Goal: Transaction & Acquisition: Purchase product/service

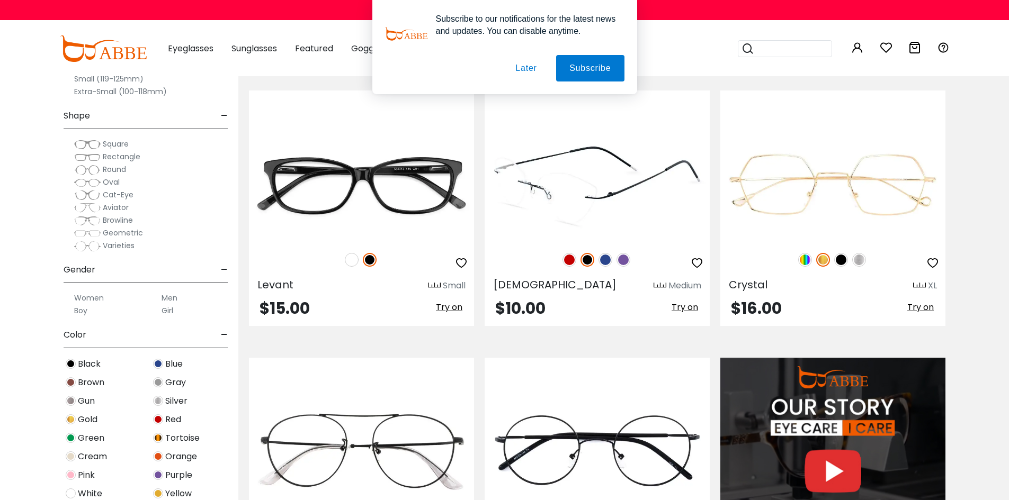
scroll to position [953, 0]
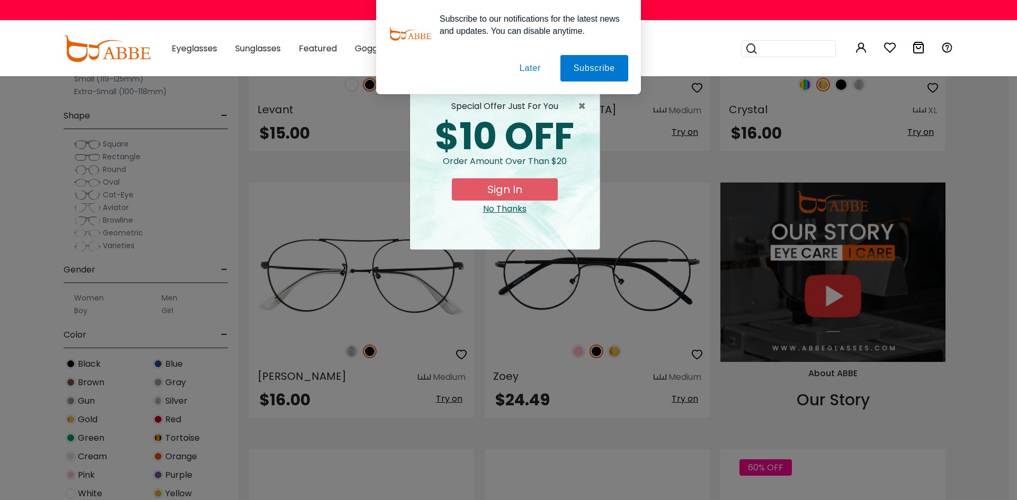
click at [525, 68] on button "Later" at bounding box center [530, 68] width 48 height 26
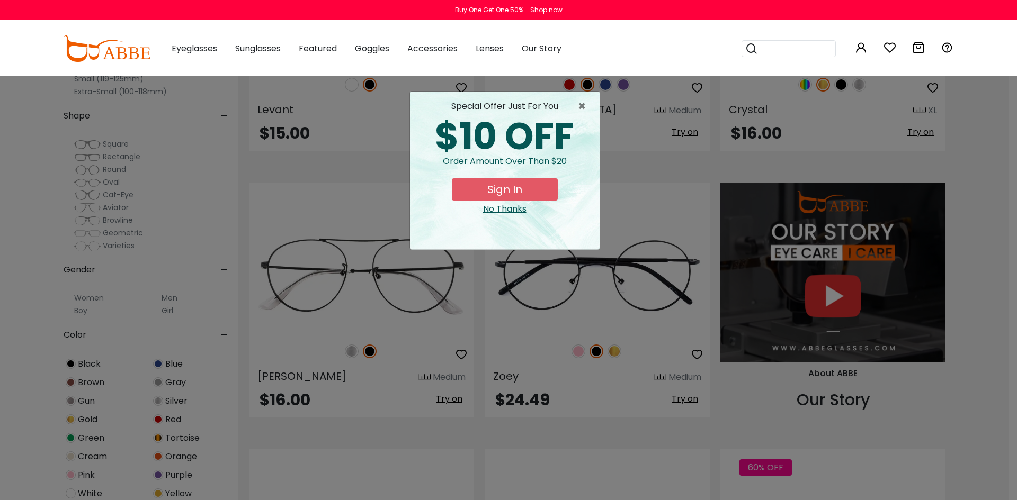
click at [523, 209] on div "No Thanks" at bounding box center [504, 209] width 173 height 13
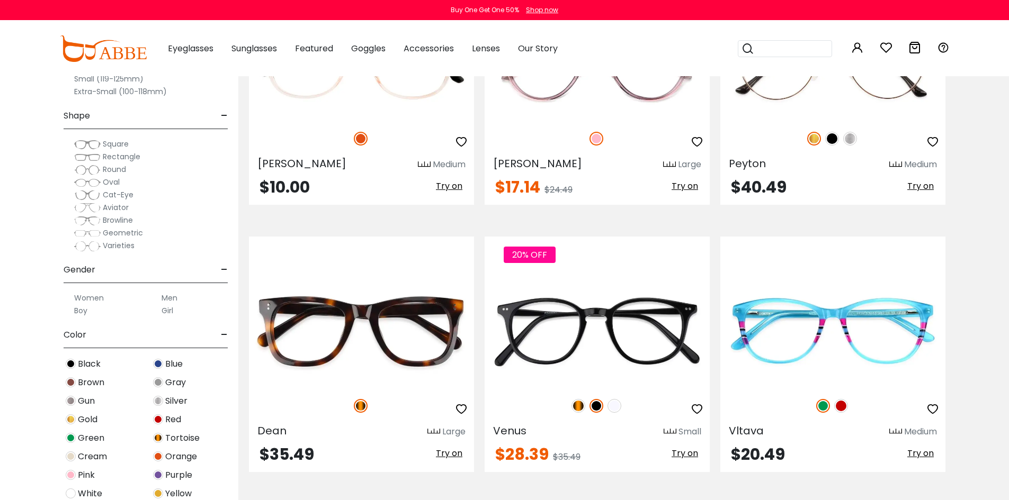
scroll to position [2436, 0]
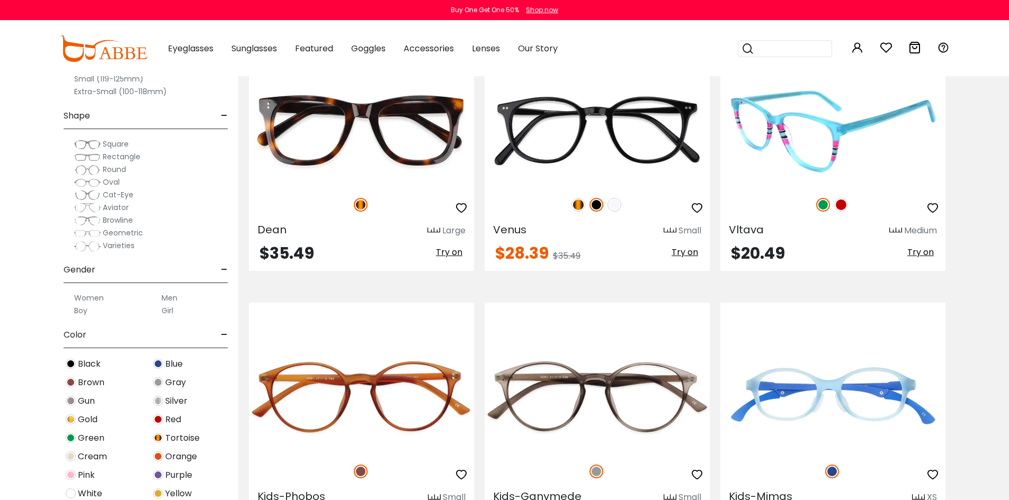
click at [826, 137] on img at bounding box center [832, 130] width 225 height 113
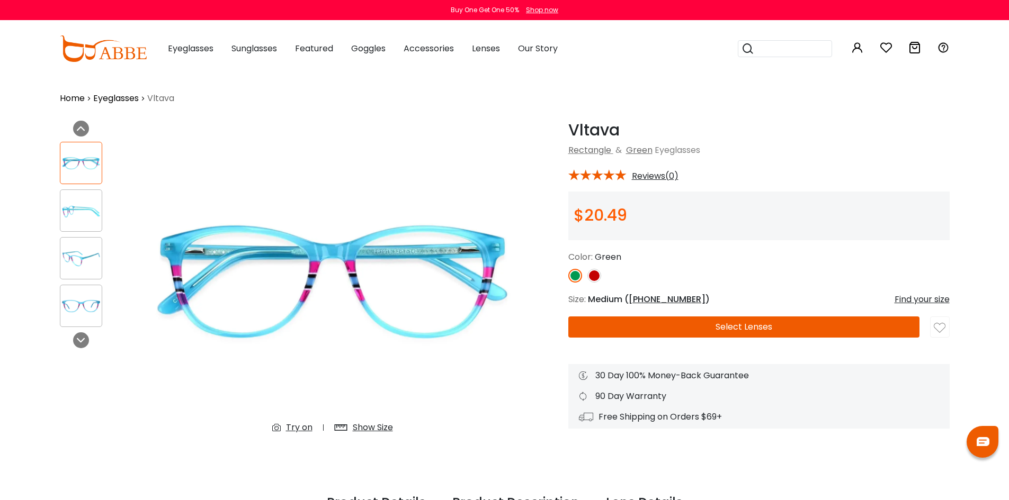
click at [728, 324] on button "Select Lenses" at bounding box center [743, 327] width 351 height 21
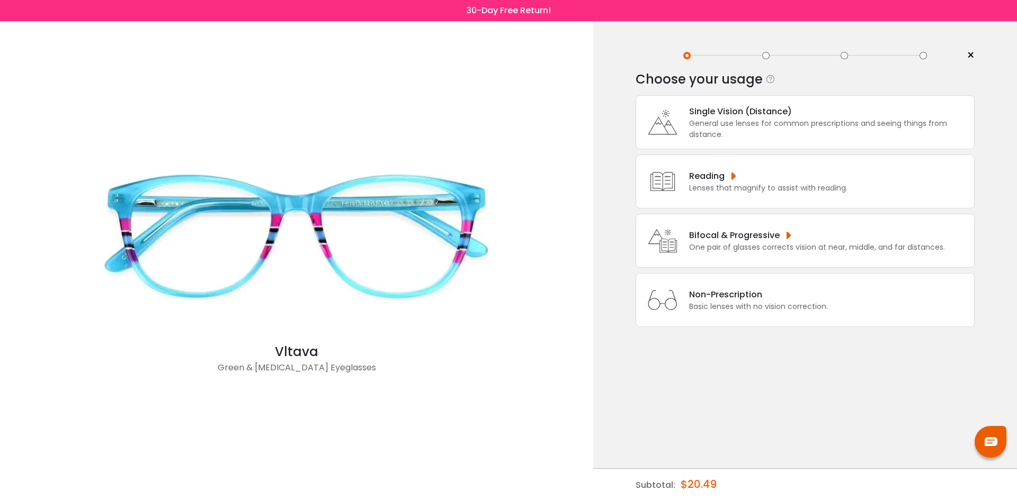
click at [756, 233] on div "Bifocal & Progressive" at bounding box center [817, 235] width 256 height 13
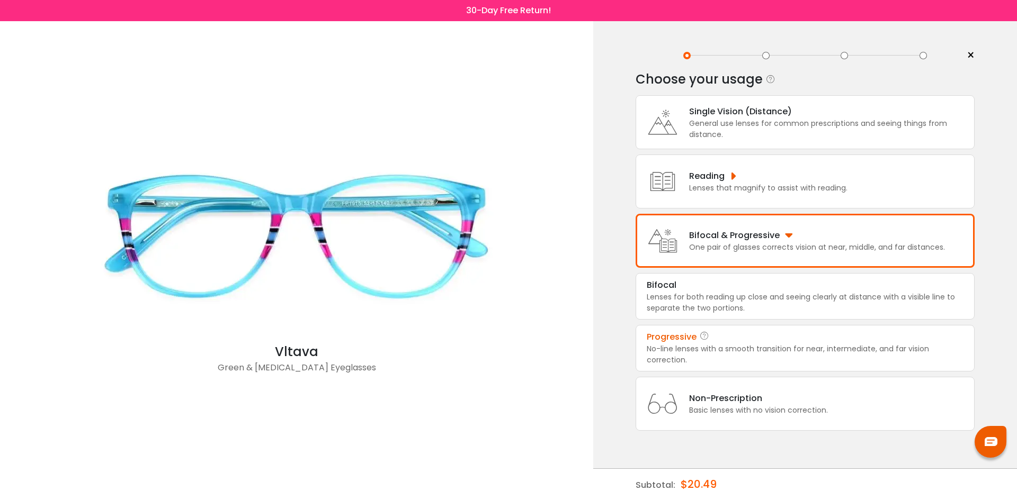
click at [733, 356] on div "No-line lenses with a smooth transition for near, intermediate, and far vision …" at bounding box center [805, 355] width 317 height 22
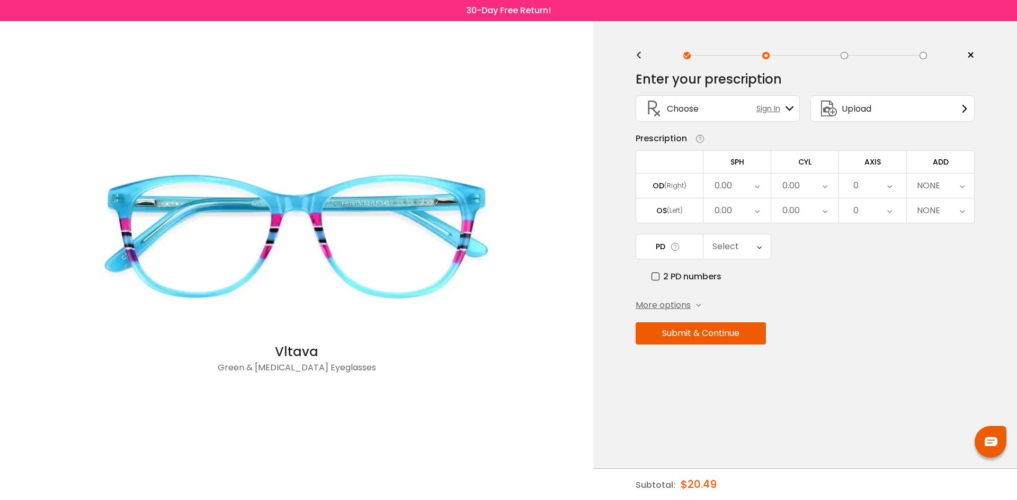
click at [682, 303] on span "More options" at bounding box center [663, 305] width 55 height 13
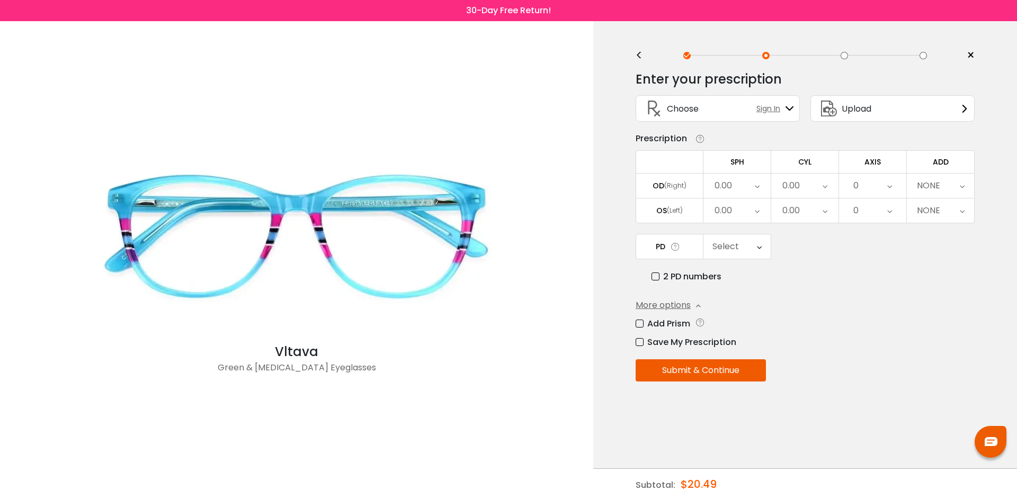
click at [755, 185] on icon at bounding box center [757, 186] width 5 height 24
click at [748, 254] on li "+1.50" at bounding box center [736, 251] width 67 height 19
click at [808, 184] on div "0.00" at bounding box center [804, 186] width 67 height 24
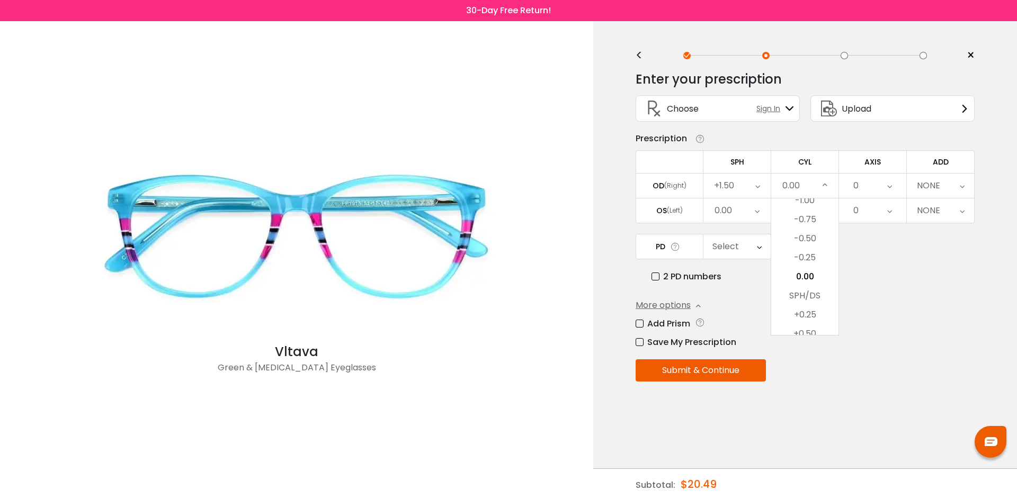
drag, startPoint x: 806, startPoint y: 221, endPoint x: 838, endPoint y: 205, distance: 35.8
click at [806, 220] on li "-0.75" at bounding box center [804, 219] width 67 height 19
click at [868, 189] on div "0" at bounding box center [872, 186] width 67 height 24
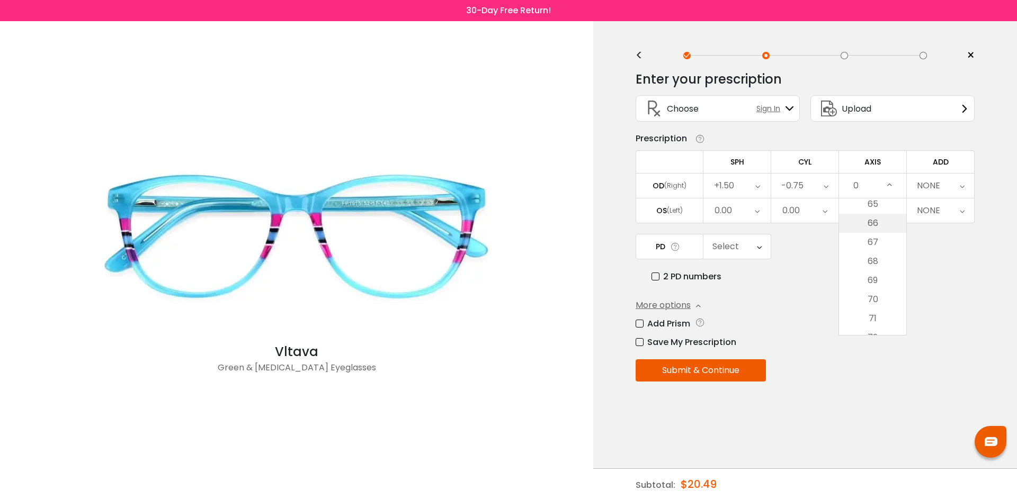
scroll to position [1218, 0]
click at [880, 280] on li "68" at bounding box center [872, 286] width 67 height 19
click at [934, 185] on div "NONE" at bounding box center [928, 185] width 23 height 21
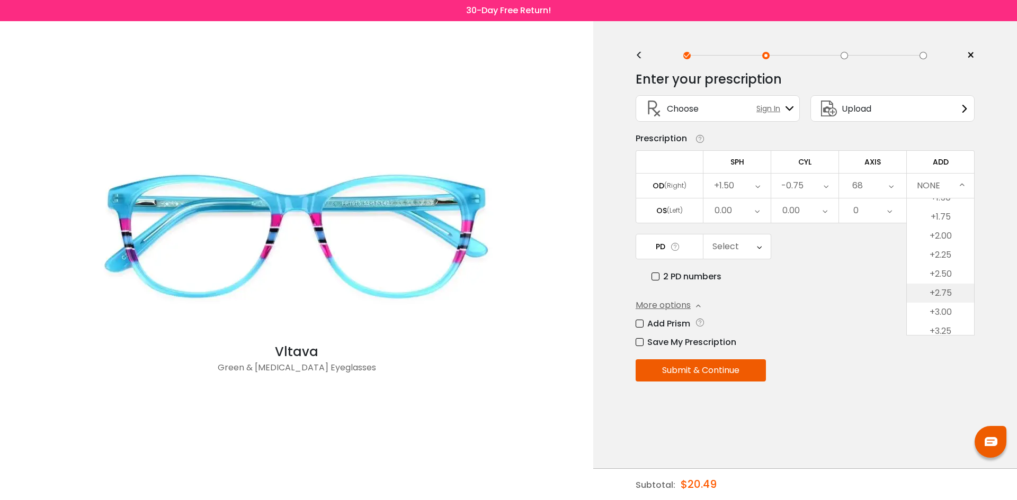
scroll to position [106, 0]
click at [934, 255] on li "+2.25" at bounding box center [940, 254] width 67 height 19
click at [753, 214] on div "0.00" at bounding box center [736, 211] width 67 height 24
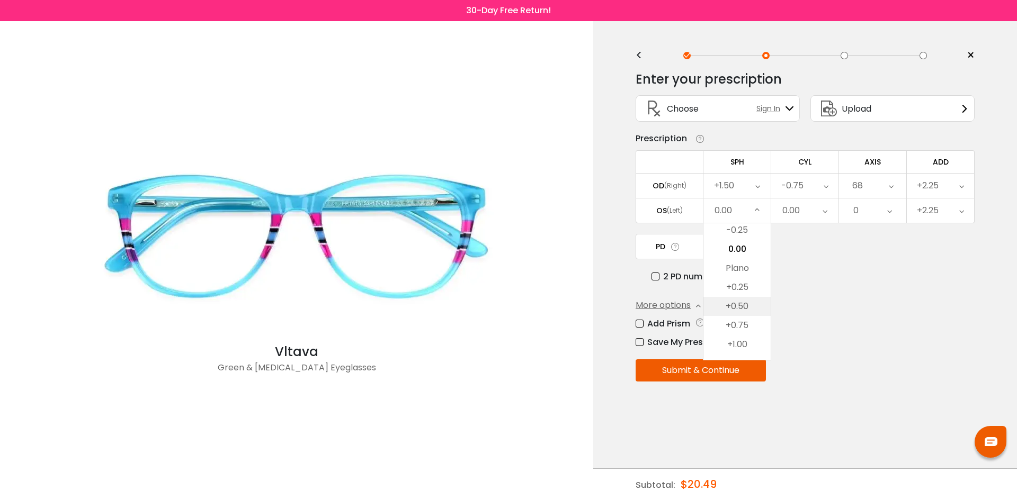
scroll to position [1509, 0]
click at [743, 307] on li "+0.50" at bounding box center [736, 306] width 67 height 19
click at [806, 212] on div "0.00" at bounding box center [804, 211] width 67 height 24
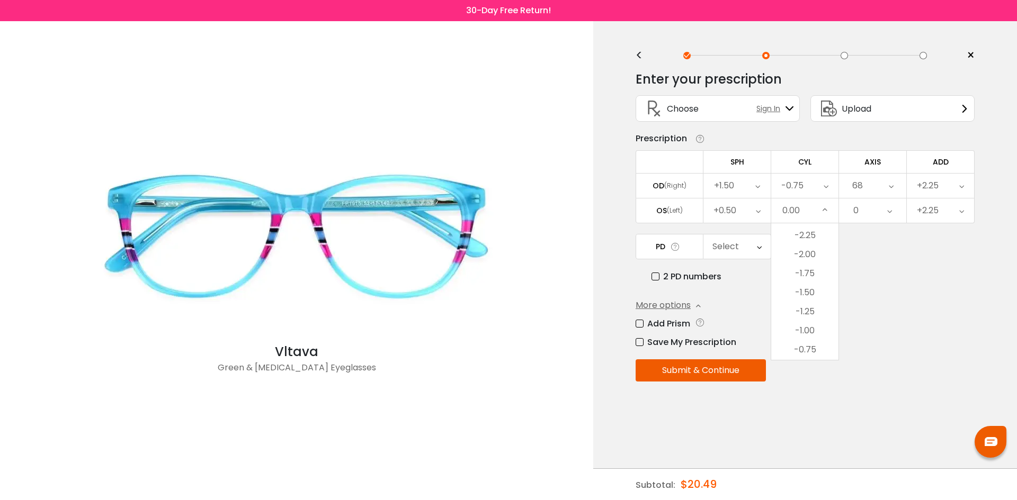
scroll to position [283, 0]
click at [808, 311] on li "-1.25" at bounding box center [804, 312] width 67 height 19
click at [870, 209] on div "0" at bounding box center [872, 211] width 67 height 24
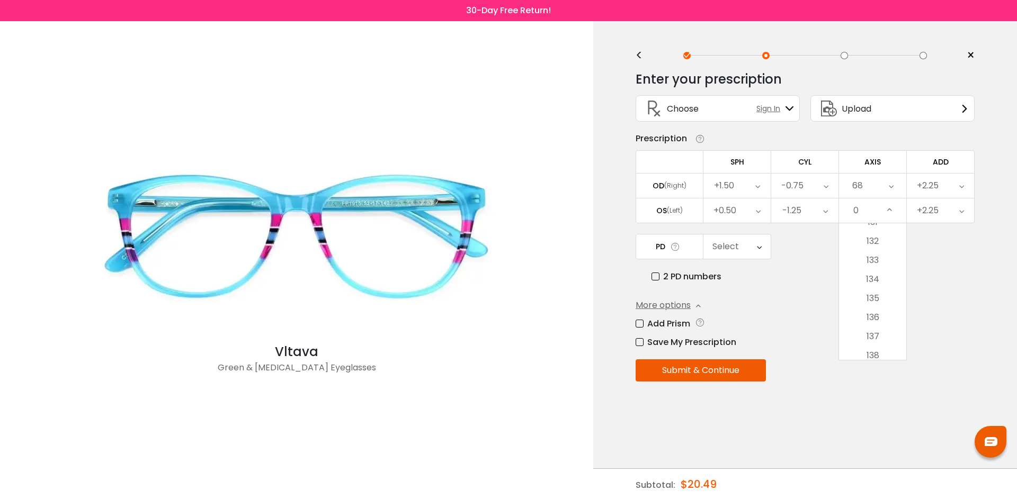
scroll to position [2489, 0]
click at [882, 302] on li "134" at bounding box center [872, 298] width 67 height 19
click at [731, 249] on div "Select" at bounding box center [725, 246] width 26 height 21
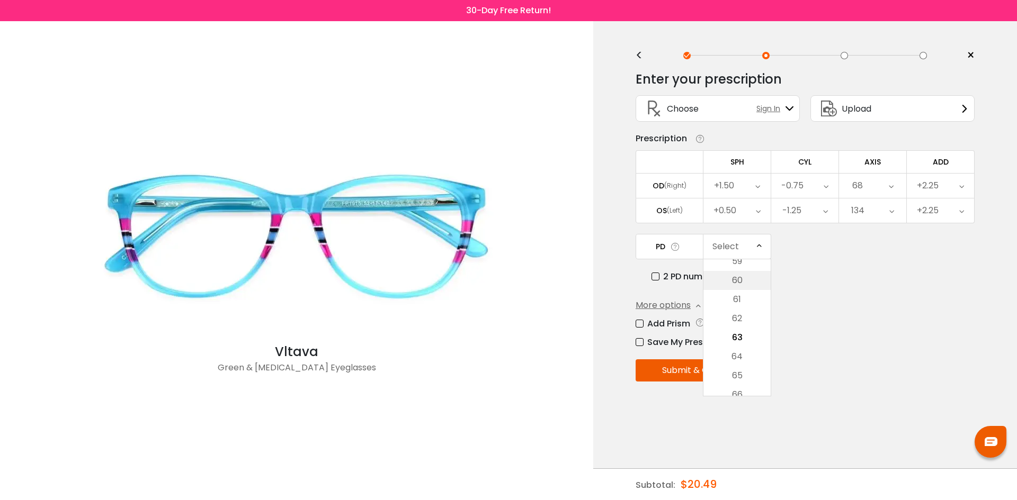
click at [734, 283] on li "60" at bounding box center [736, 280] width 67 height 19
click at [639, 326] on label "Add Prism" at bounding box center [663, 323] width 55 height 13
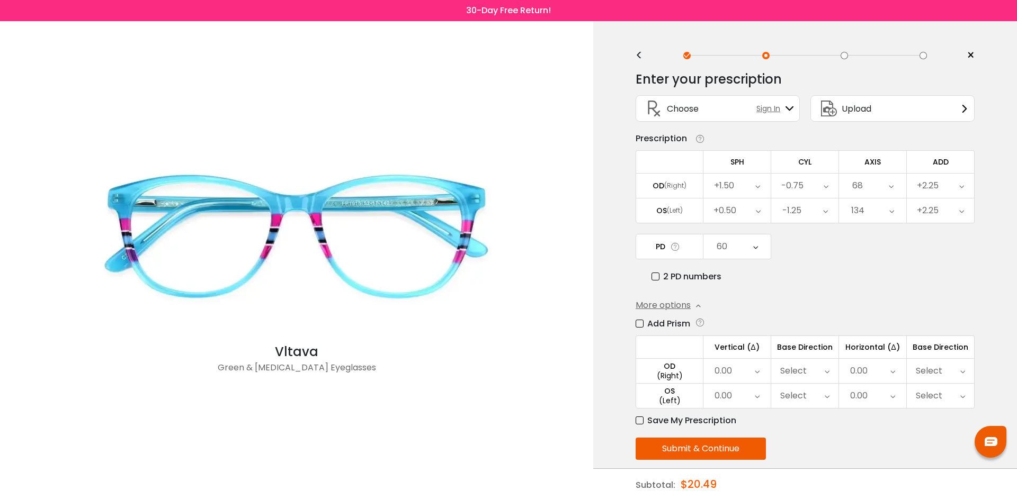
click at [871, 368] on div "0.00" at bounding box center [872, 371] width 67 height 24
click at [875, 455] on li "3.00" at bounding box center [872, 454] width 67 height 19
drag, startPoint x: 931, startPoint y: 364, endPoint x: 933, endPoint y: 371, distance: 6.7
click at [932, 366] on div "Select" at bounding box center [929, 371] width 26 height 21
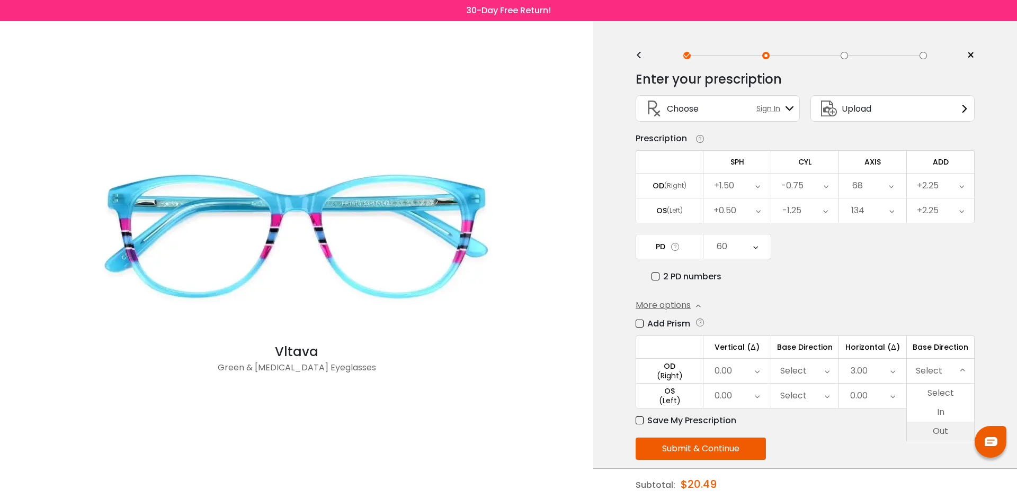
click at [943, 431] on li "Out" at bounding box center [940, 431] width 67 height 19
click at [884, 397] on div "0.00" at bounding box center [872, 396] width 67 height 24
click at [881, 464] on li "3.00" at bounding box center [872, 460] width 66 height 19
click at [951, 400] on div "Select" at bounding box center [940, 396] width 67 height 24
click at [941, 451] on li "Out" at bounding box center [940, 456] width 67 height 19
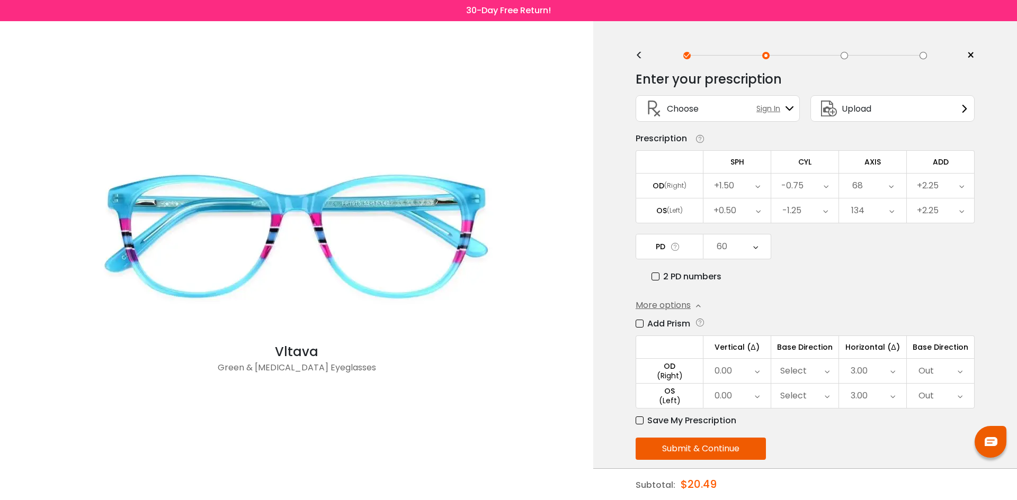
click at [676, 451] on button "Submit & Continue" at bounding box center [701, 449] width 130 height 22
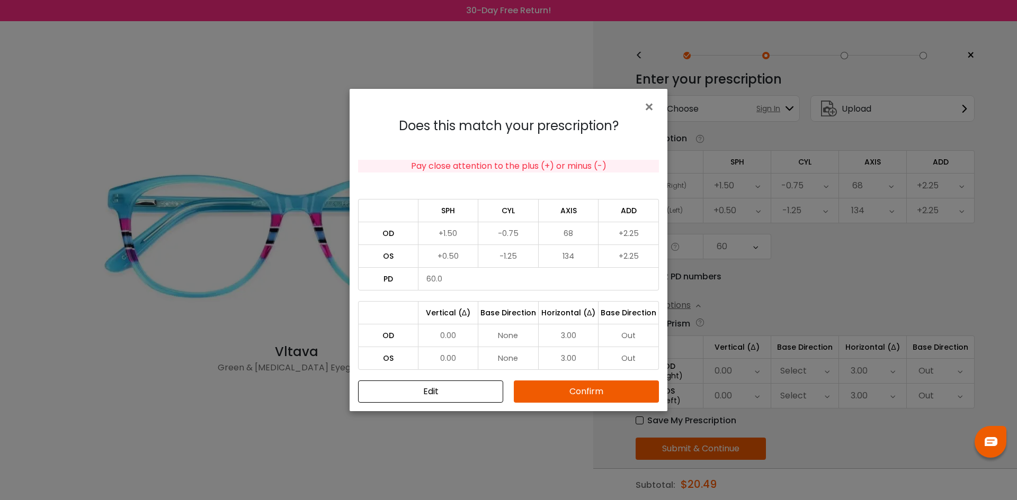
click at [616, 393] on button "Confirm" at bounding box center [586, 392] width 145 height 22
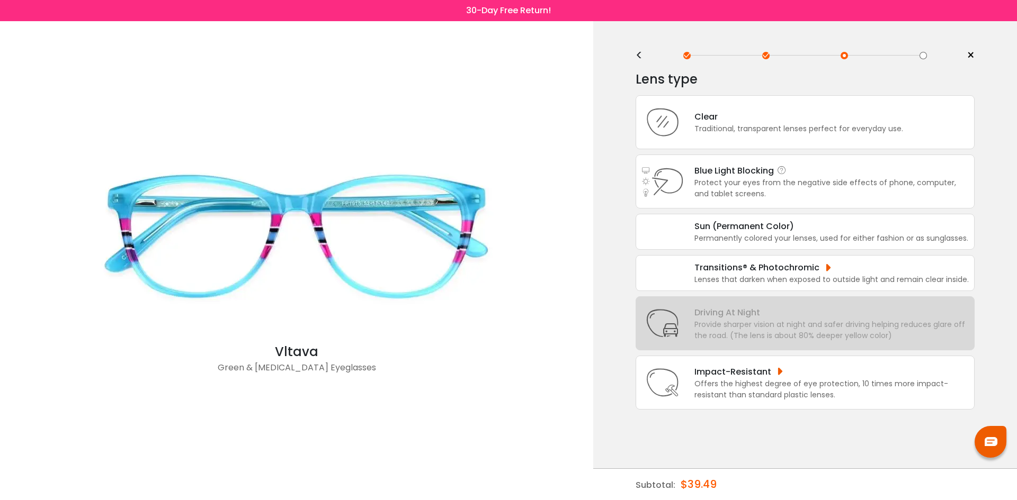
click at [739, 181] on div "Protect your eyes from the negative side effects of phone, computer, and tablet…" at bounding box center [831, 188] width 274 height 22
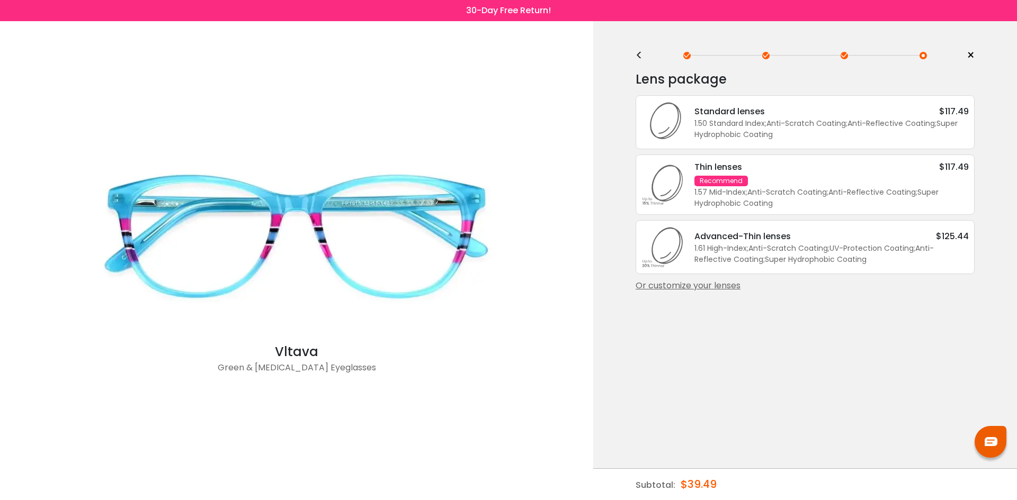
click at [775, 186] on div "Thin lenses $117.49 Recommend 1.57 Mid-Index ; Anti-Scratch Coating ; Anti-Refl…" at bounding box center [826, 184] width 285 height 49
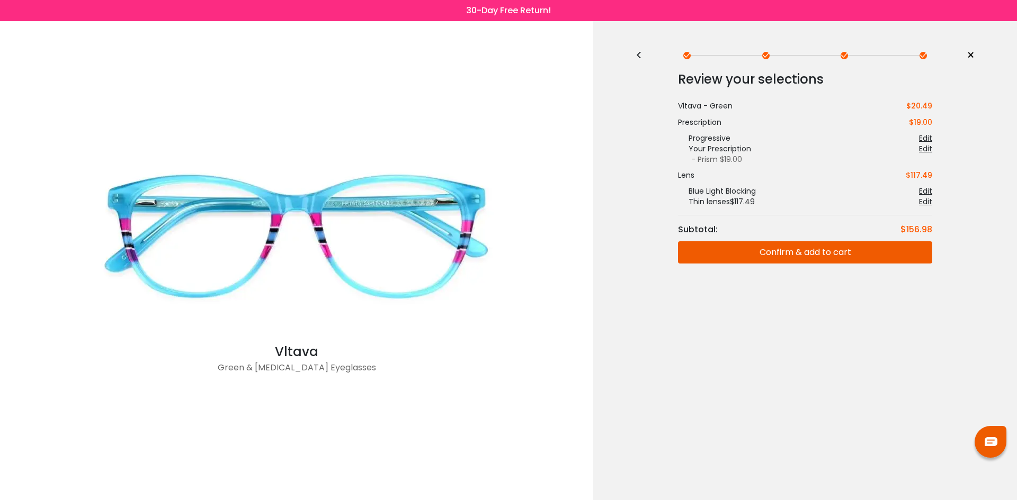
click at [753, 256] on button "Confirm & add to cart" at bounding box center [805, 253] width 254 height 22
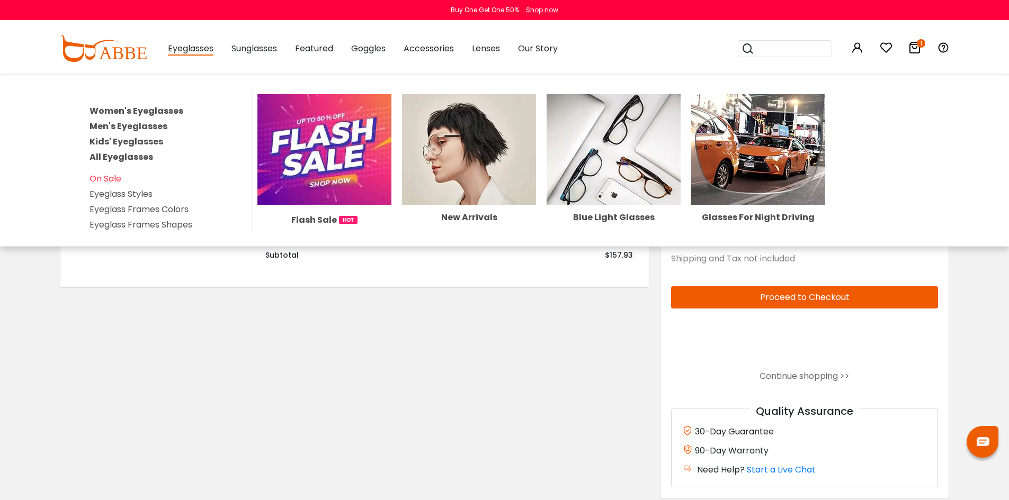
click at [165, 111] on link "Women's Eyeglasses" at bounding box center [137, 111] width 94 height 12
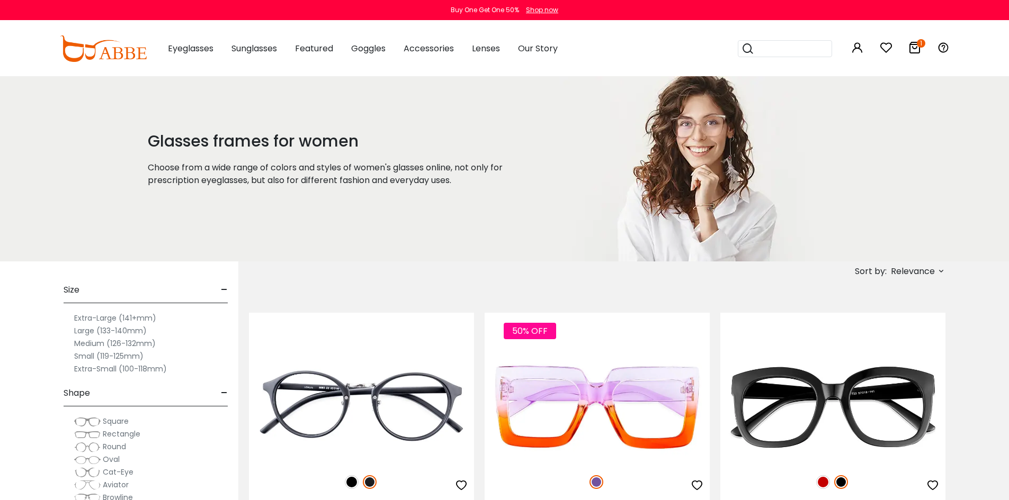
click at [91, 335] on label "Large (133-140mm)" at bounding box center [110, 331] width 73 height 13
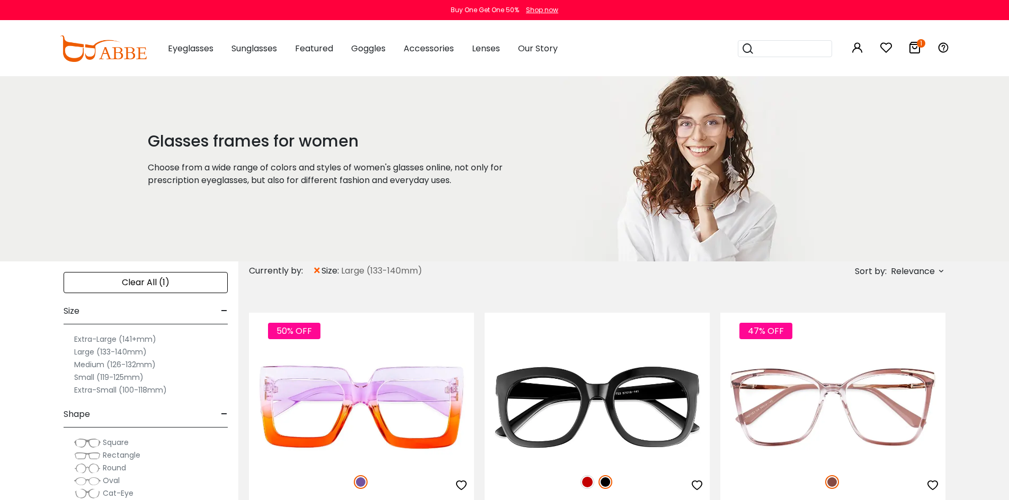
click at [95, 365] on label "Medium (126-132mm)" at bounding box center [115, 365] width 82 height 13
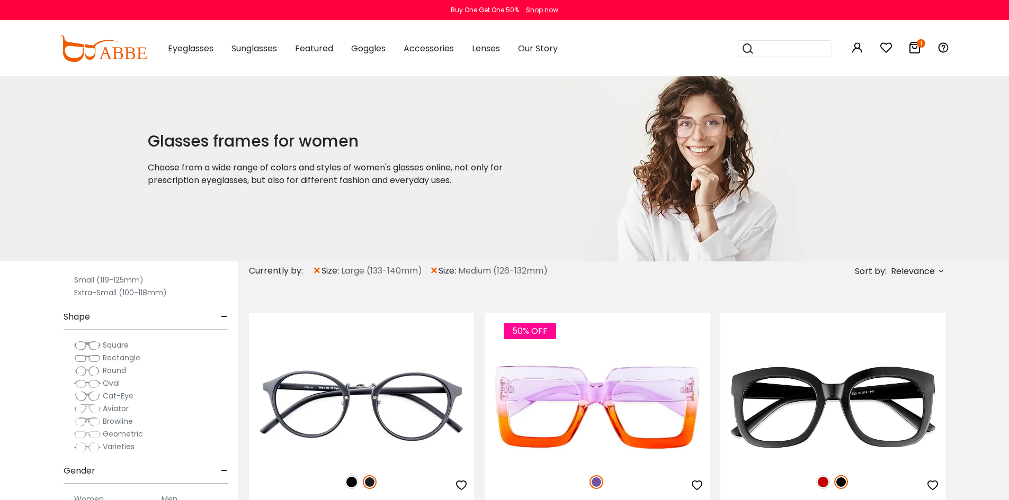
scroll to position [106, 0]
click at [928, 269] on span "Relevance" at bounding box center [913, 271] width 44 height 19
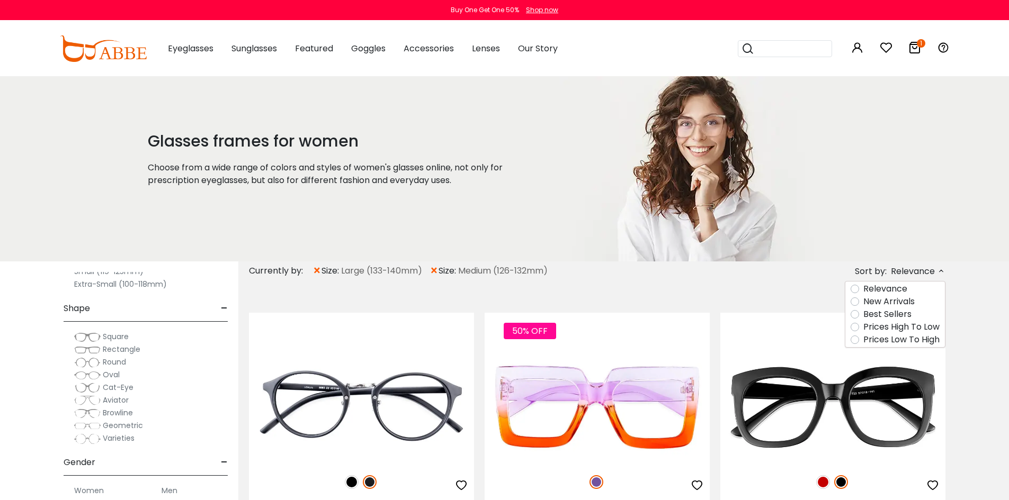
click at [875, 340] on label "Prices Low To High" at bounding box center [901, 340] width 76 height 13
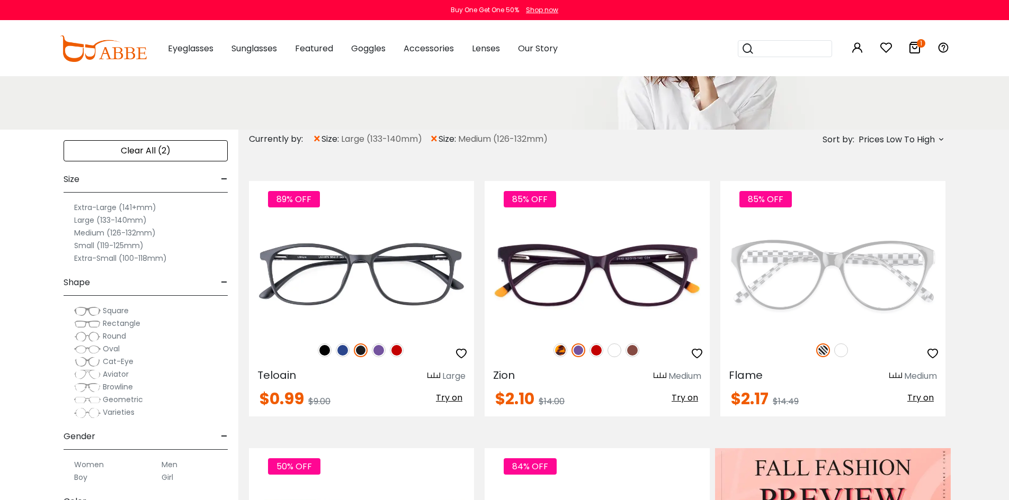
scroll to position [159, 0]
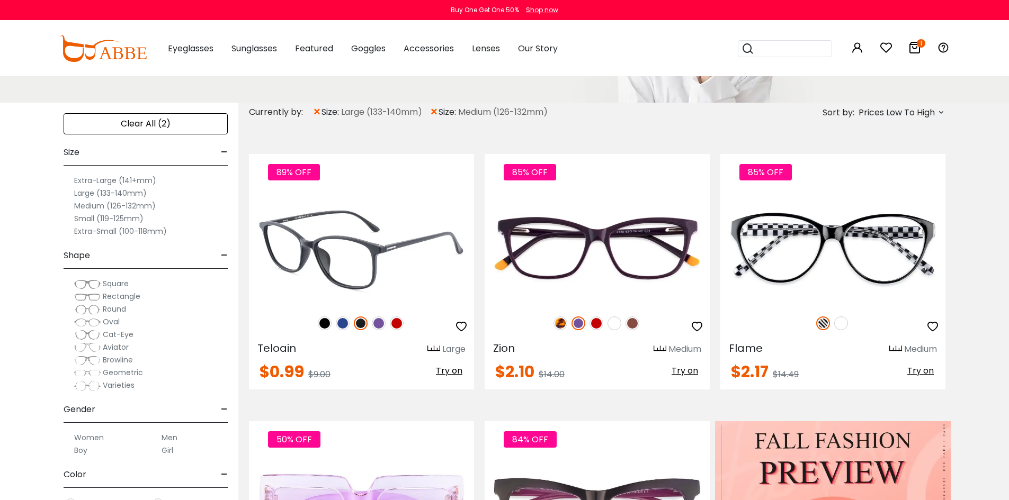
click at [376, 328] on img at bounding box center [379, 324] width 14 height 14
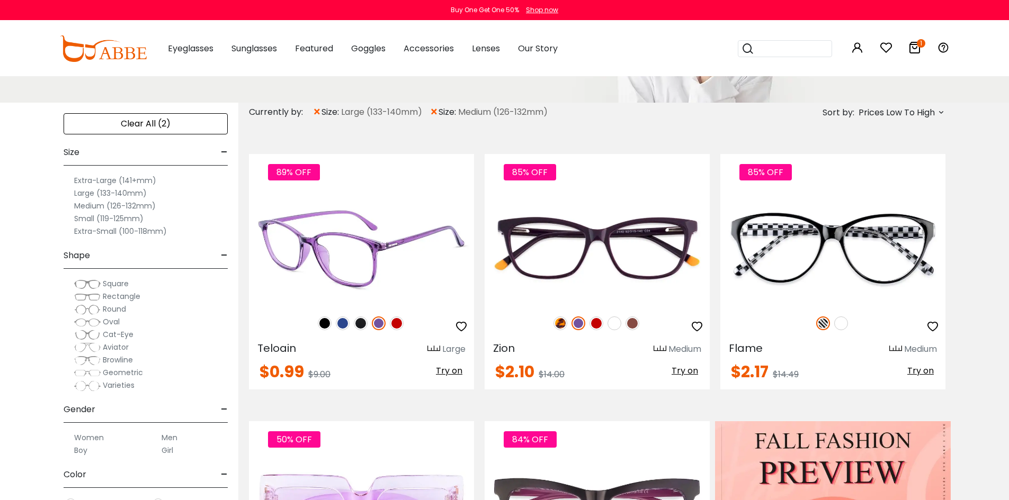
click at [464, 328] on icon "button" at bounding box center [461, 326] width 13 height 13
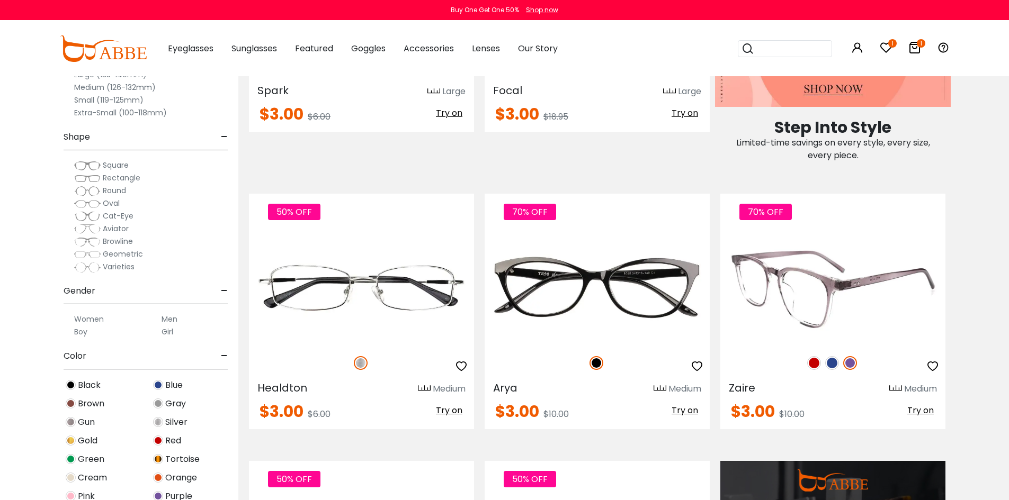
scroll to position [689, 0]
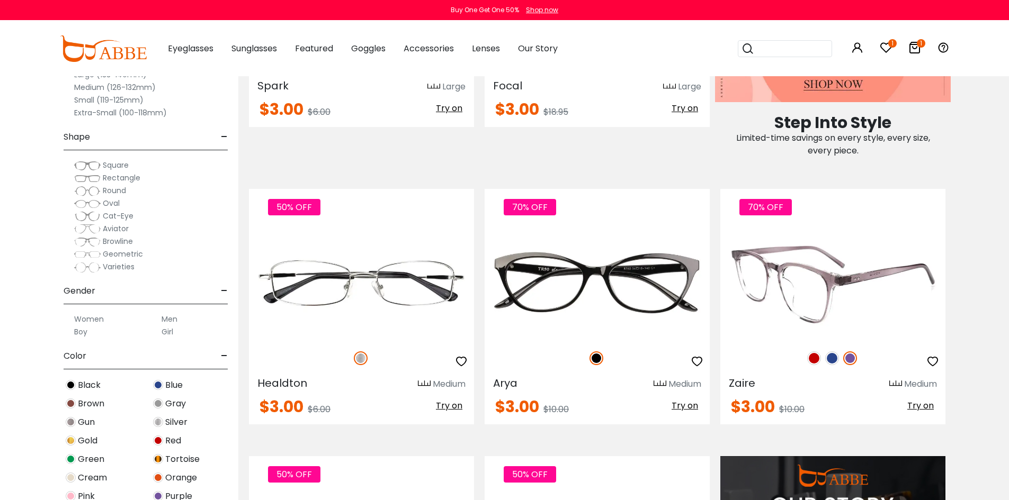
click at [835, 359] on img at bounding box center [832, 359] width 14 height 14
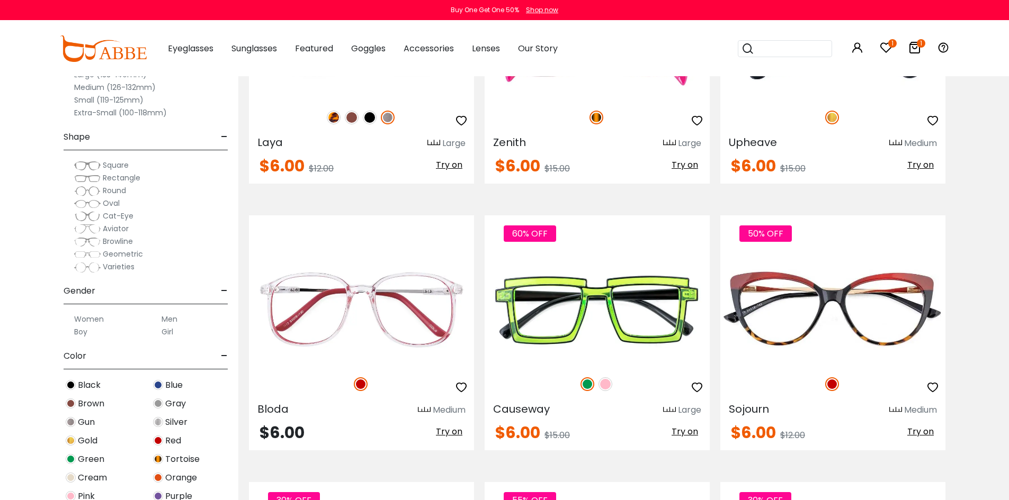
scroll to position [3072, 0]
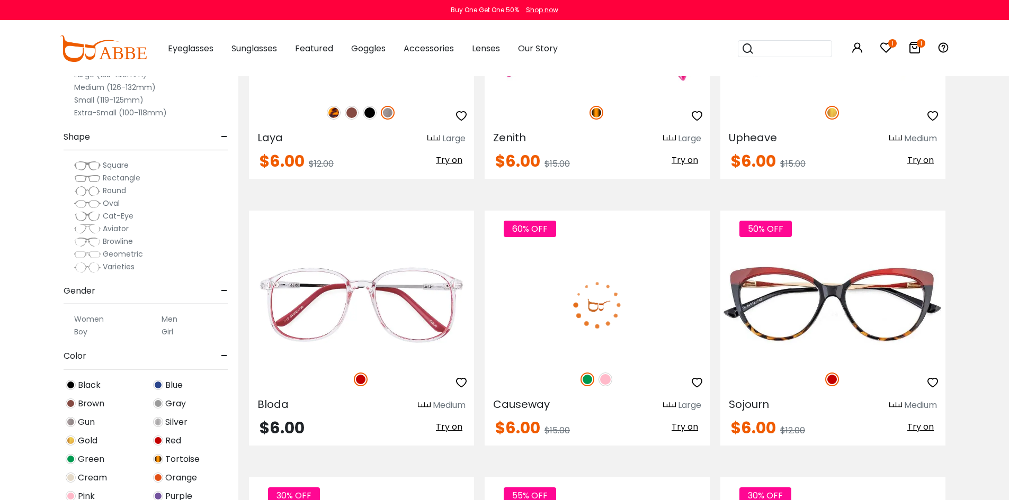
click at [610, 381] on img at bounding box center [605, 380] width 14 height 14
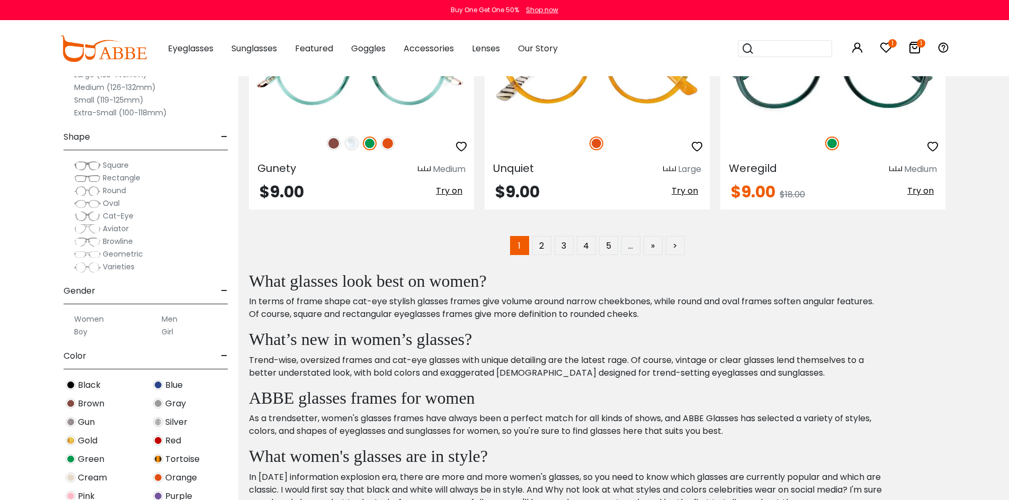
scroll to position [5455, 0]
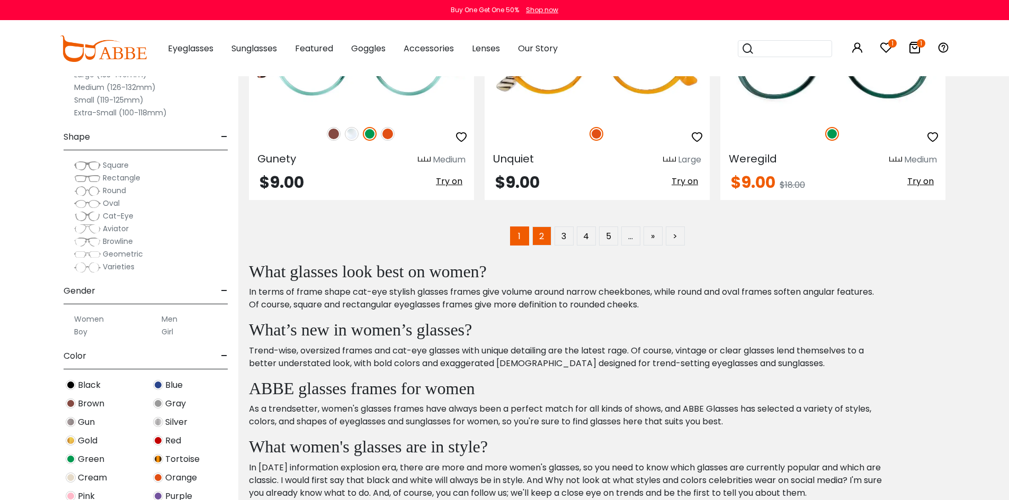
click at [537, 237] on link "2" at bounding box center [541, 236] width 19 height 19
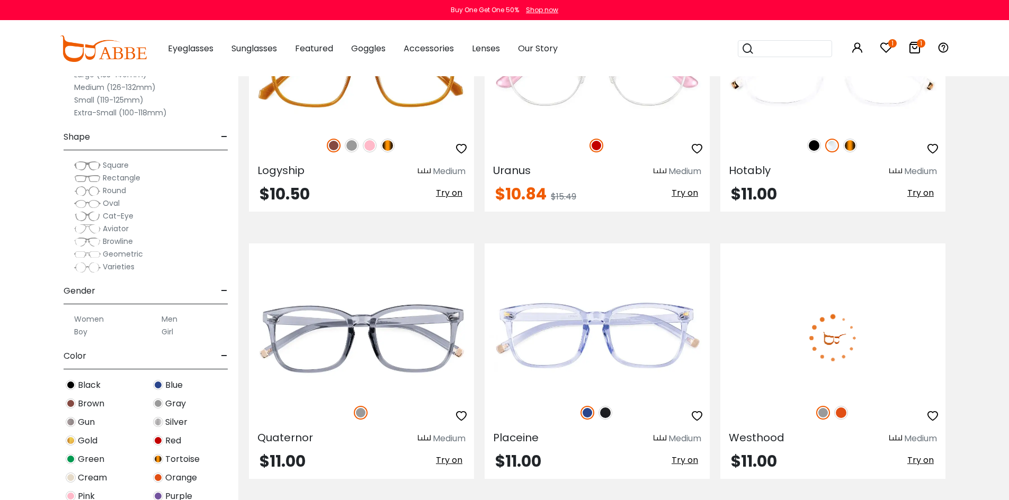
scroll to position [2754, 0]
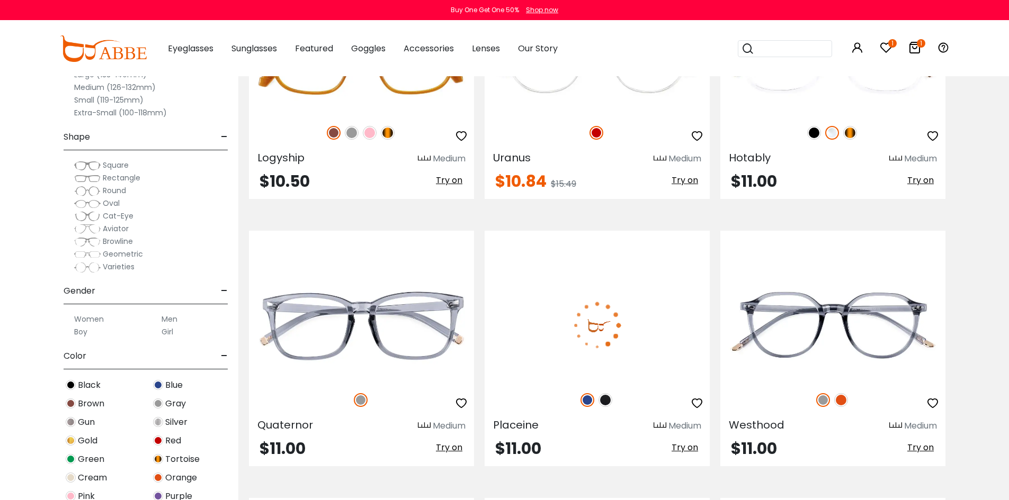
click at [607, 398] on img at bounding box center [605, 401] width 14 height 14
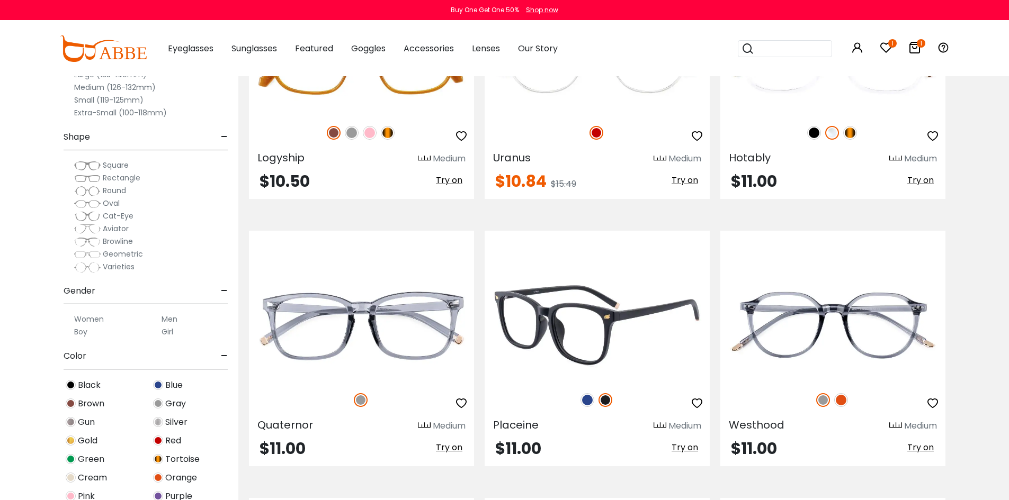
click at [588, 399] on img at bounding box center [587, 401] width 14 height 14
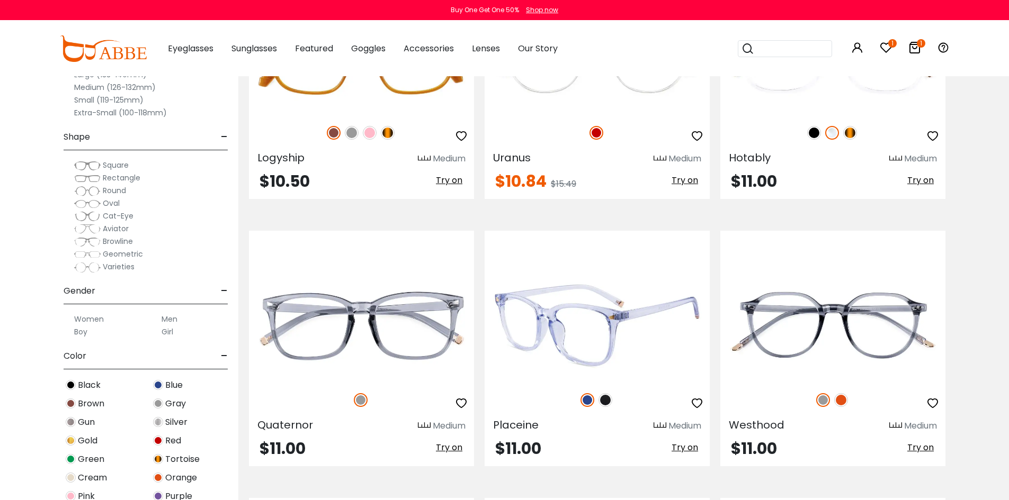
click at [697, 403] on icon "button" at bounding box center [697, 403] width 13 height 13
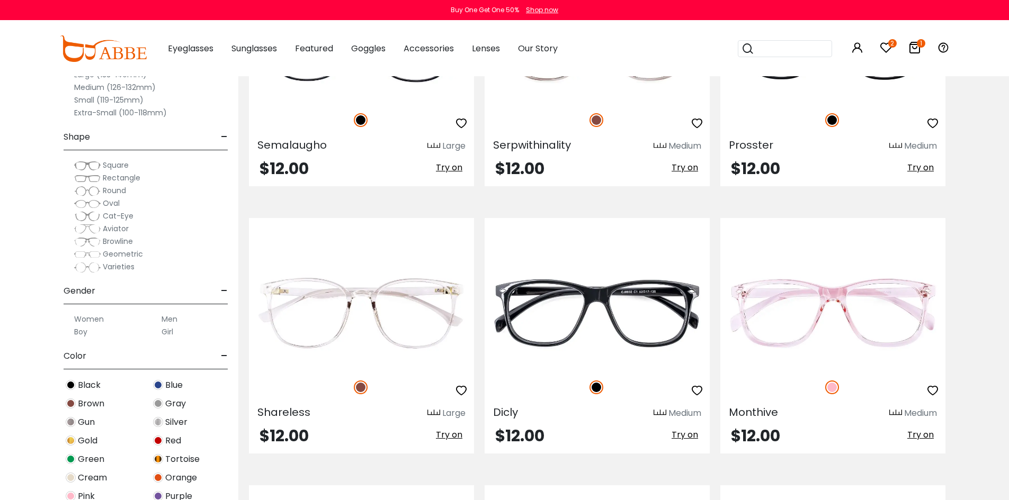
scroll to position [4925, 0]
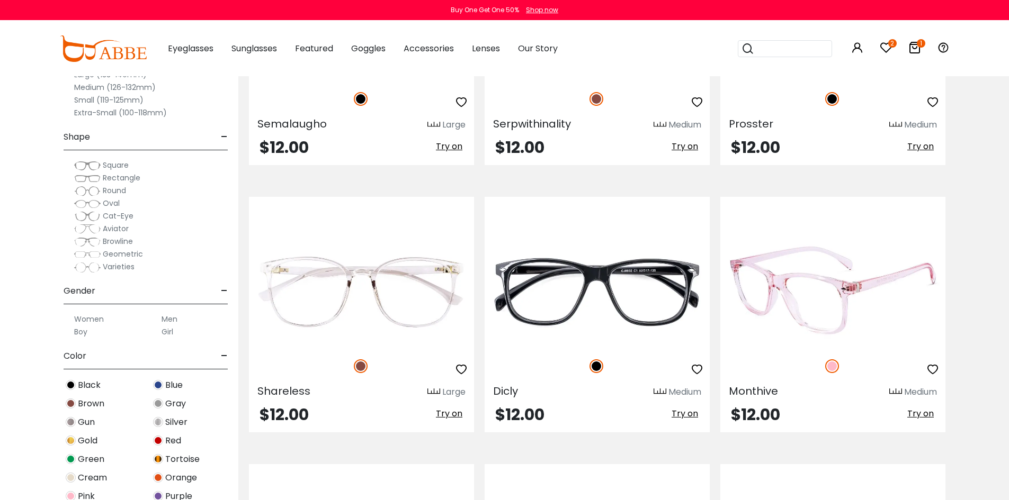
drag, startPoint x: 932, startPoint y: 370, endPoint x: 910, endPoint y: 364, distance: 22.4
click at [932, 370] on icon "button" at bounding box center [932, 369] width 13 height 13
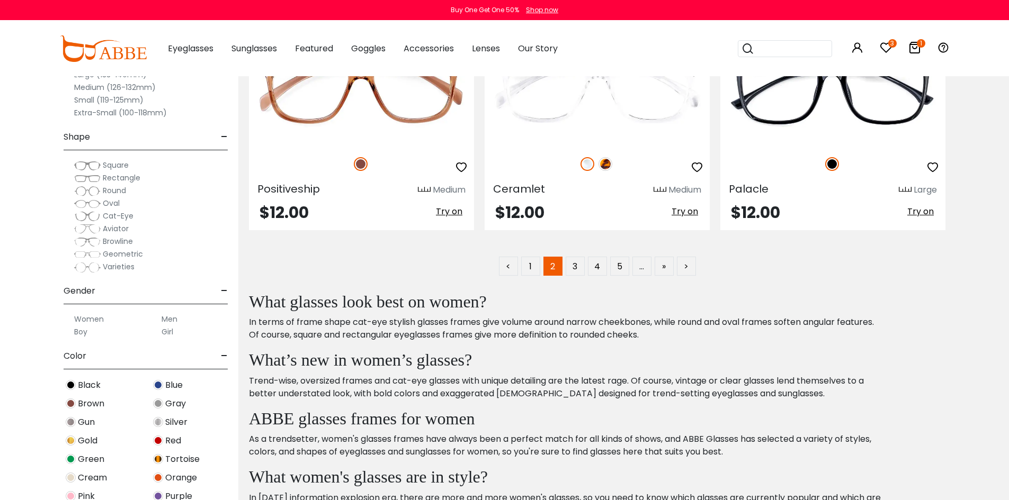
scroll to position [5402, 0]
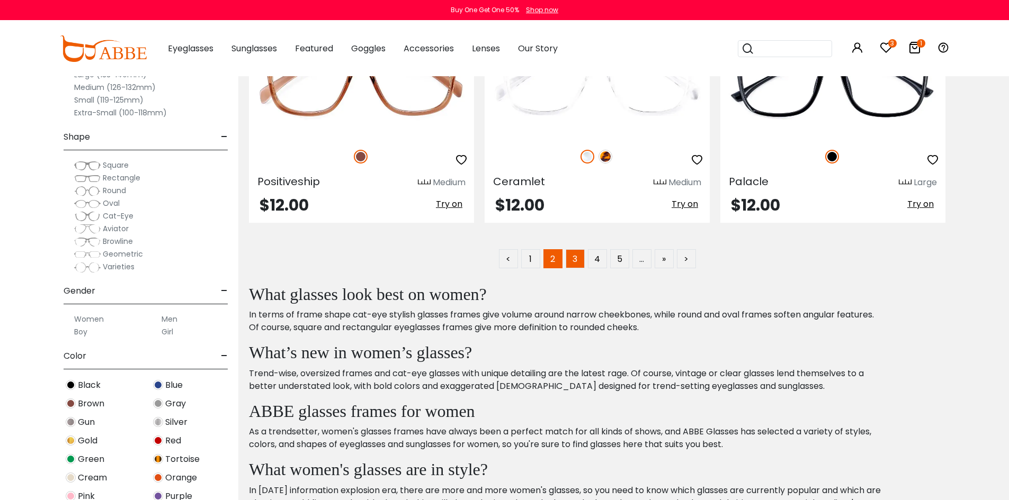
click at [574, 260] on link "3" at bounding box center [575, 258] width 19 height 19
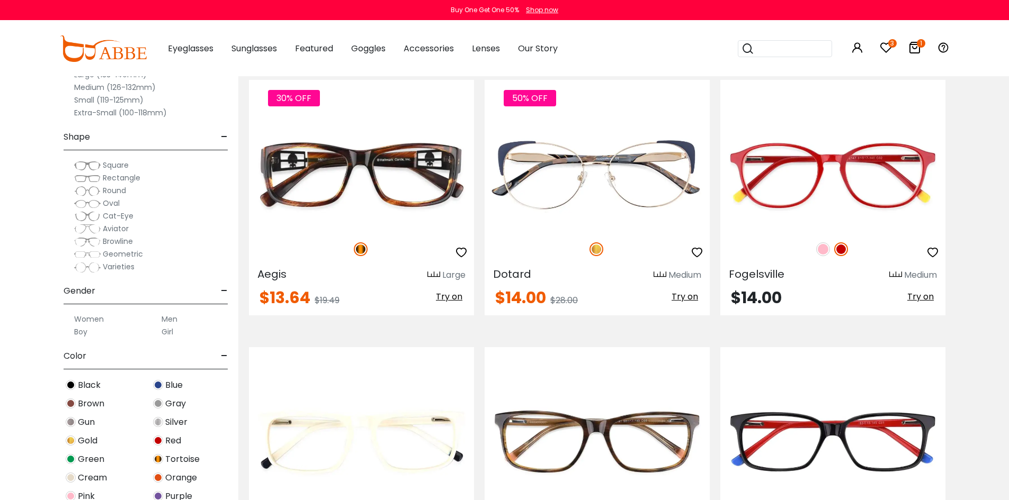
scroll to position [3443, 0]
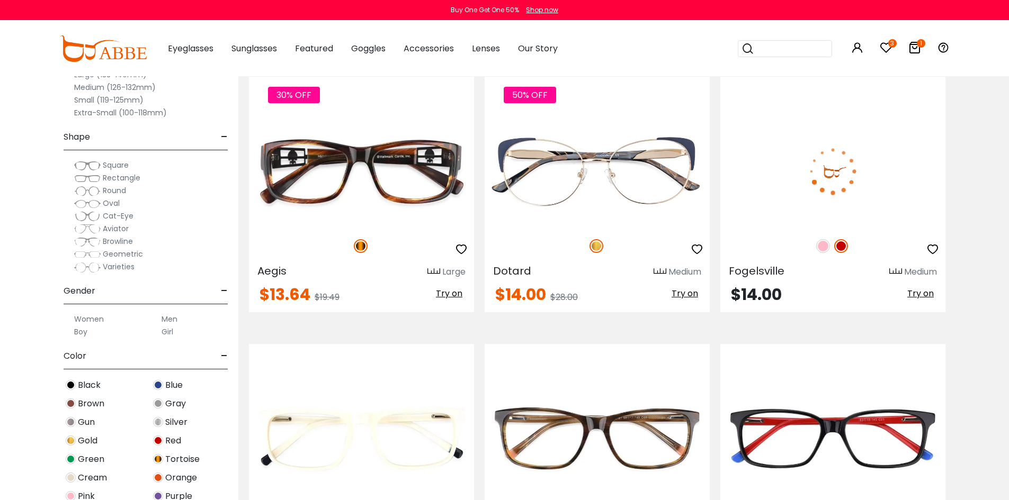
click at [827, 247] on img at bounding box center [823, 246] width 14 height 14
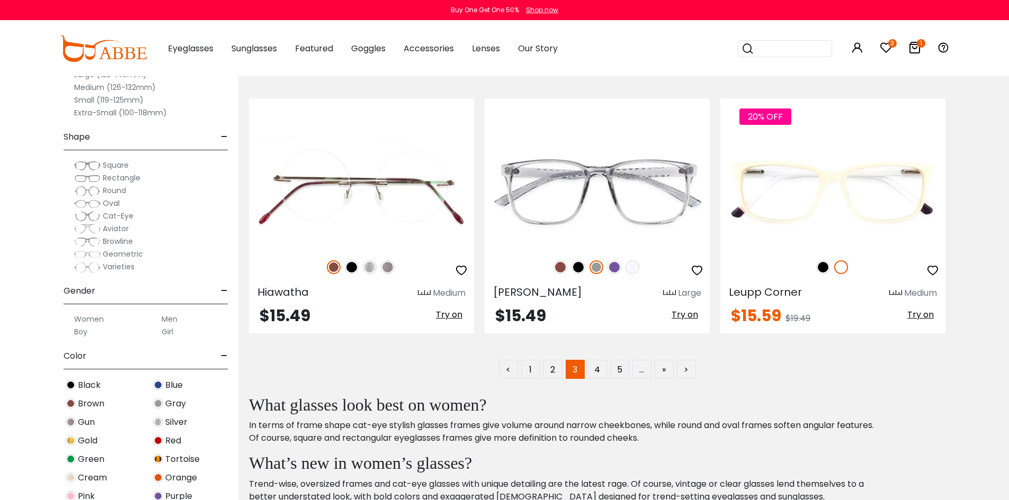
scroll to position [5296, 0]
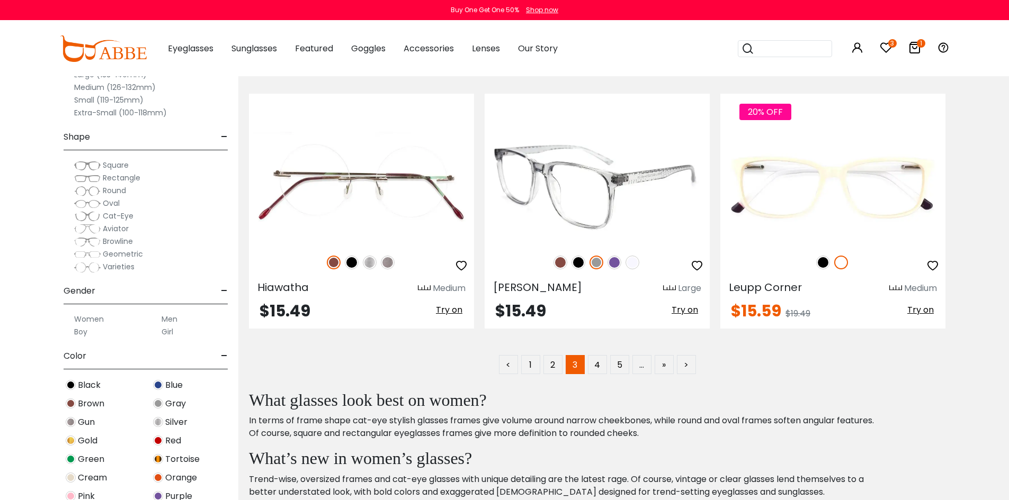
click at [613, 264] on img at bounding box center [614, 263] width 14 height 14
click at [632, 265] on img at bounding box center [632, 263] width 14 height 14
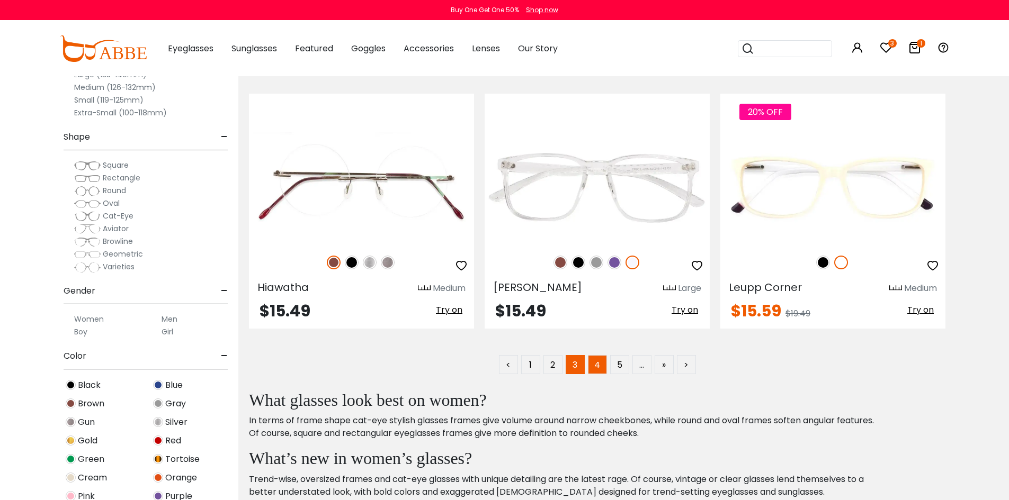
click at [599, 364] on link "4" at bounding box center [597, 364] width 19 height 19
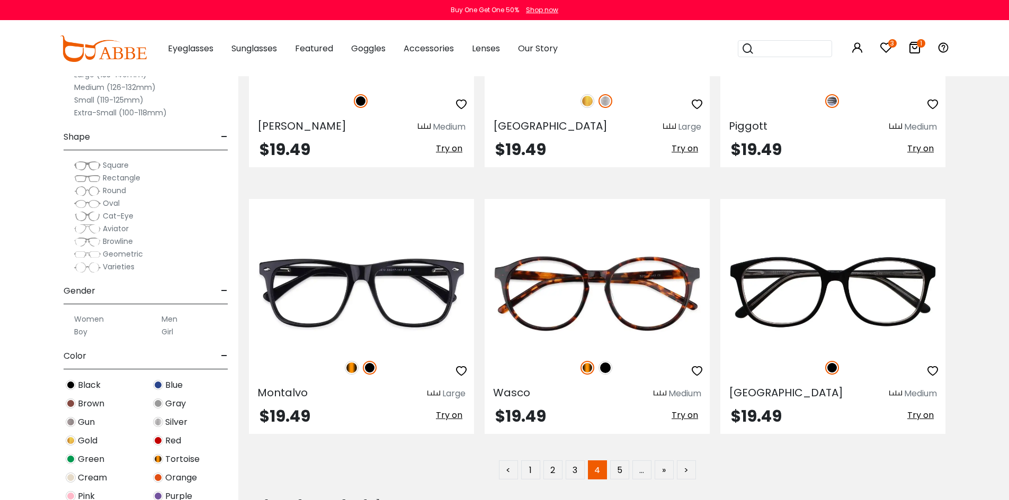
scroll to position [5349, 0]
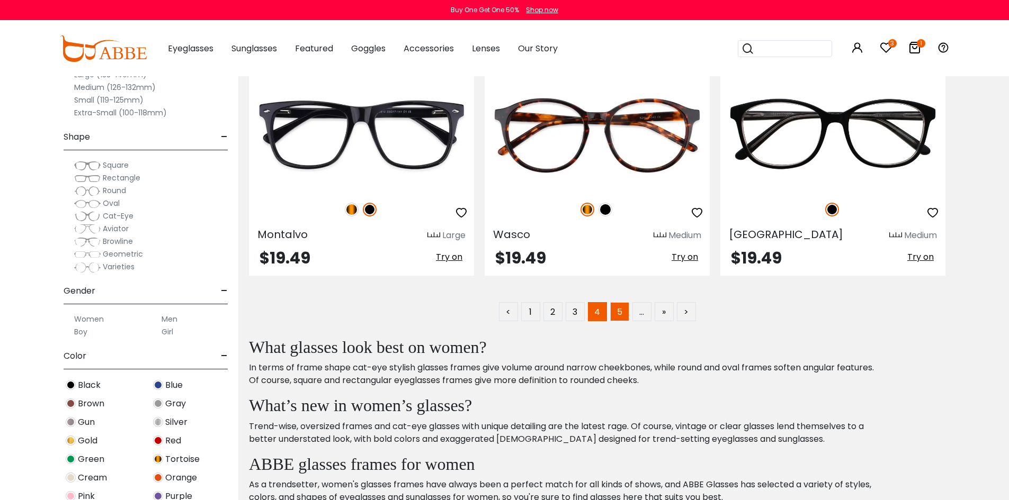
click at [620, 316] on link "5" at bounding box center [619, 311] width 19 height 19
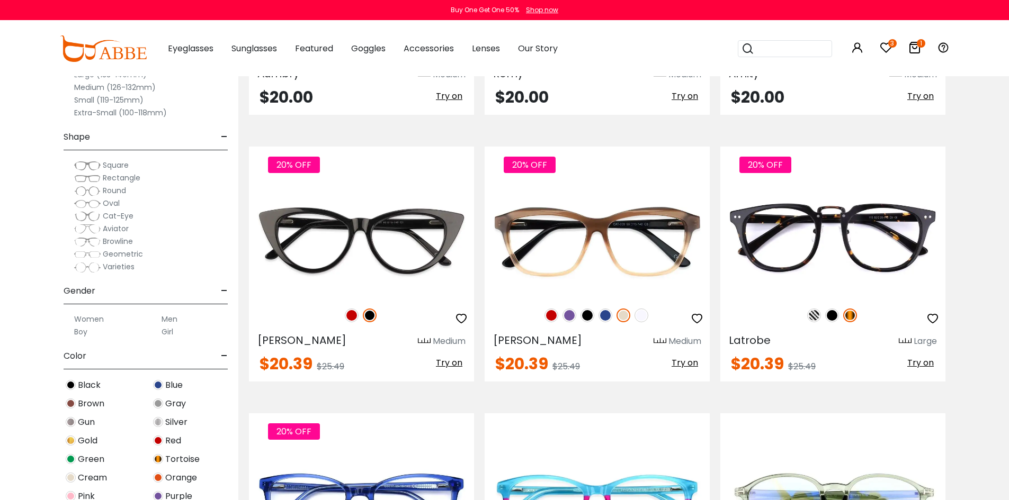
scroll to position [3125, 0]
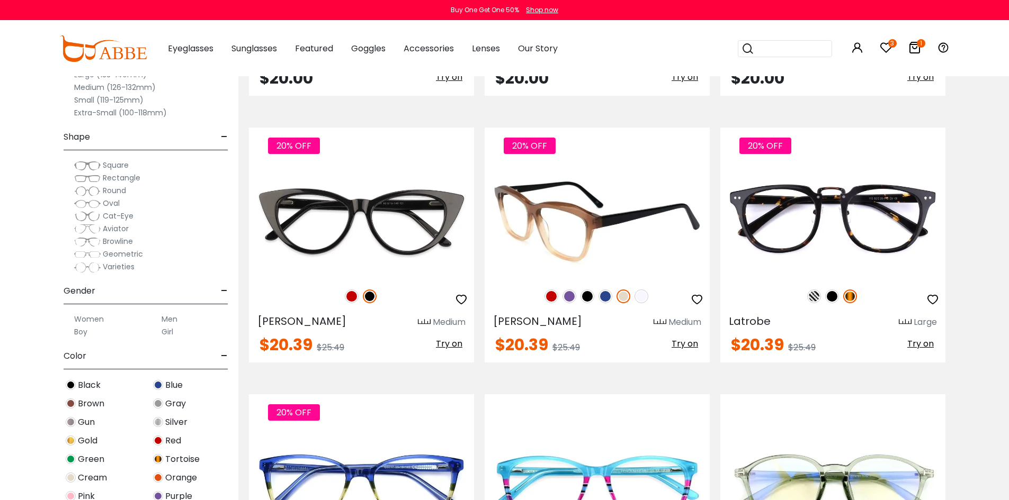
click at [571, 297] on img at bounding box center [569, 297] width 14 height 14
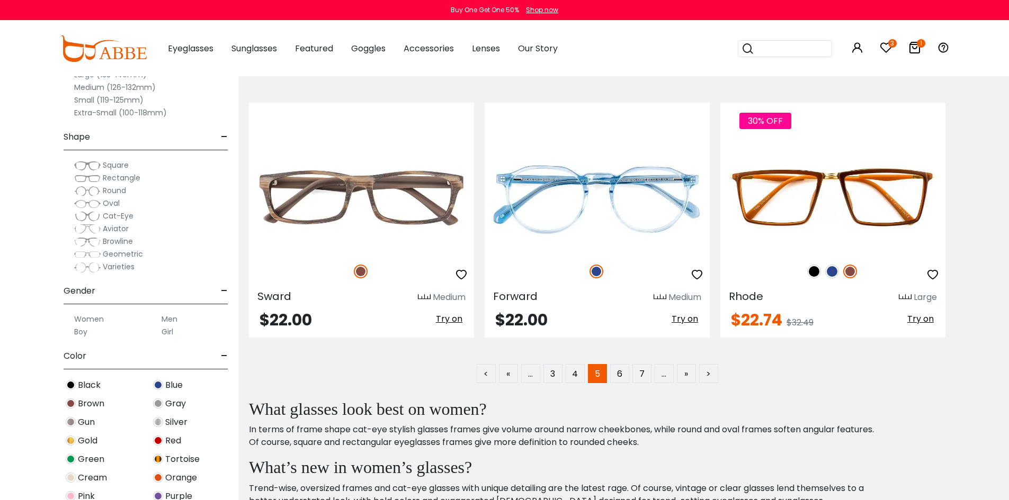
scroll to position [5296, 0]
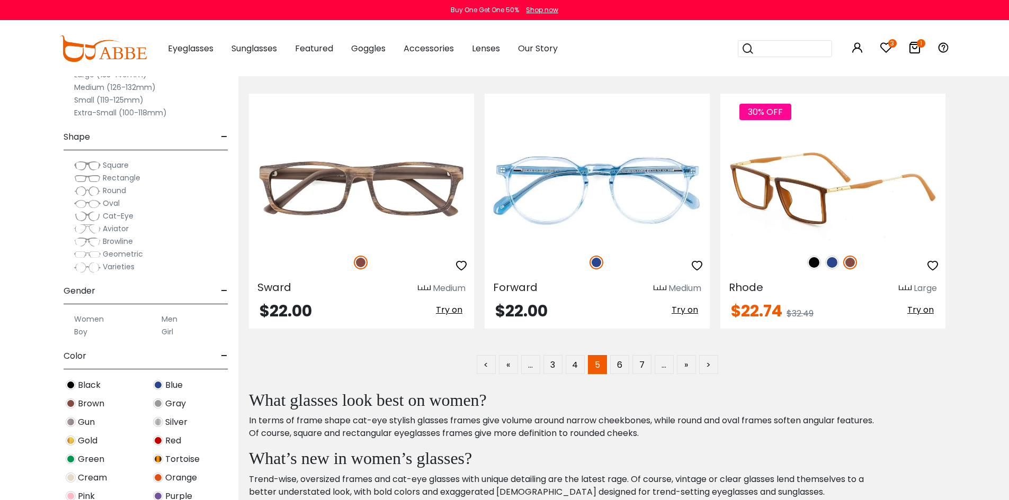
click at [825, 263] on img at bounding box center [832, 263] width 14 height 14
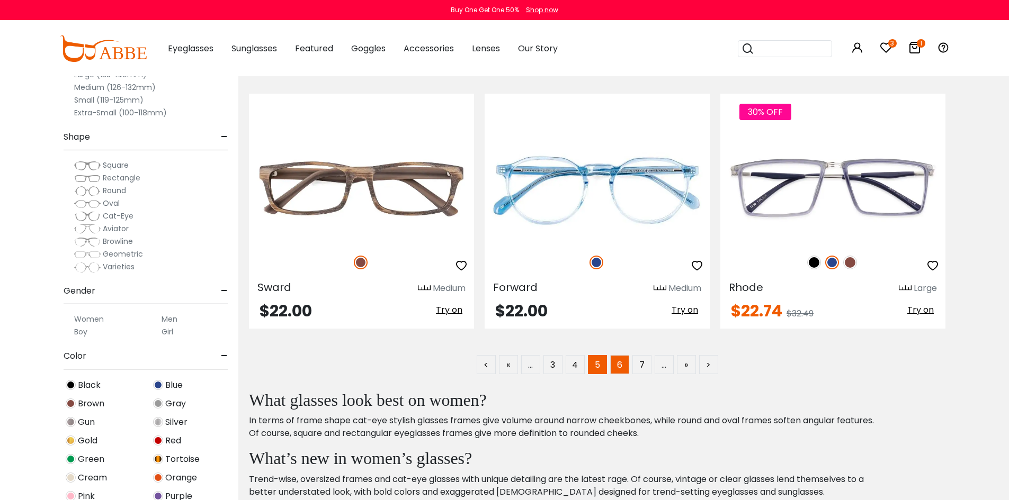
click at [624, 366] on link "6" at bounding box center [619, 364] width 19 height 19
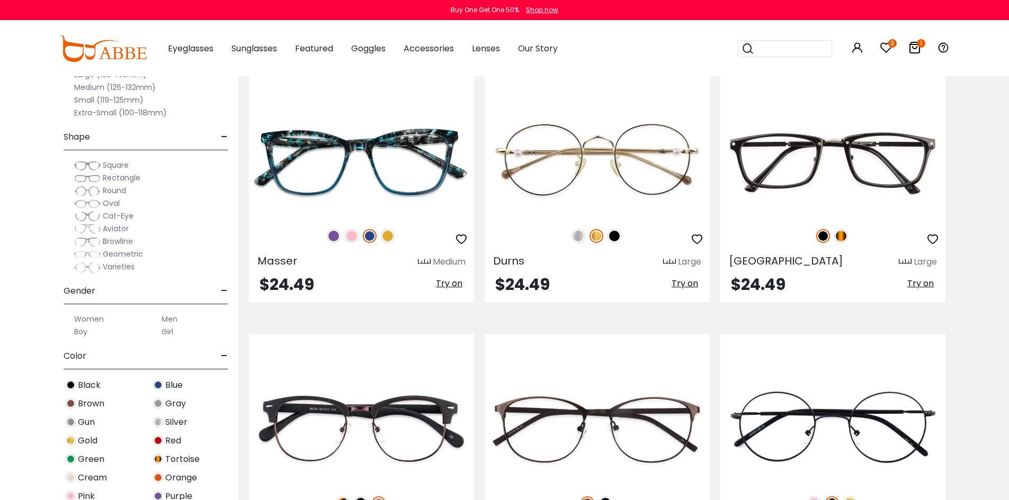
scroll to position [1059, 0]
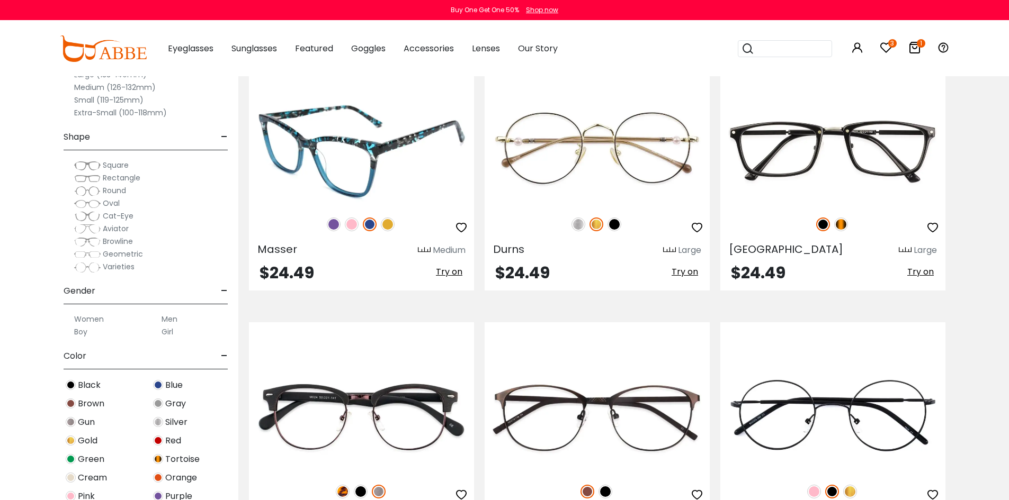
click at [355, 224] on img at bounding box center [352, 225] width 14 height 14
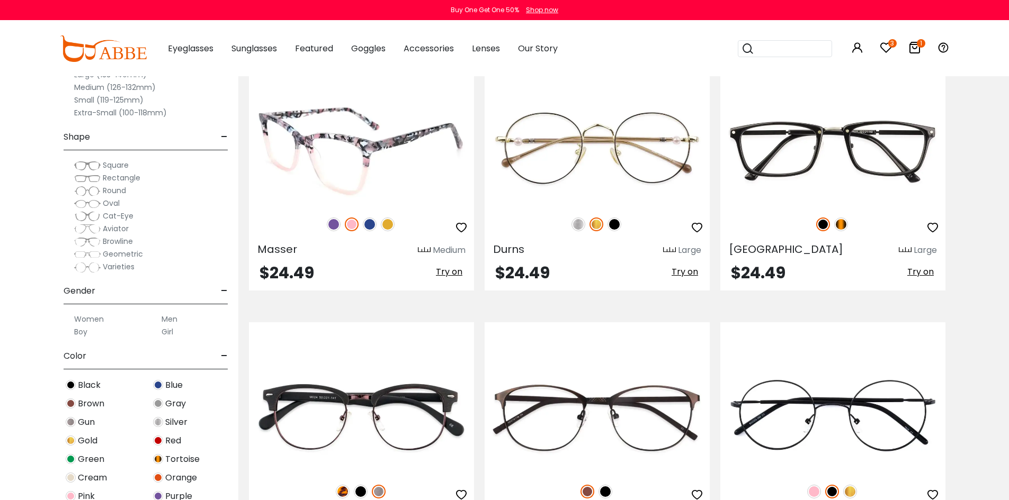
click at [321, 229] on div at bounding box center [361, 224] width 225 height 22
click at [329, 225] on img at bounding box center [334, 225] width 14 height 14
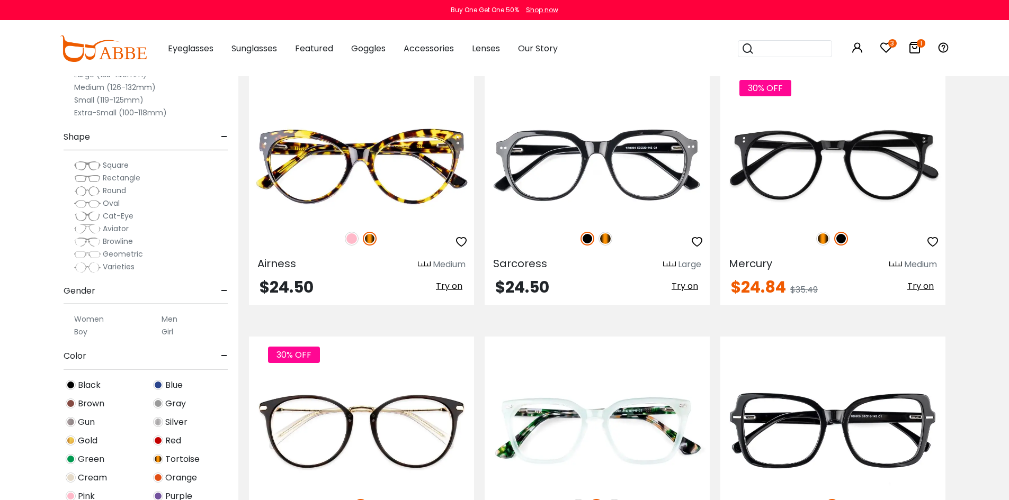
scroll to position [2860, 0]
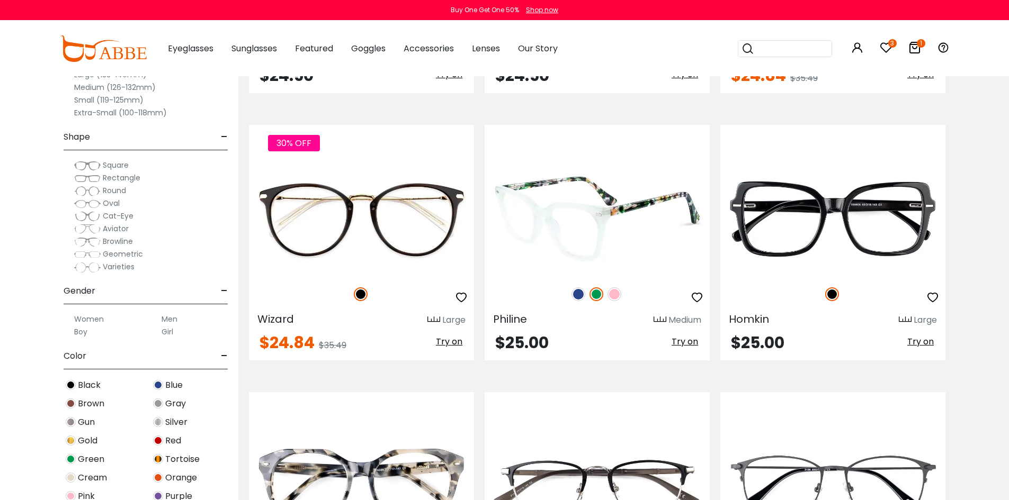
click at [611, 297] on img at bounding box center [614, 295] width 14 height 14
click at [696, 299] on icon "button" at bounding box center [697, 297] width 13 height 13
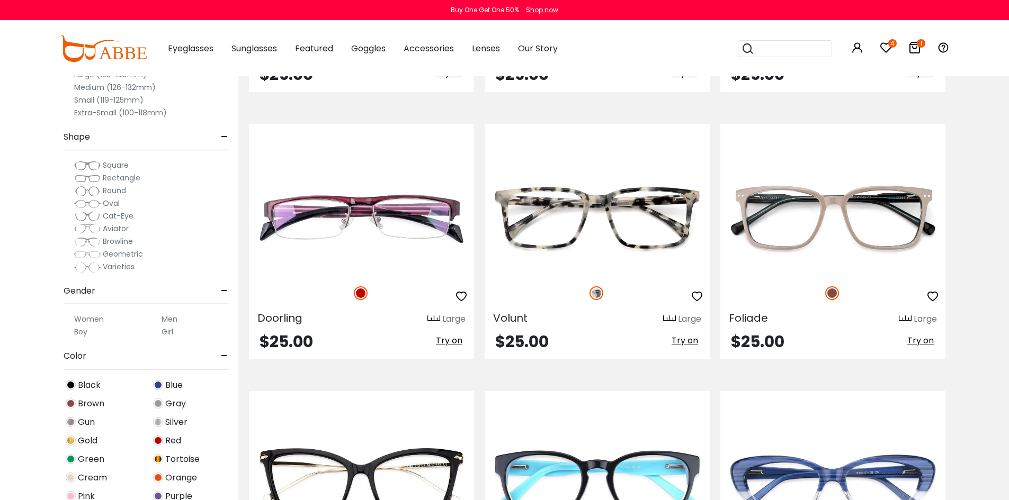
scroll to position [3601, 0]
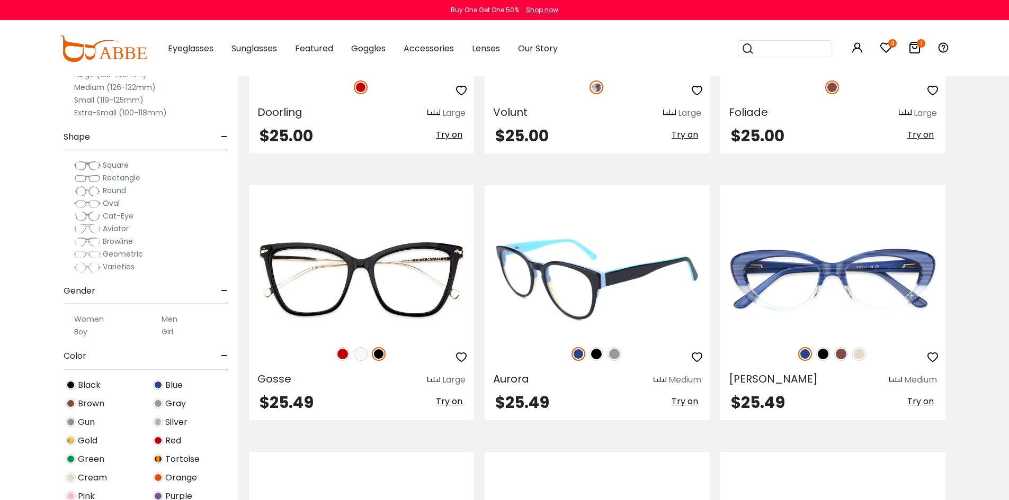
click at [615, 359] on img at bounding box center [614, 354] width 14 height 14
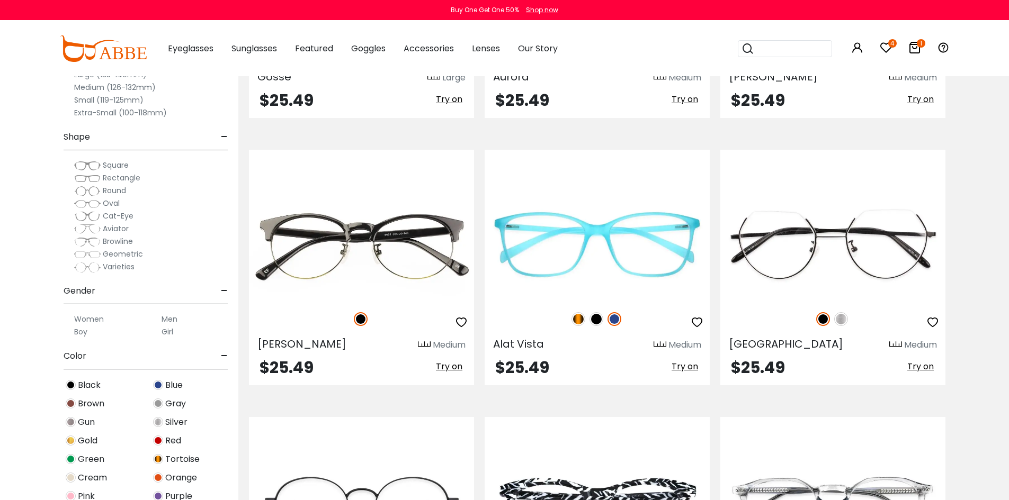
scroll to position [3919, 0]
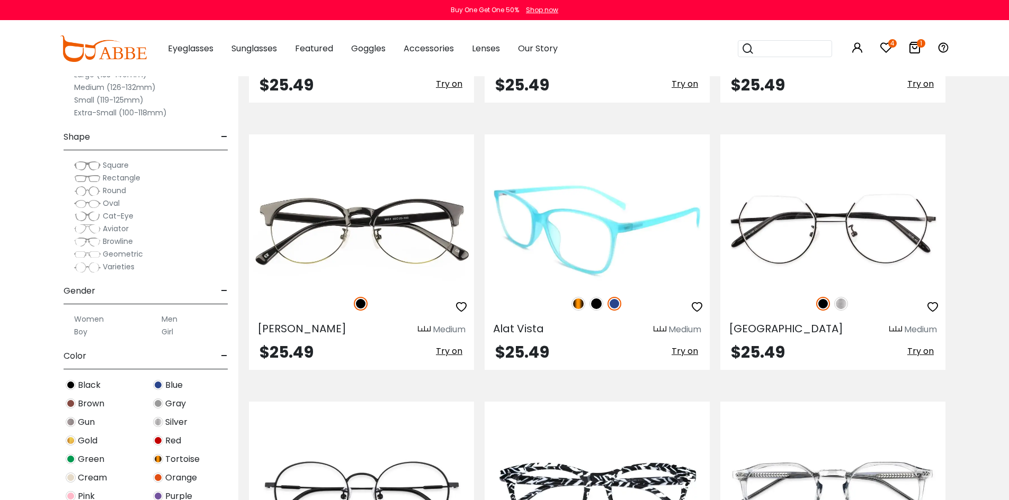
click at [692, 311] on icon "button" at bounding box center [697, 307] width 13 height 13
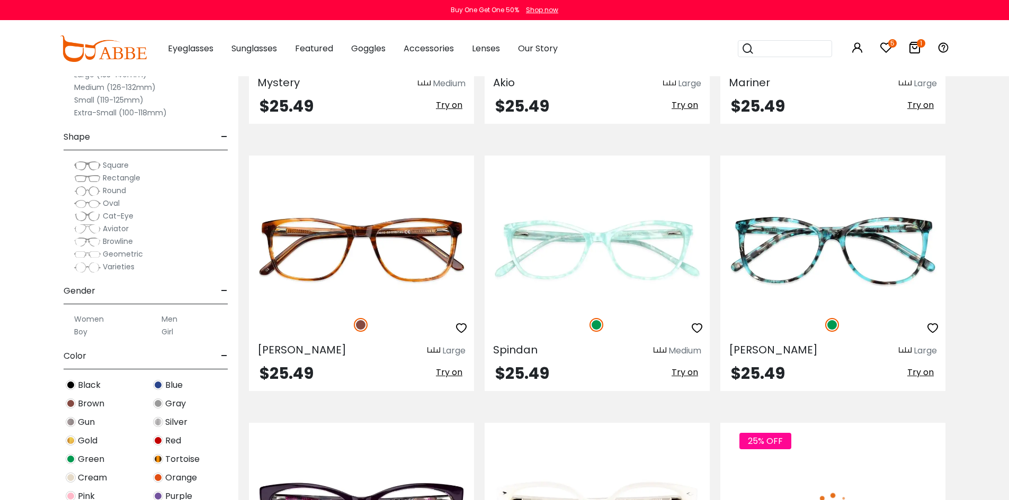
scroll to position [4449, 0]
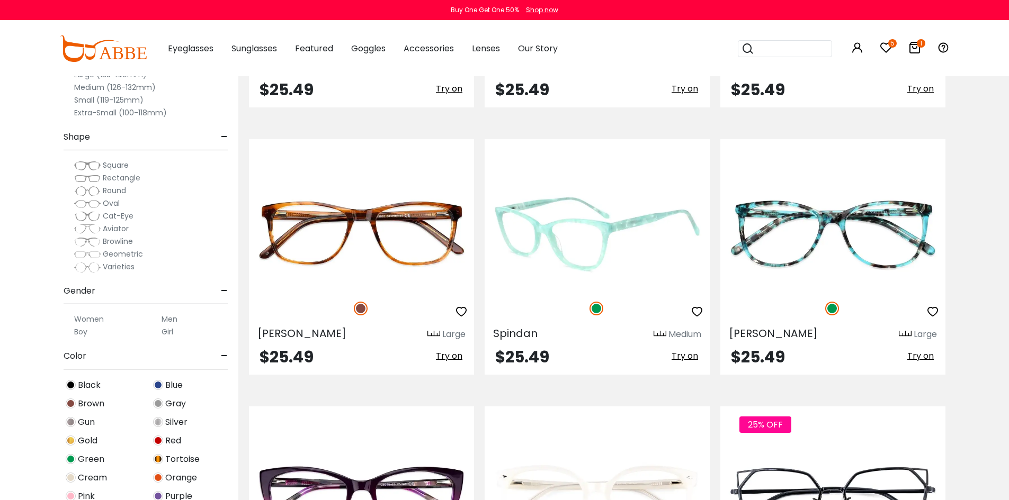
click at [693, 312] on icon "button" at bounding box center [697, 312] width 13 height 13
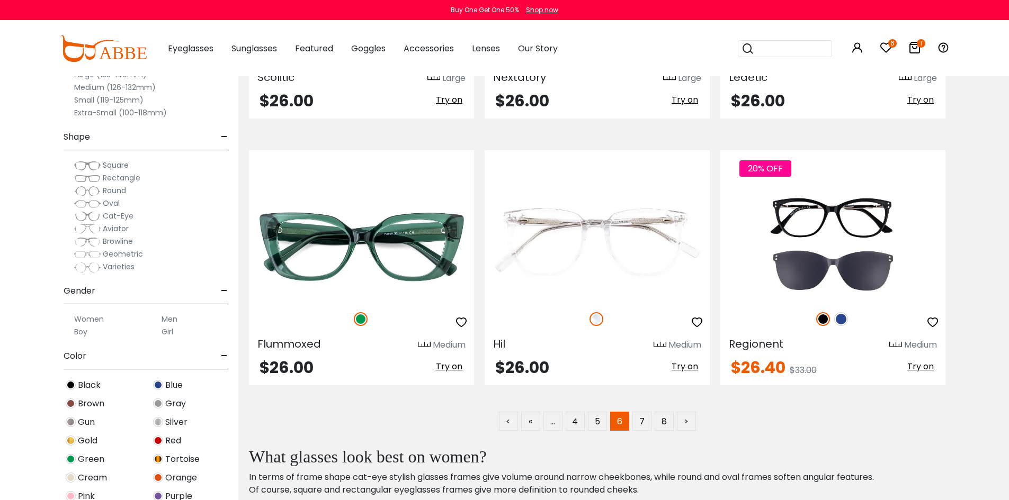
scroll to position [5243, 0]
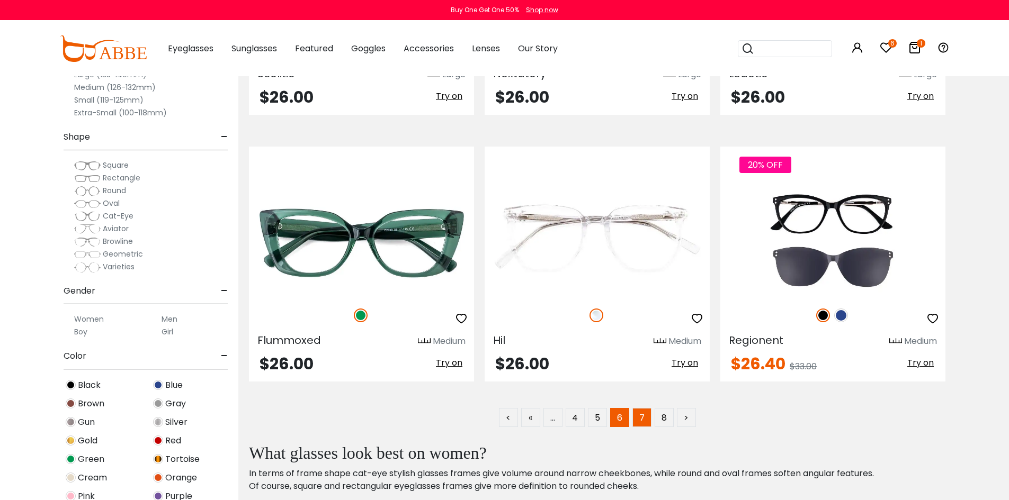
click at [632, 424] on link "7" at bounding box center [641, 417] width 19 height 19
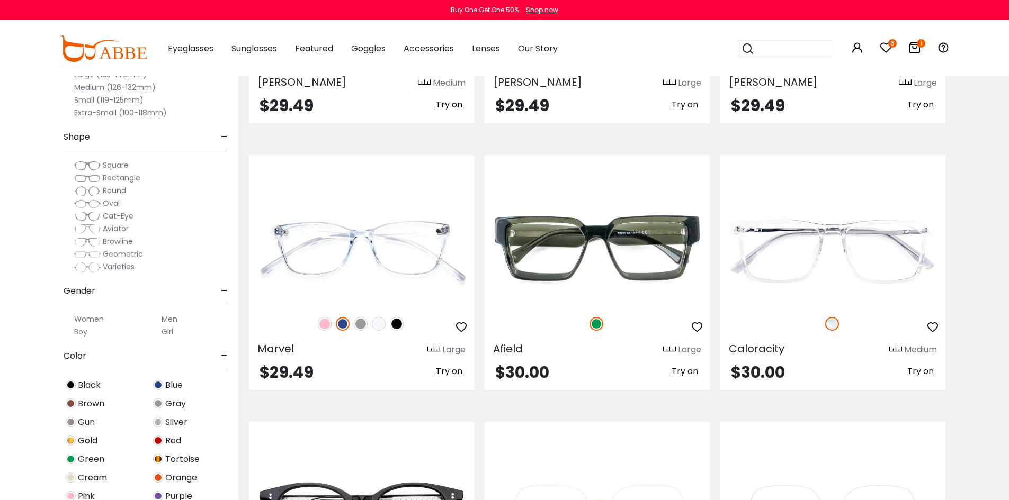
scroll to position [2066, 0]
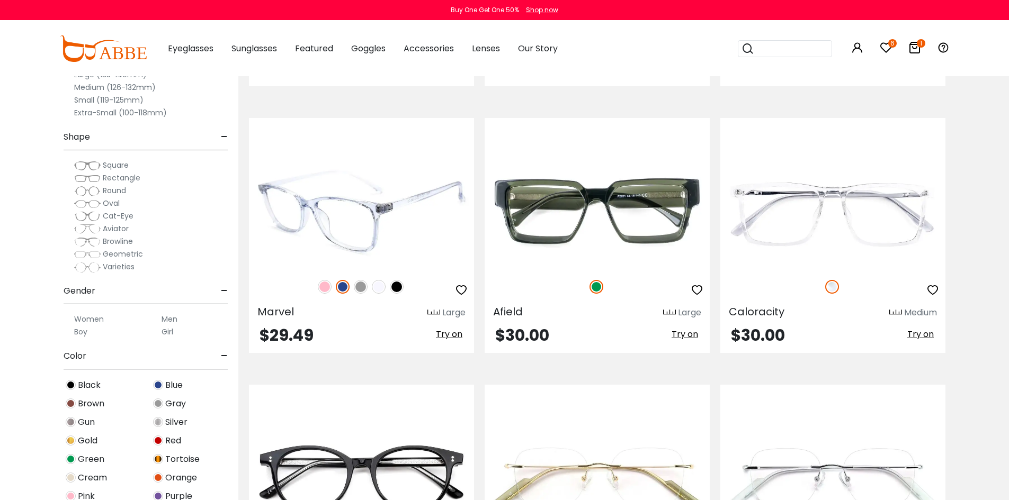
click at [326, 288] on img at bounding box center [325, 287] width 14 height 14
click at [459, 294] on icon "button" at bounding box center [461, 290] width 13 height 13
click at [357, 291] on img at bounding box center [361, 287] width 14 height 14
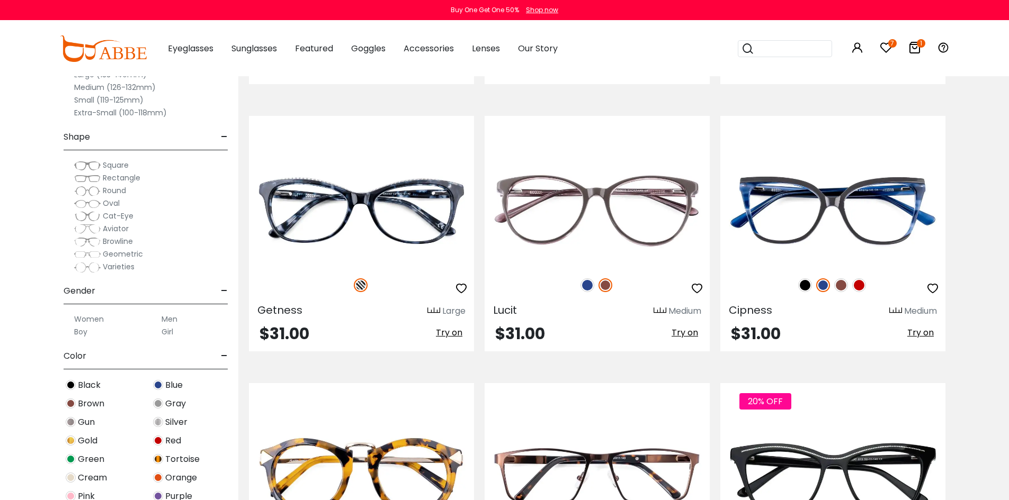
scroll to position [4025, 0]
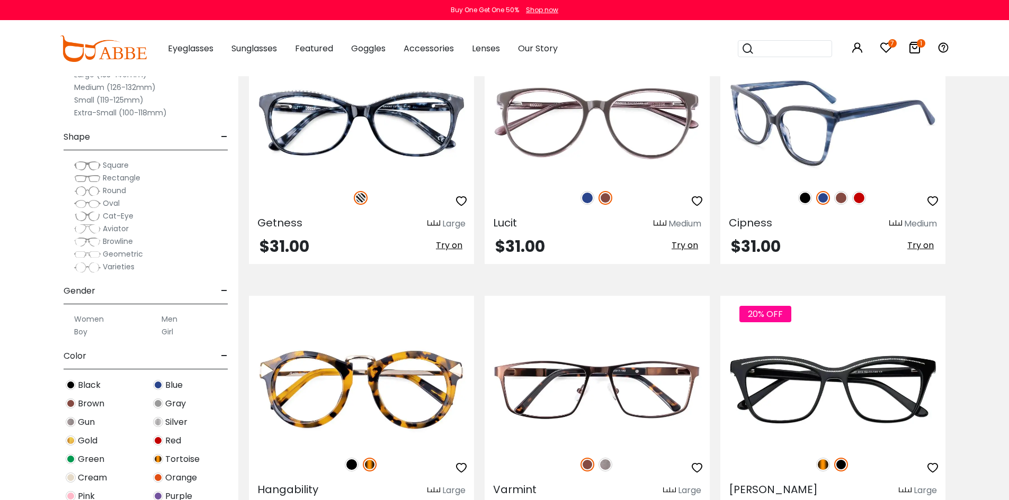
click at [847, 195] on img at bounding box center [841, 198] width 14 height 14
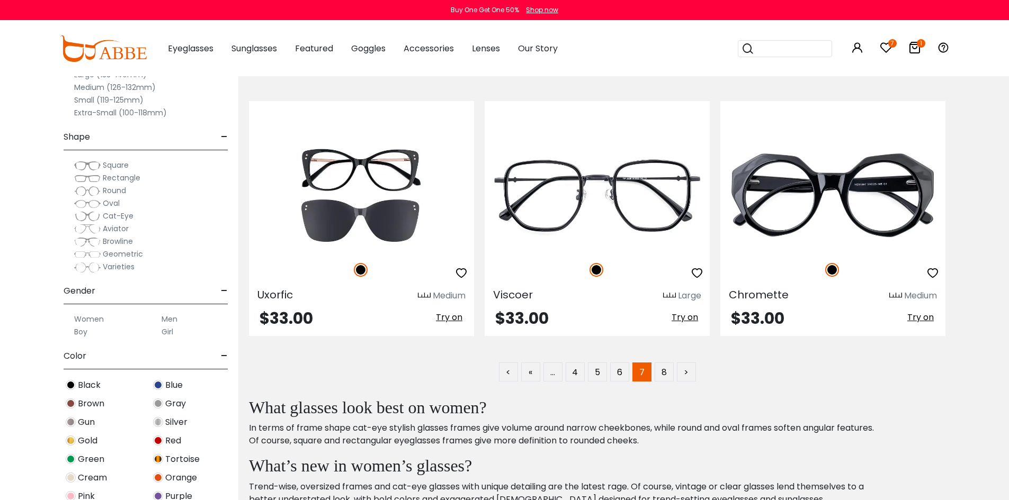
scroll to position [5296, 0]
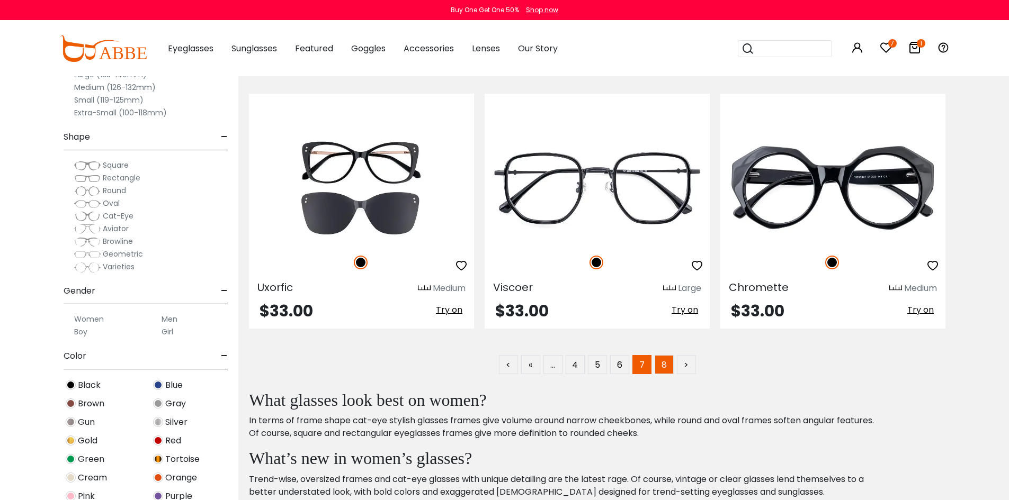
click at [669, 362] on link "8" at bounding box center [664, 364] width 19 height 19
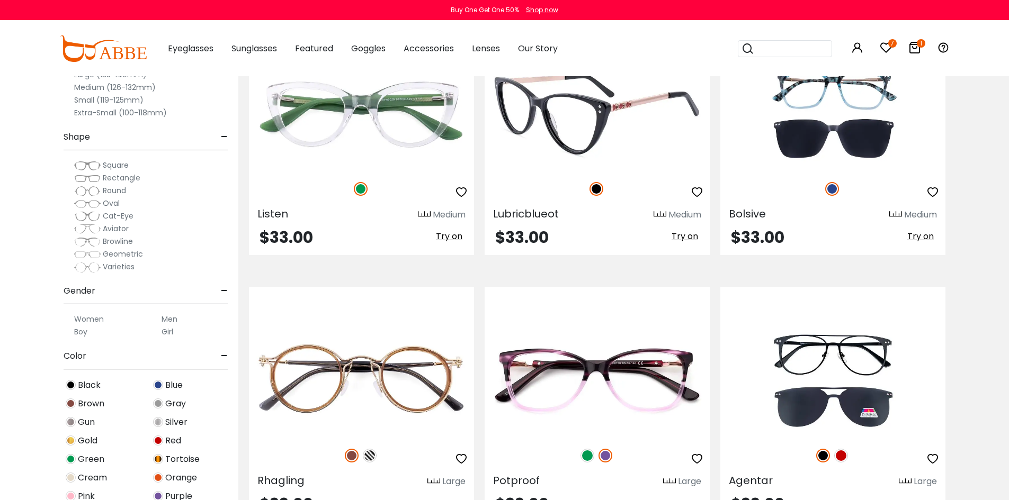
scroll to position [212, 0]
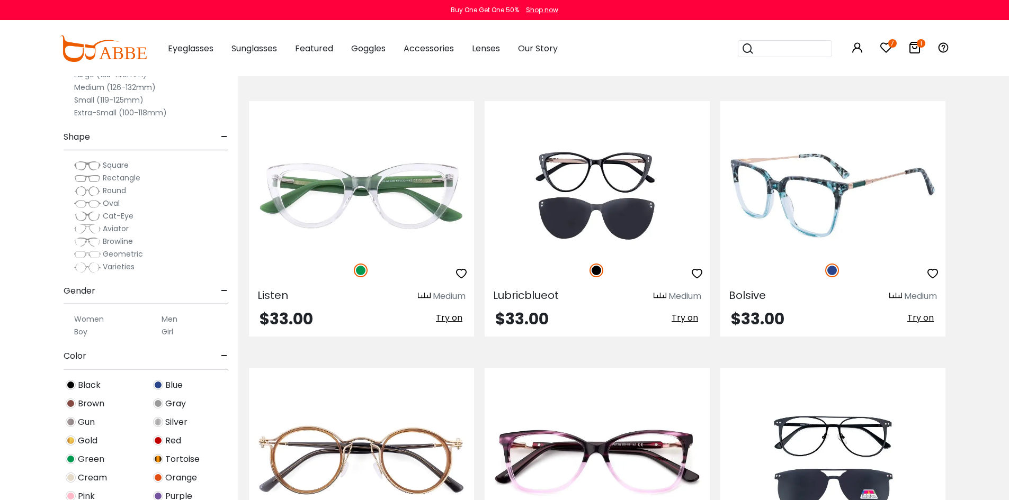
click at [931, 272] on icon "button" at bounding box center [932, 273] width 13 height 13
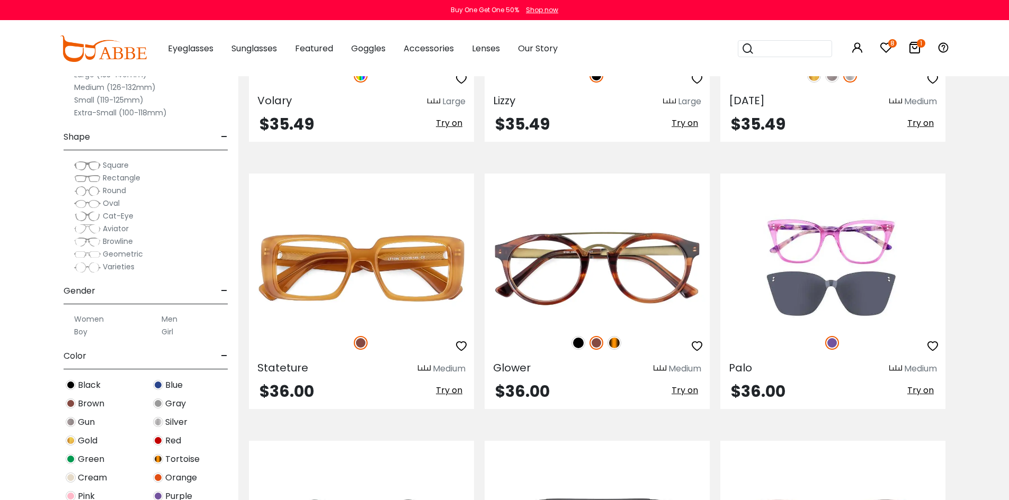
scroll to position [2277, 0]
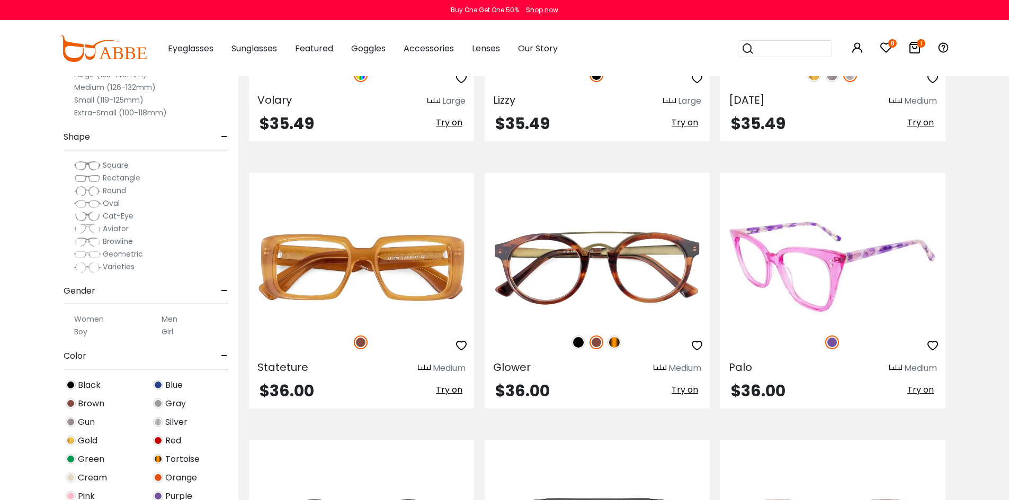
click at [929, 350] on icon "button" at bounding box center [932, 345] width 13 height 13
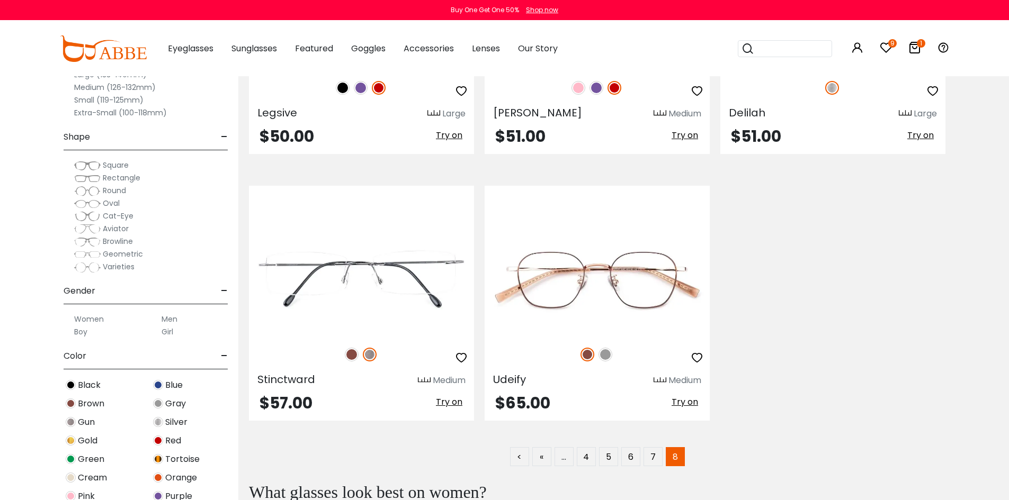
scroll to position [5190, 0]
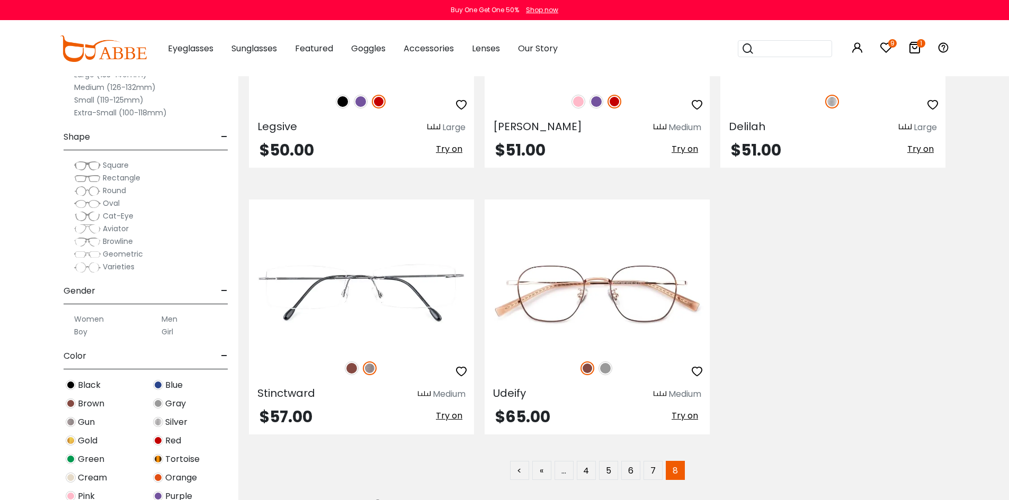
click at [883, 43] on icon at bounding box center [886, 47] width 13 height 13
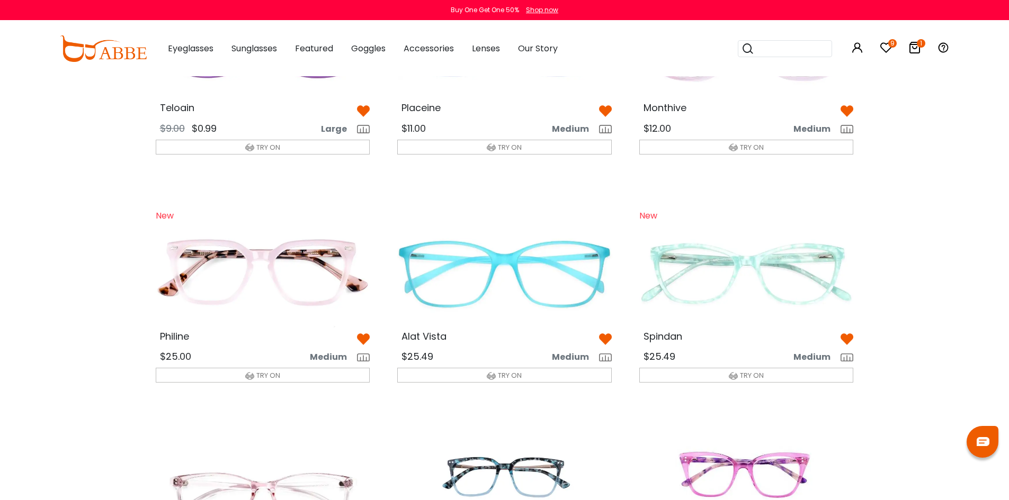
scroll to position [159, 0]
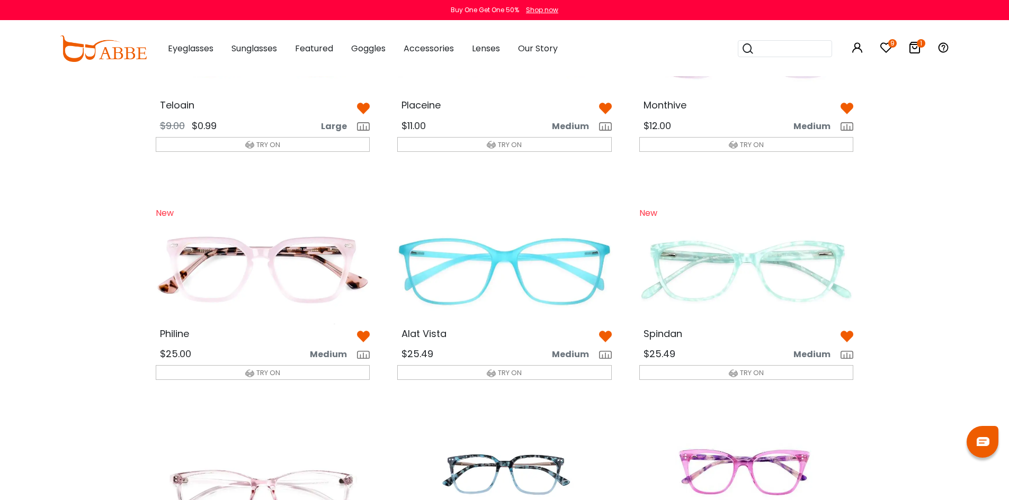
drag, startPoint x: 366, startPoint y: 337, endPoint x: 384, endPoint y: 335, distance: 17.6
click at [366, 337] on img at bounding box center [363, 336] width 13 height 13
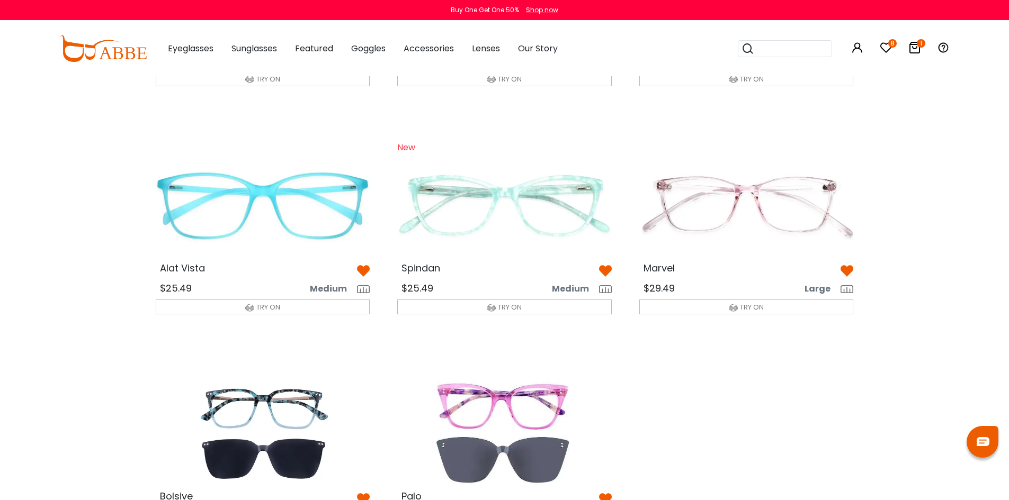
scroll to position [318, 0]
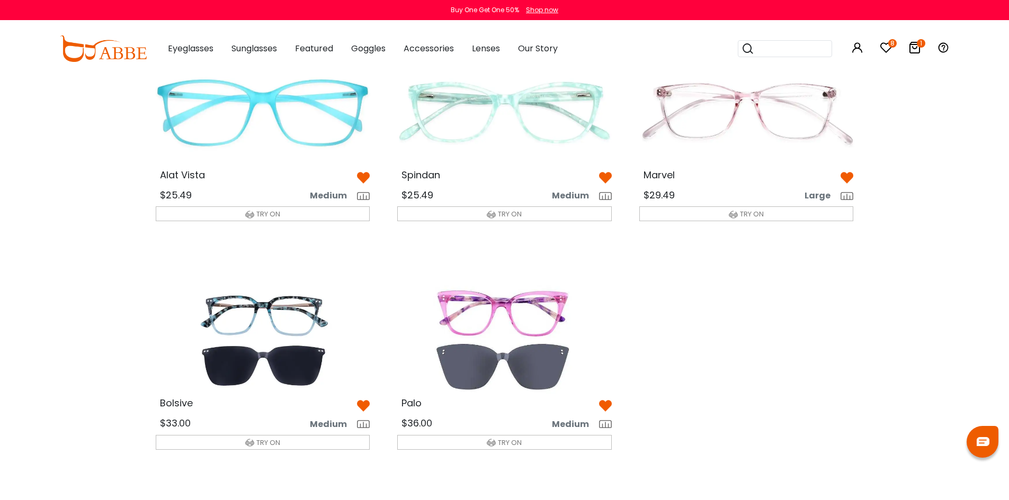
click at [280, 303] on img at bounding box center [262, 340] width 231 height 115
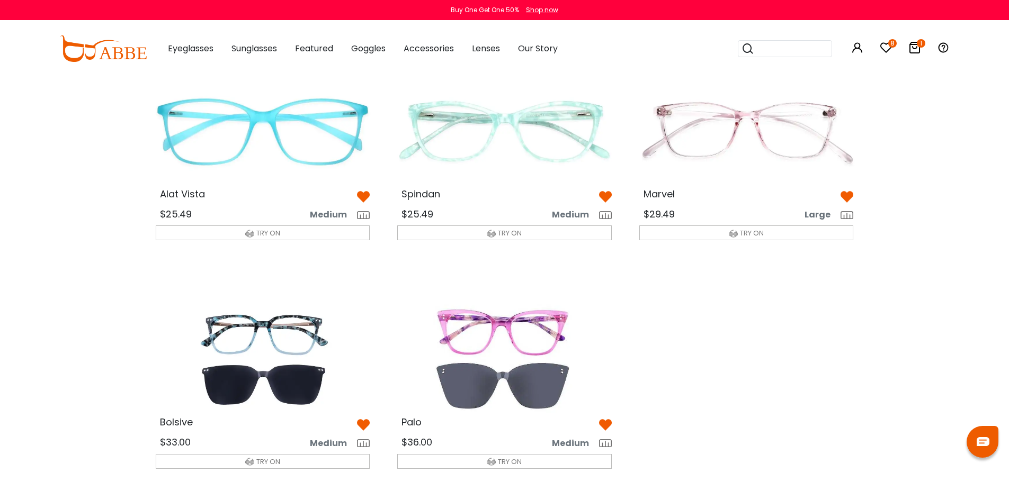
scroll to position [318, 0]
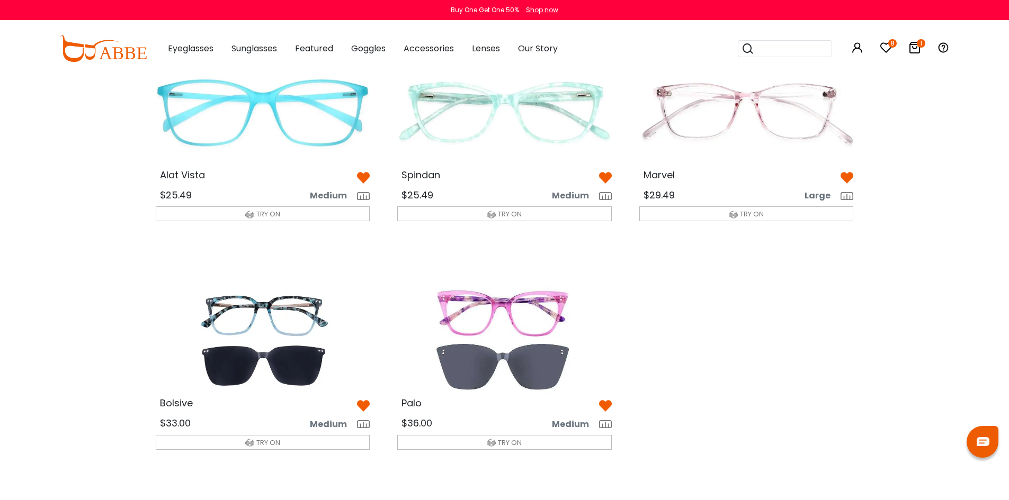
click at [501, 299] on img at bounding box center [504, 340] width 231 height 115
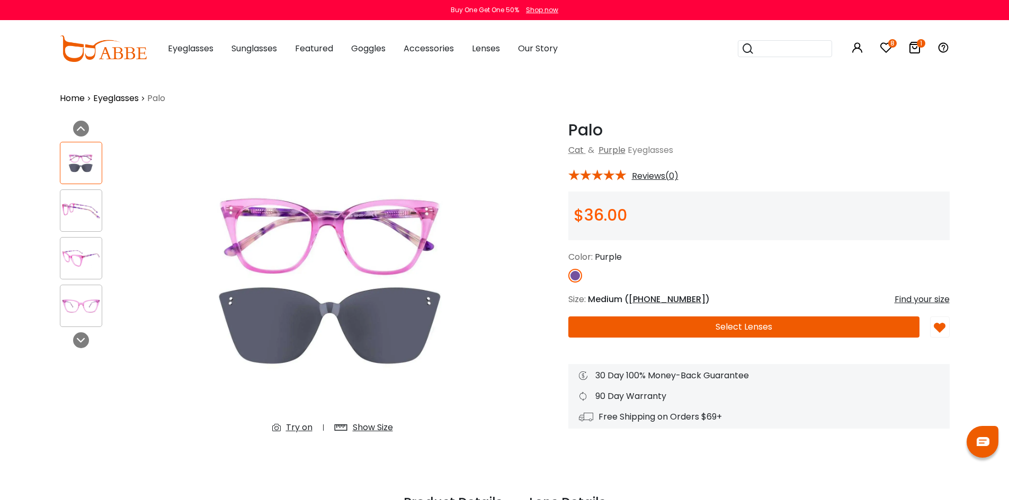
click at [77, 256] on img at bounding box center [80, 258] width 41 height 21
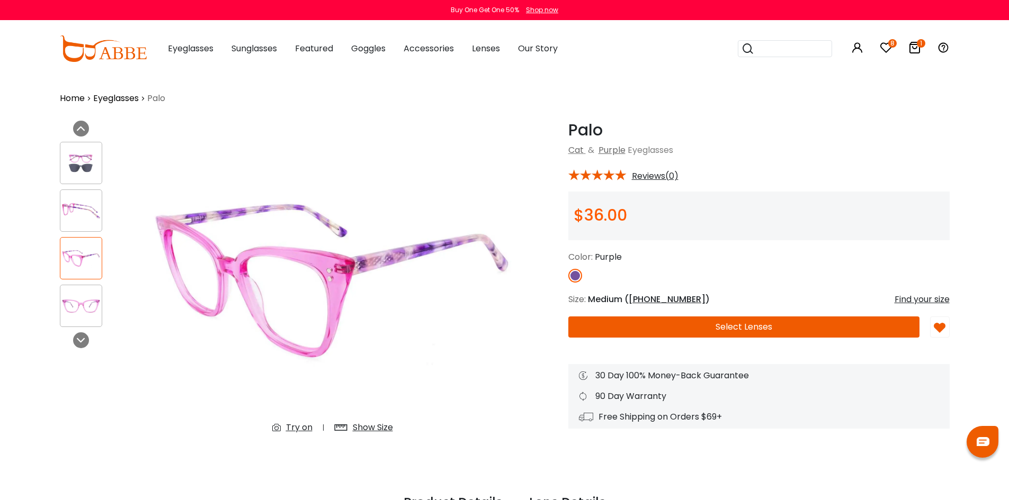
click at [84, 211] on img at bounding box center [80, 211] width 41 height 21
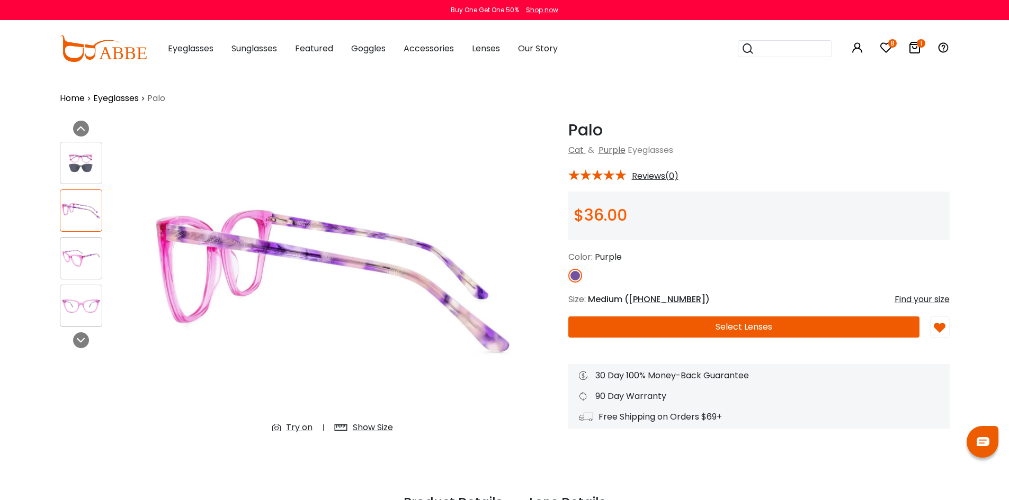
click at [84, 177] on div at bounding box center [81, 163] width 42 height 42
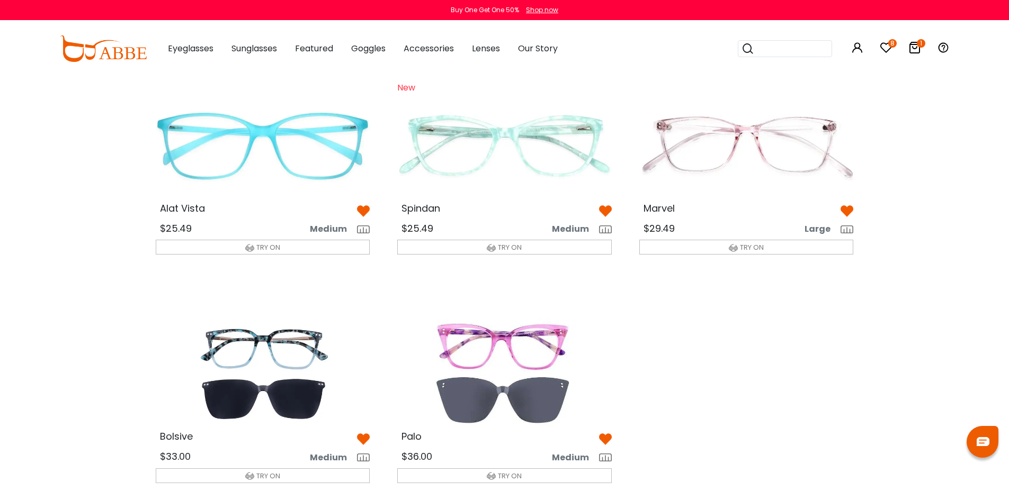
click at [274, 351] on img at bounding box center [262, 373] width 231 height 115
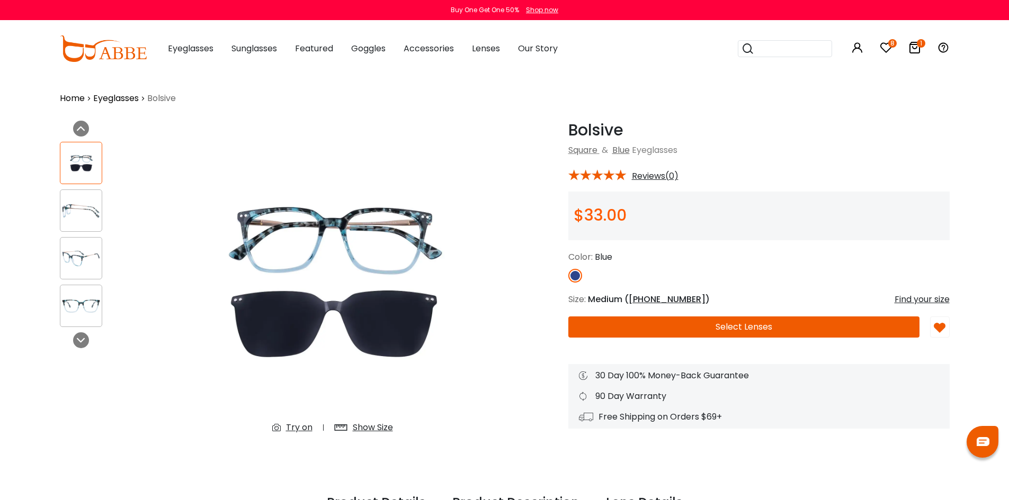
click at [353, 238] on img at bounding box center [332, 282] width 387 height 322
click at [79, 264] on img at bounding box center [80, 258] width 41 height 21
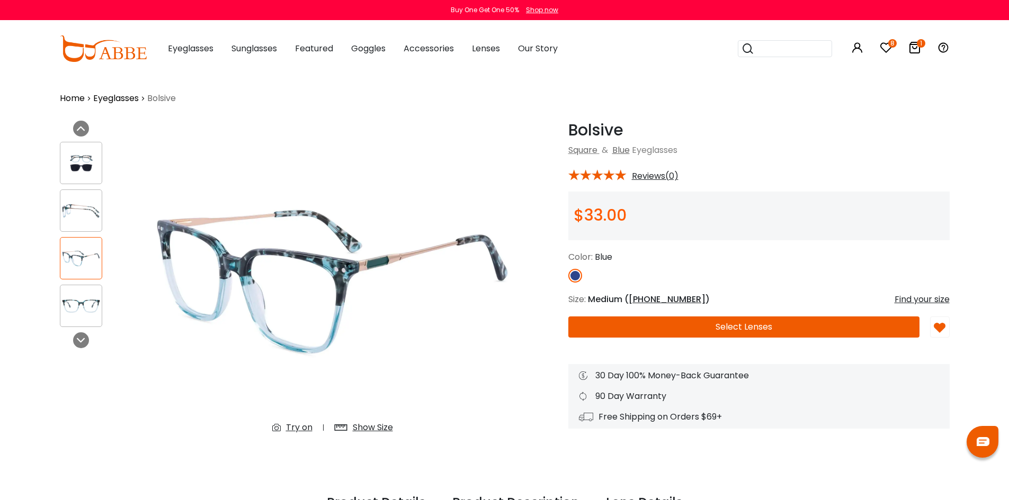
click at [91, 202] on img at bounding box center [80, 211] width 41 height 21
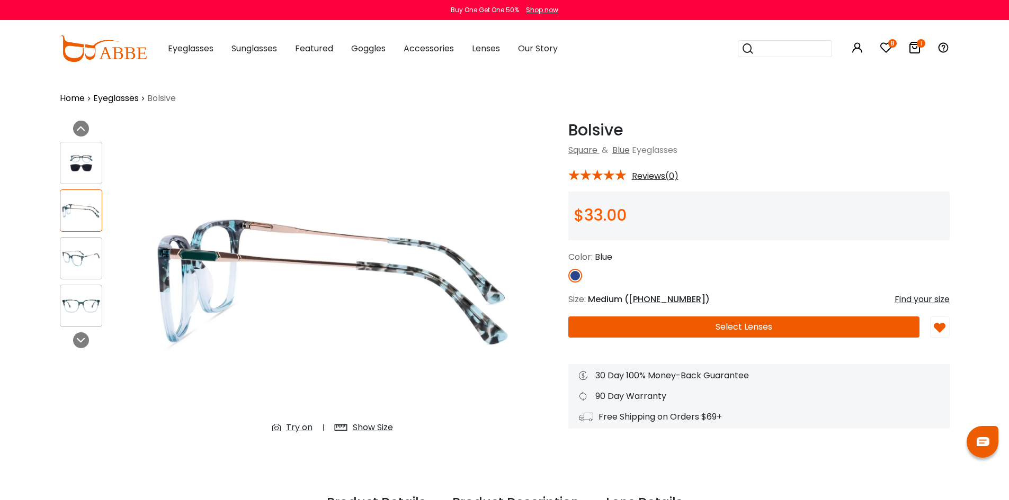
click at [71, 211] on img at bounding box center [80, 211] width 41 height 21
click at [70, 209] on img at bounding box center [80, 211] width 41 height 21
click at [88, 310] on img at bounding box center [80, 306] width 41 height 21
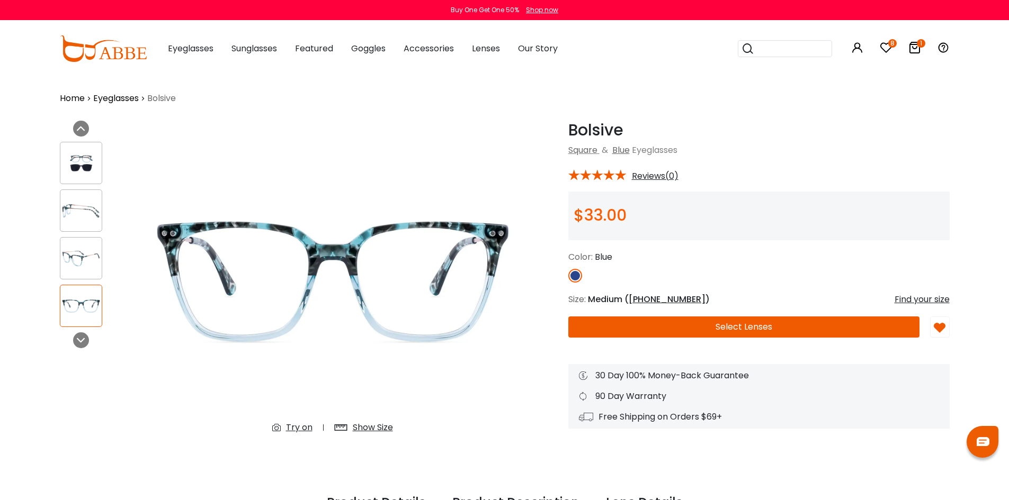
click at [64, 172] on img at bounding box center [80, 163] width 41 height 21
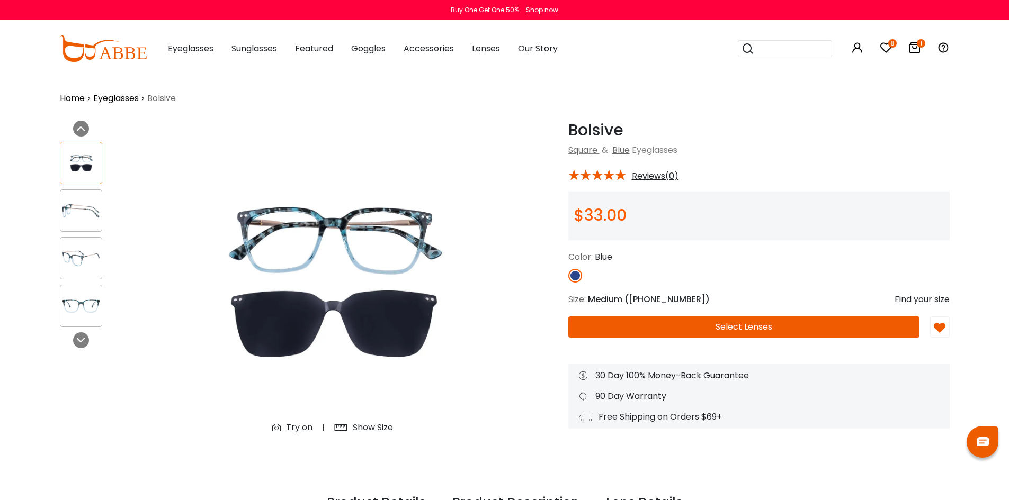
click at [887, 50] on icon at bounding box center [886, 47] width 13 height 13
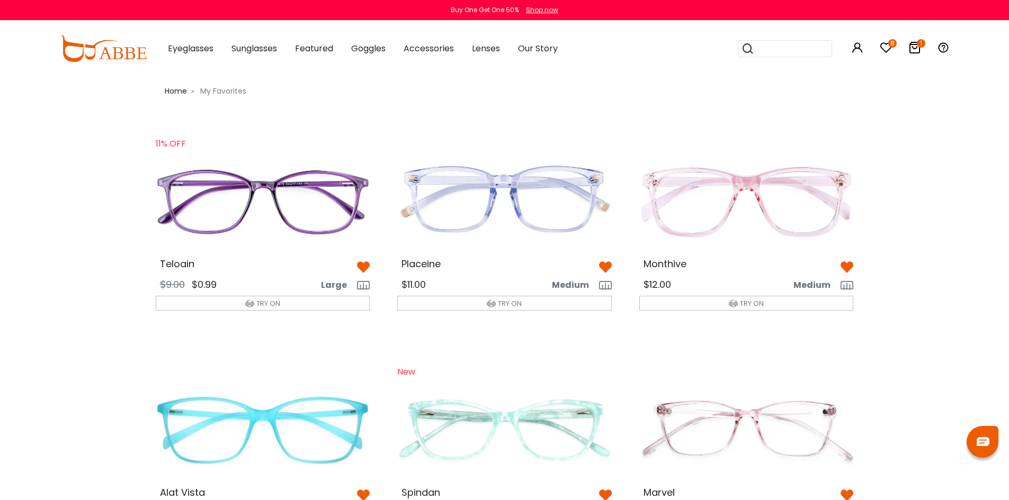
click at [915, 46] on icon at bounding box center [914, 47] width 13 height 13
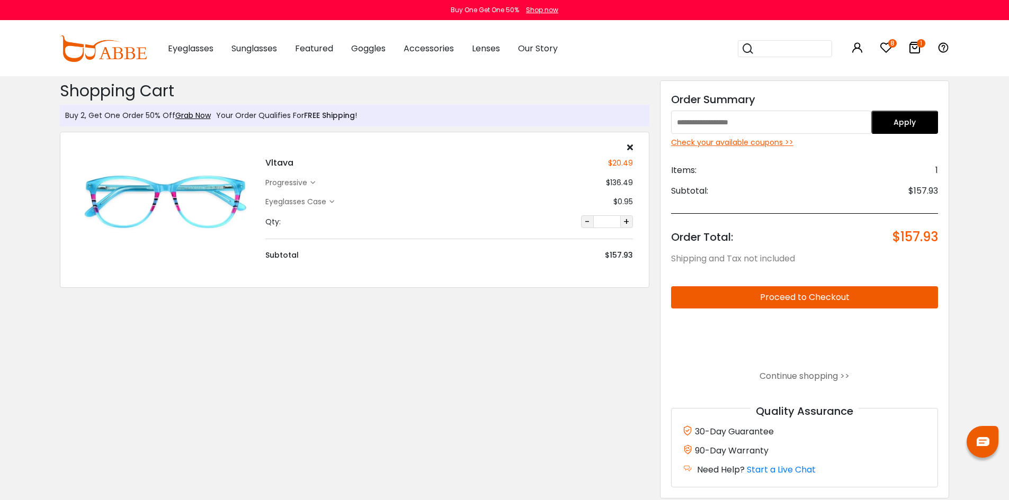
click at [890, 49] on icon at bounding box center [886, 47] width 13 height 13
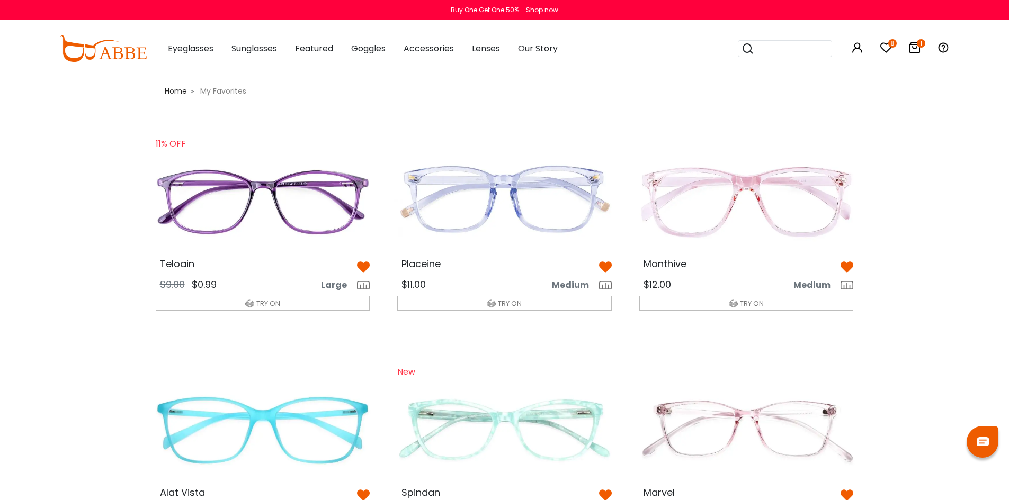
scroll to position [53, 0]
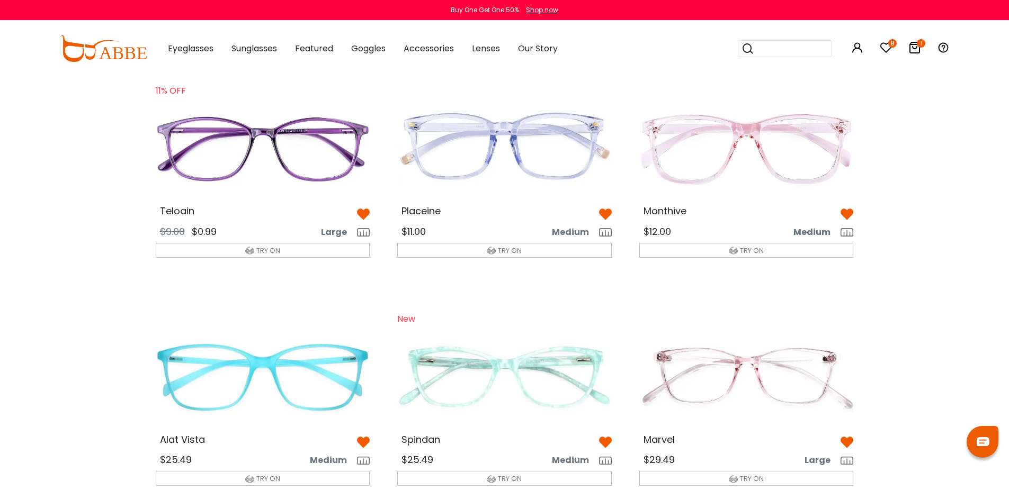
click at [534, 356] on img at bounding box center [504, 376] width 231 height 115
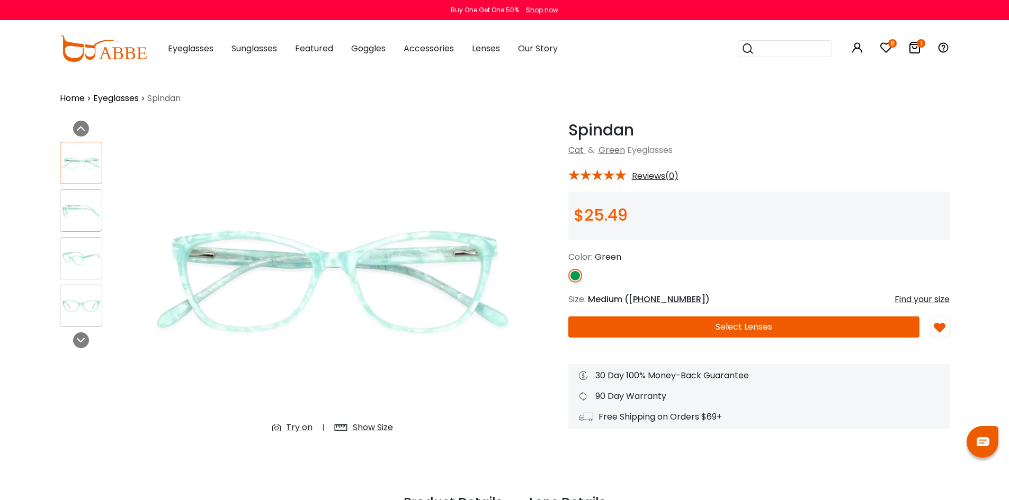
click at [95, 255] on img at bounding box center [80, 258] width 41 height 21
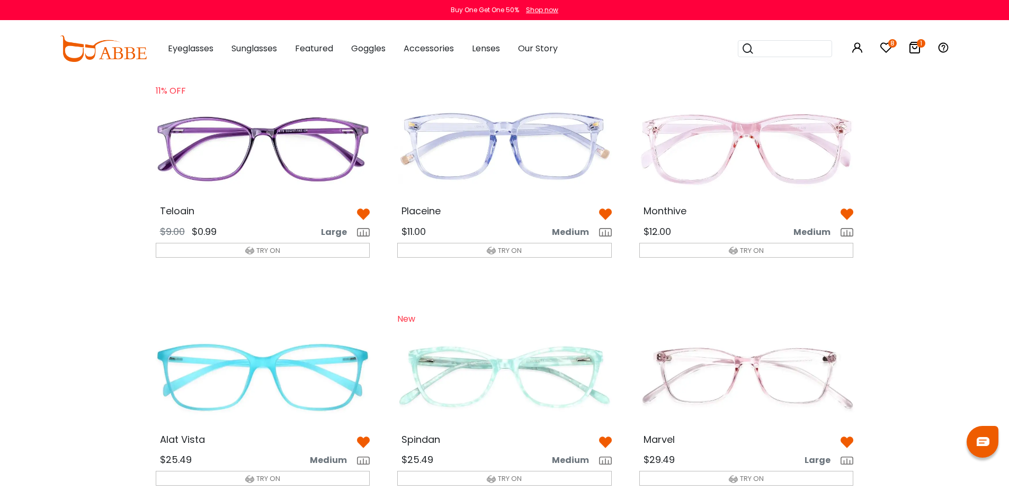
click at [603, 443] on img at bounding box center [605, 442] width 13 height 13
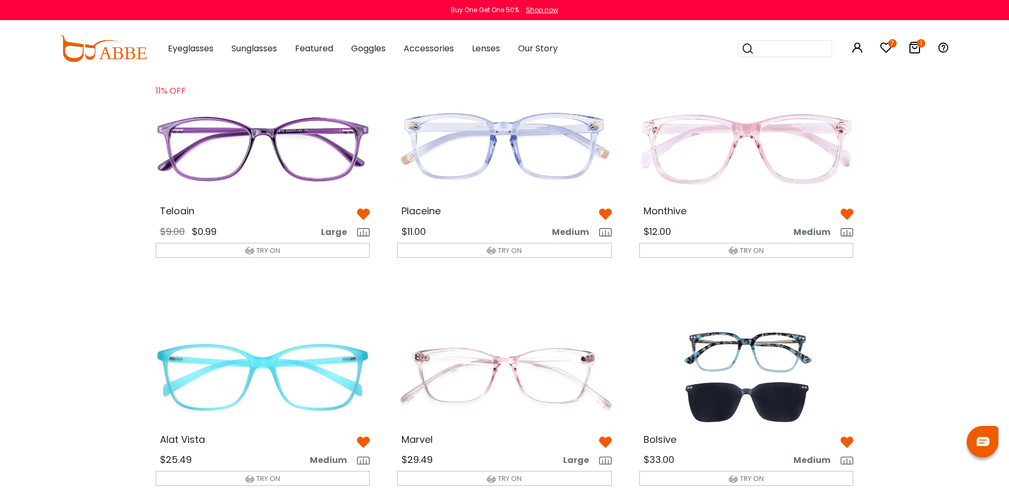
click at [605, 444] on img at bounding box center [605, 442] width 13 height 13
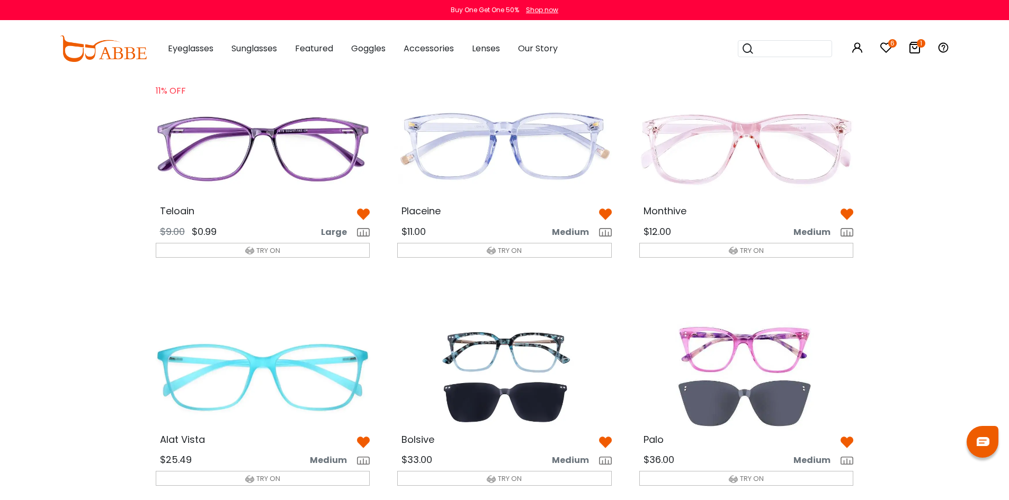
click at [269, 147] on img at bounding box center [262, 148] width 231 height 115
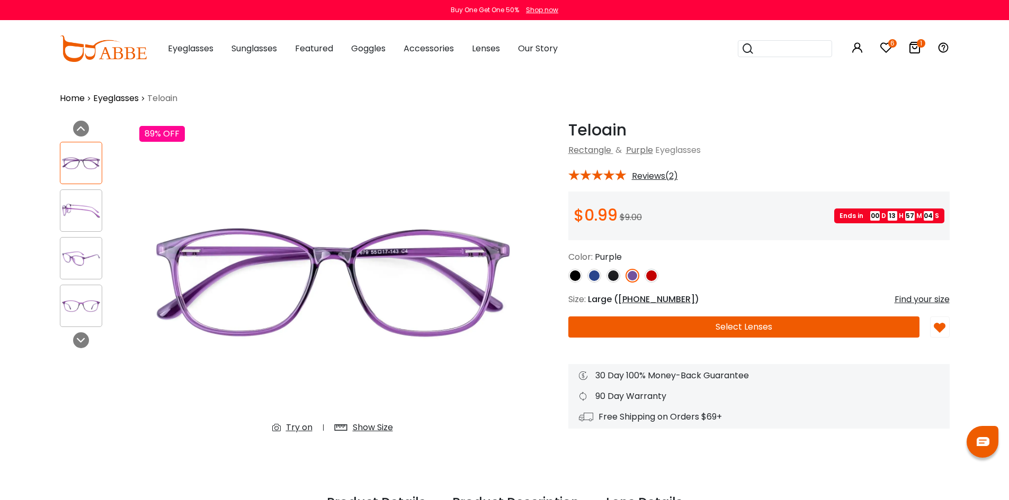
click at [71, 254] on img at bounding box center [80, 258] width 41 height 21
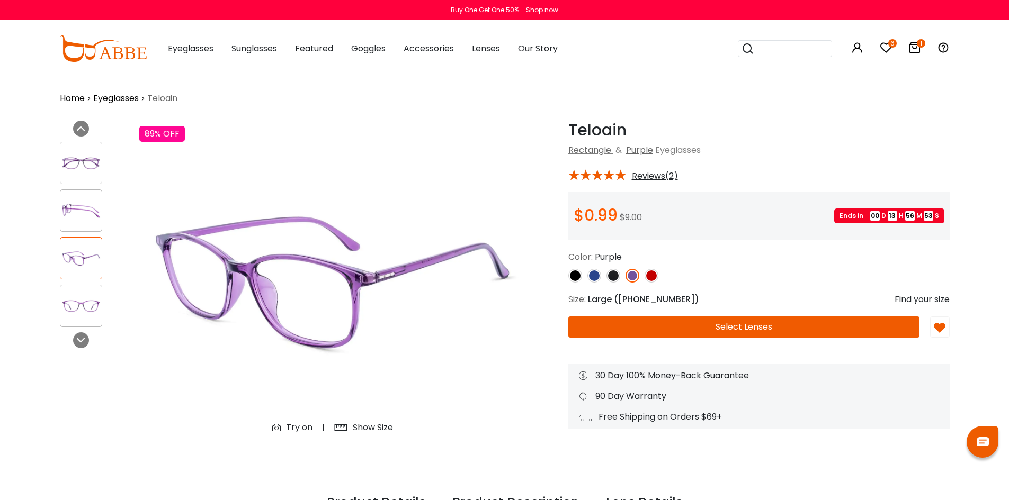
click at [648, 274] on img at bounding box center [652, 276] width 14 height 14
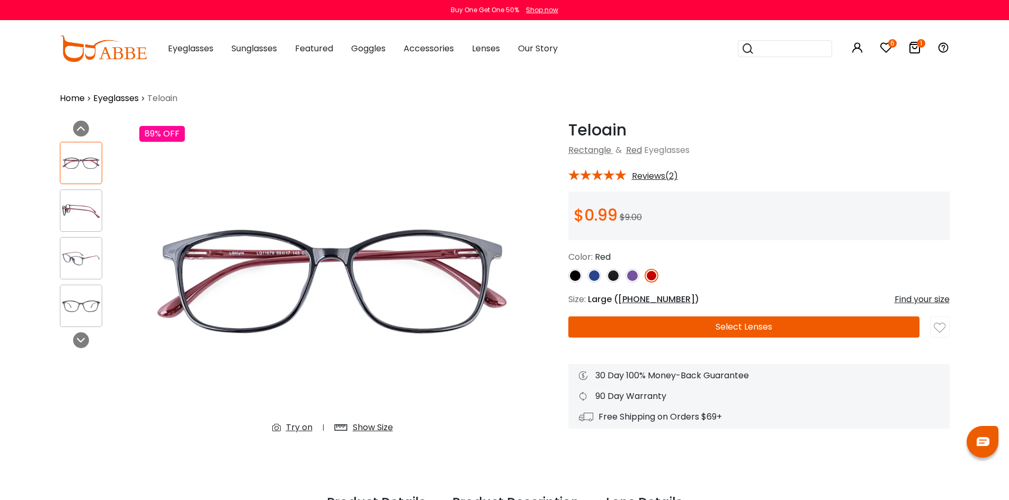
click at [594, 282] on img at bounding box center [594, 276] width 14 height 14
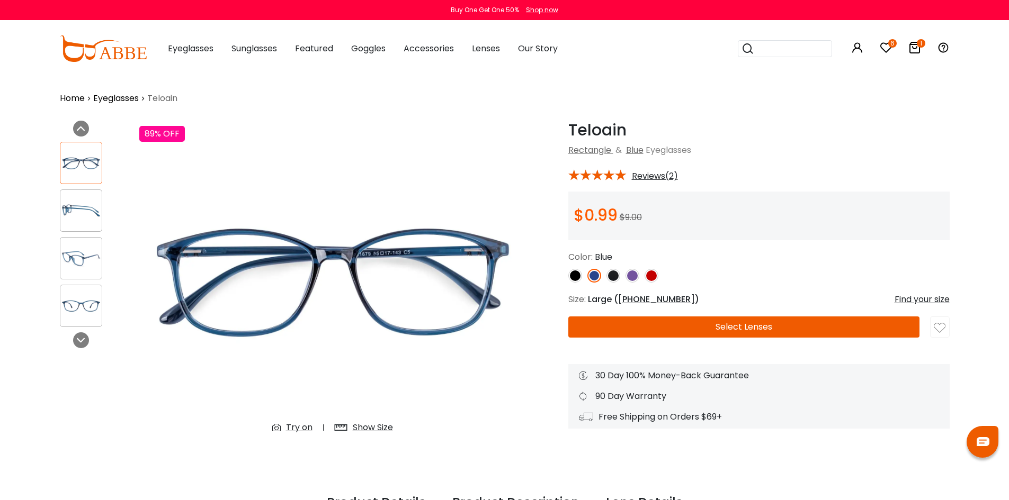
click at [594, 278] on img at bounding box center [594, 276] width 14 height 14
click at [634, 275] on img at bounding box center [632, 276] width 14 height 14
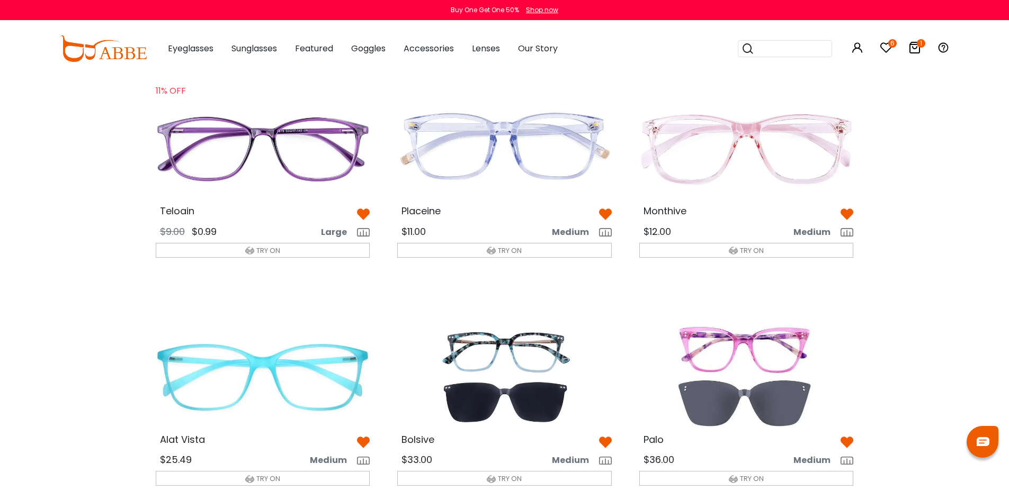
click at [274, 343] on img at bounding box center [262, 376] width 231 height 115
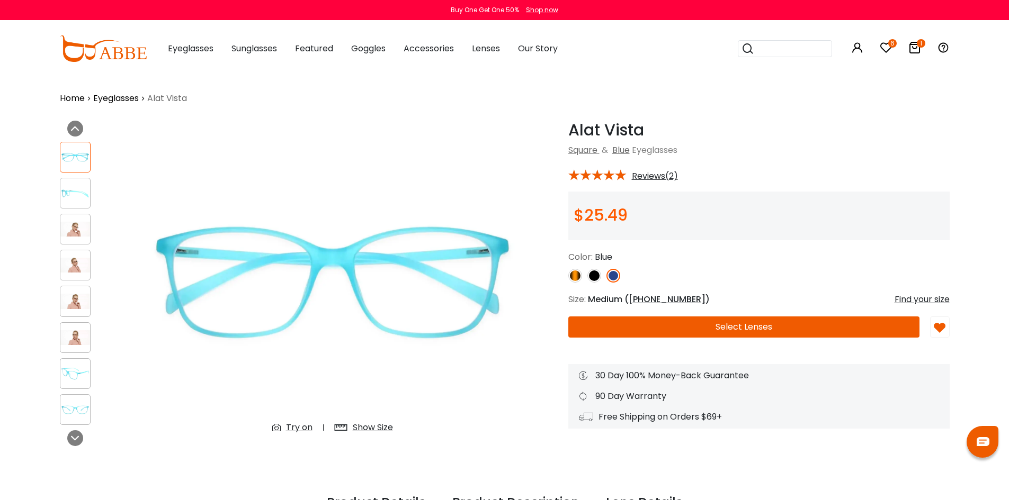
click at [71, 194] on img at bounding box center [75, 193] width 30 height 15
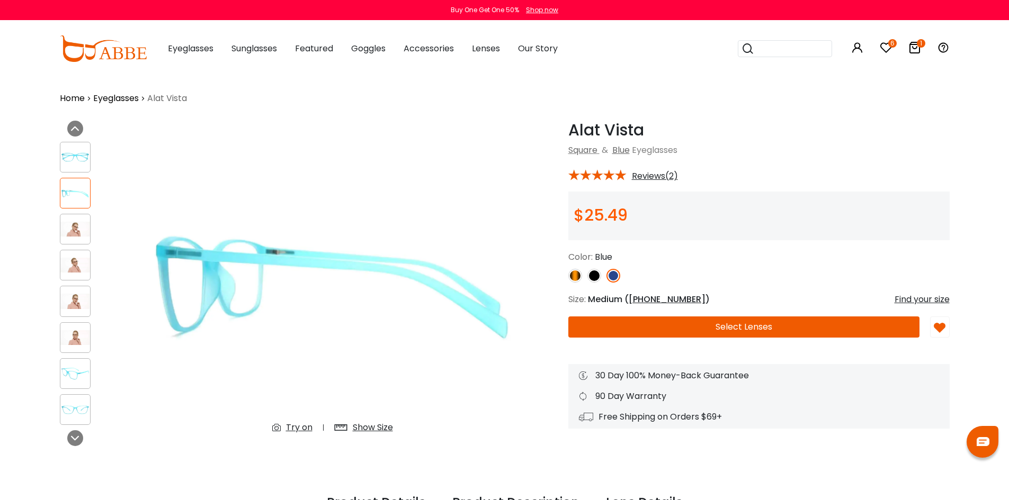
click at [80, 363] on div at bounding box center [75, 374] width 31 height 31
click at [73, 333] on img at bounding box center [75, 337] width 30 height 15
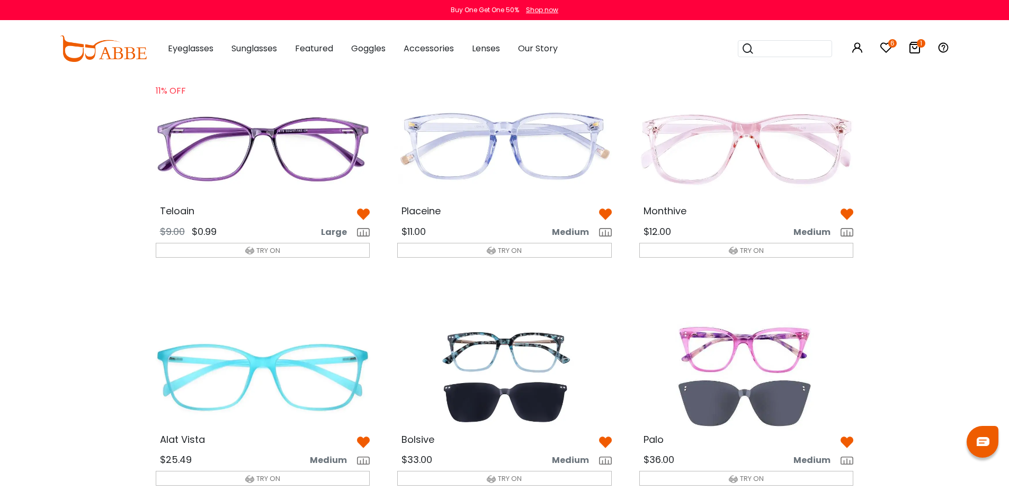
click at [847, 443] on img at bounding box center [847, 442] width 13 height 13
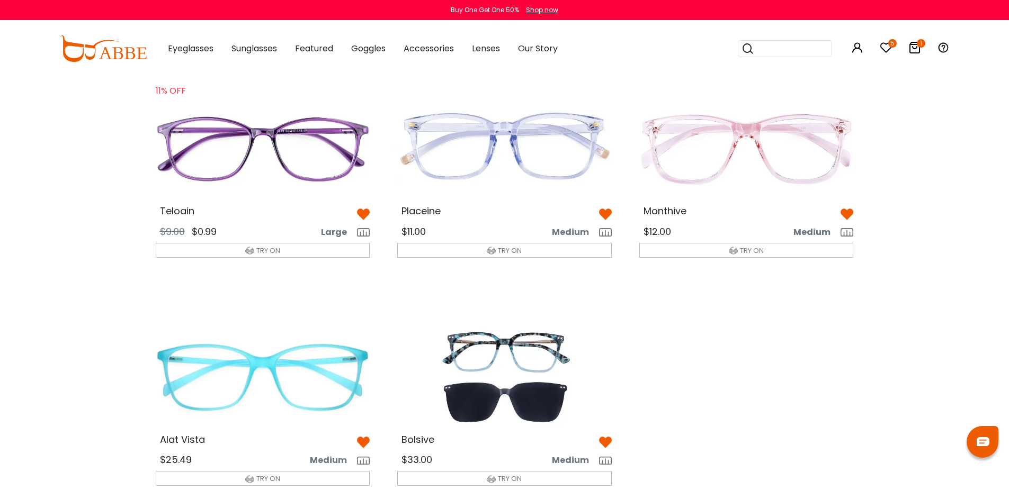
click at [529, 357] on img at bounding box center [504, 376] width 231 height 115
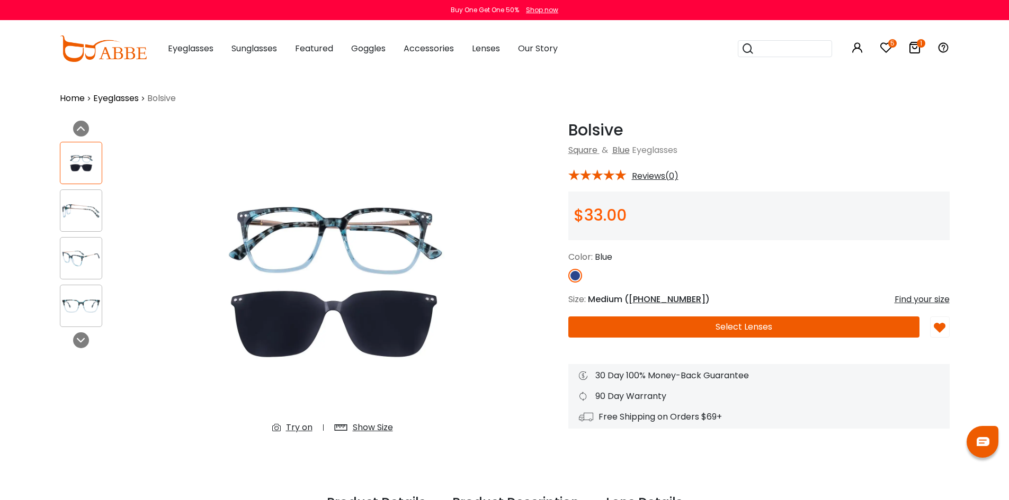
click at [743, 324] on button "Select Lenses" at bounding box center [743, 327] width 351 height 21
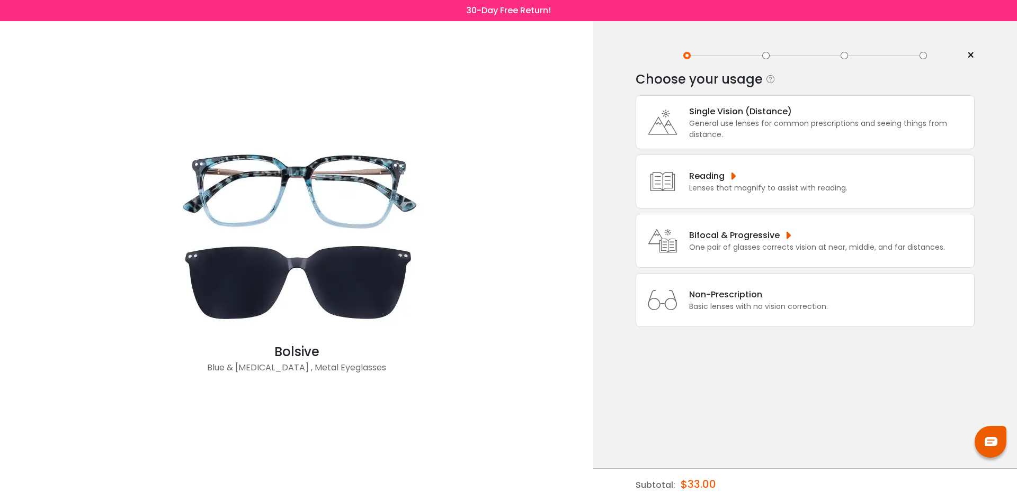
click at [744, 236] on div "Bifocal & Progressive" at bounding box center [817, 235] width 256 height 13
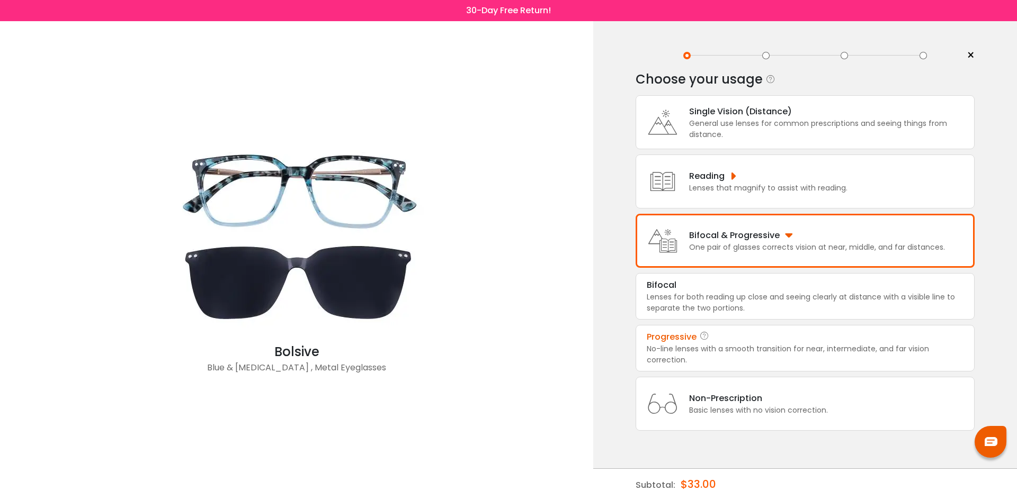
click at [718, 339] on div "Progressive" at bounding box center [805, 337] width 317 height 13
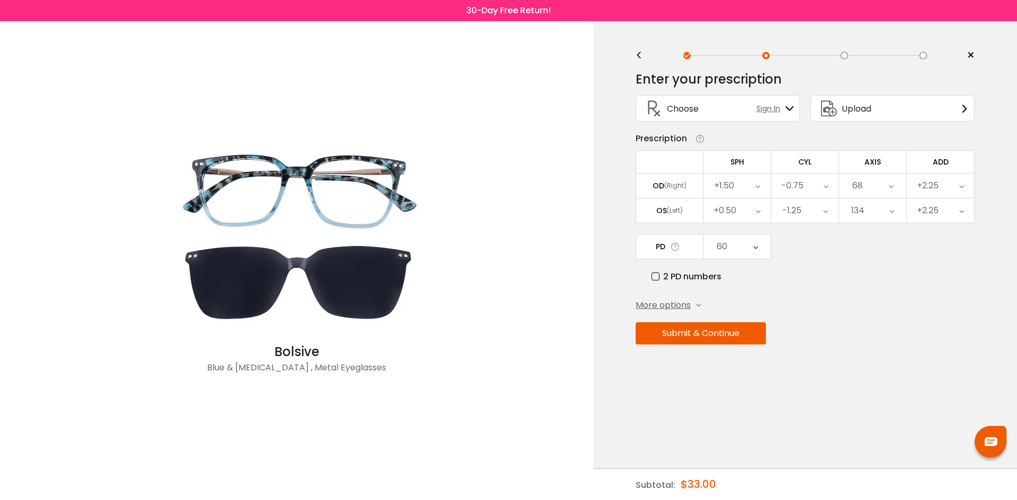
click at [670, 302] on span "More options" at bounding box center [663, 305] width 55 height 13
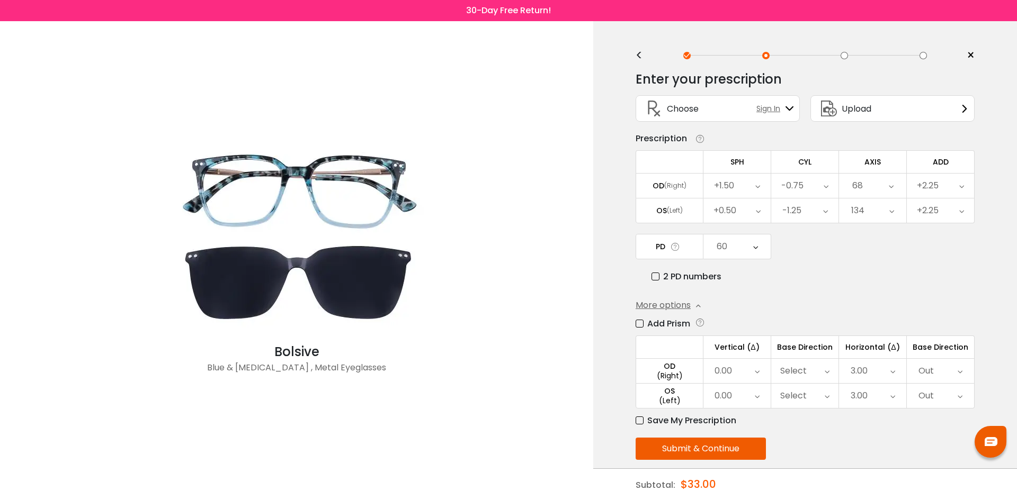
click at [722, 447] on button "Submit & Continue" at bounding box center [701, 449] width 130 height 22
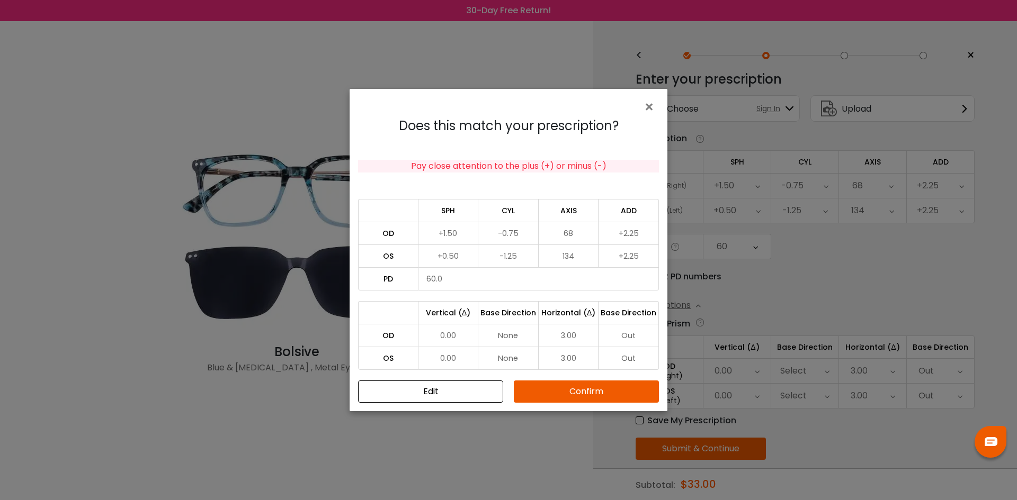
click at [594, 399] on button "Confirm" at bounding box center [586, 392] width 145 height 22
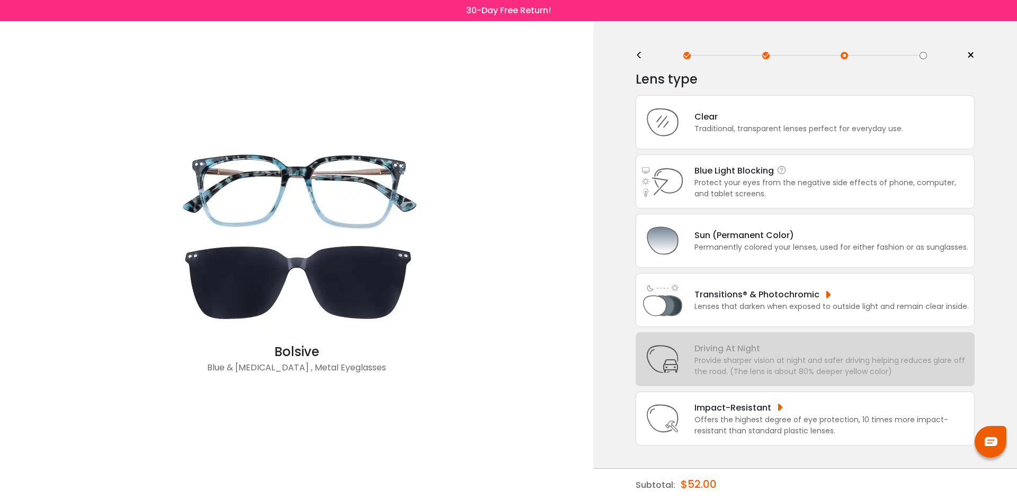
click at [778, 183] on div "Protect your eyes from the negative side effects of phone, computer, and tablet…" at bounding box center [831, 188] width 274 height 22
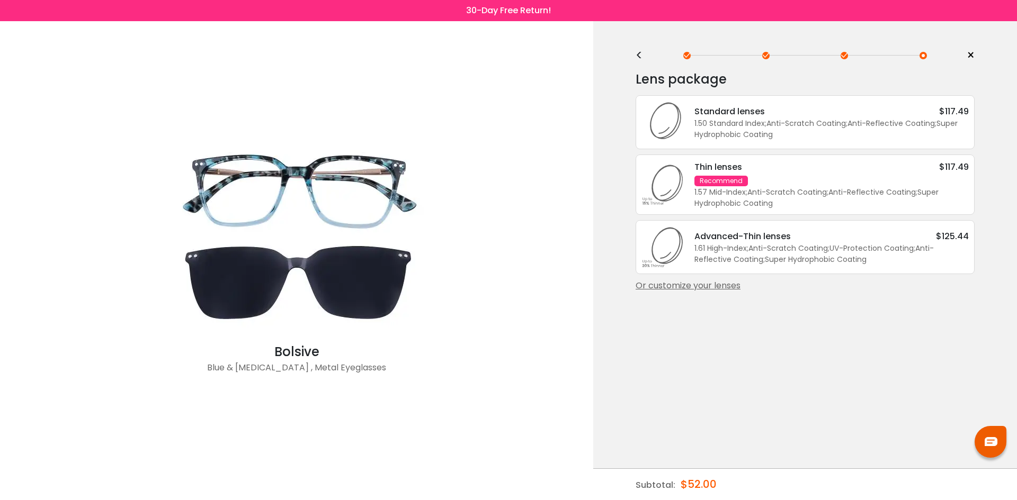
click at [748, 192] on div "1.57 Mid-Index ; Anti-Scratch Coating ; Anti-Reflective Coating ; Super Hydroph…" at bounding box center [831, 198] width 274 height 22
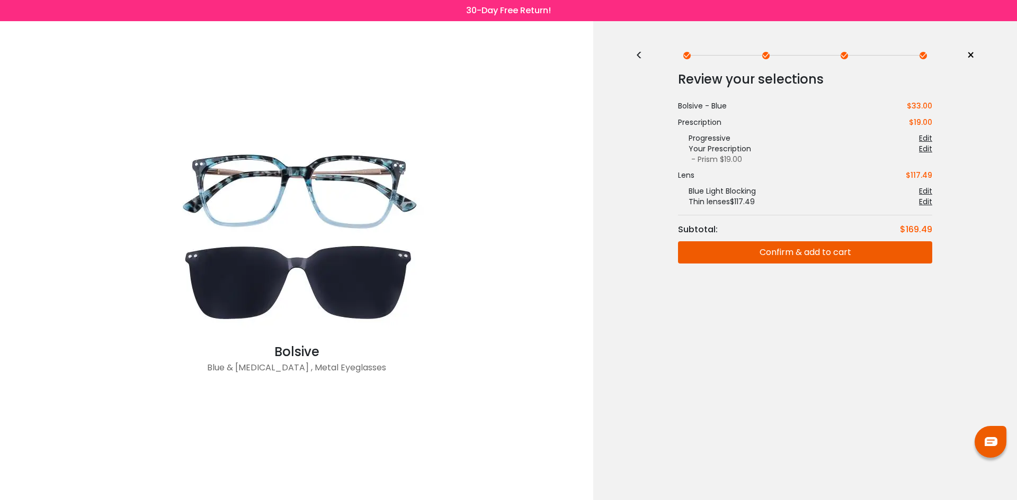
click at [786, 261] on button "Confirm & add to cart" at bounding box center [805, 253] width 254 height 22
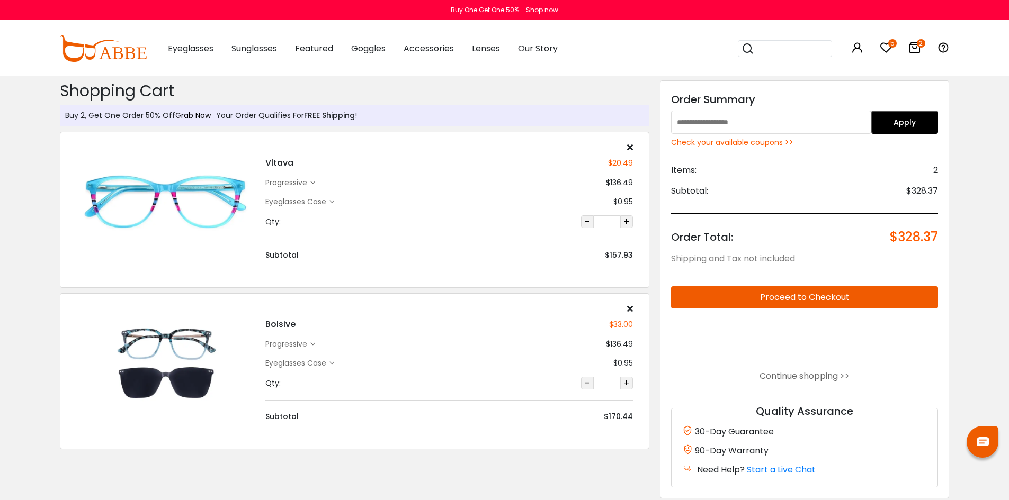
click at [887, 49] on icon at bounding box center [886, 47] width 13 height 13
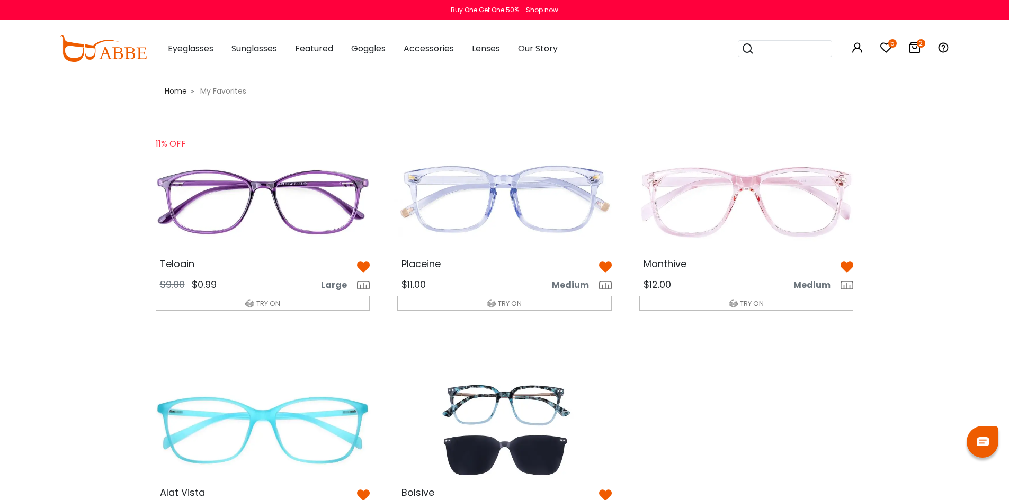
click at [285, 183] on img at bounding box center [262, 201] width 231 height 115
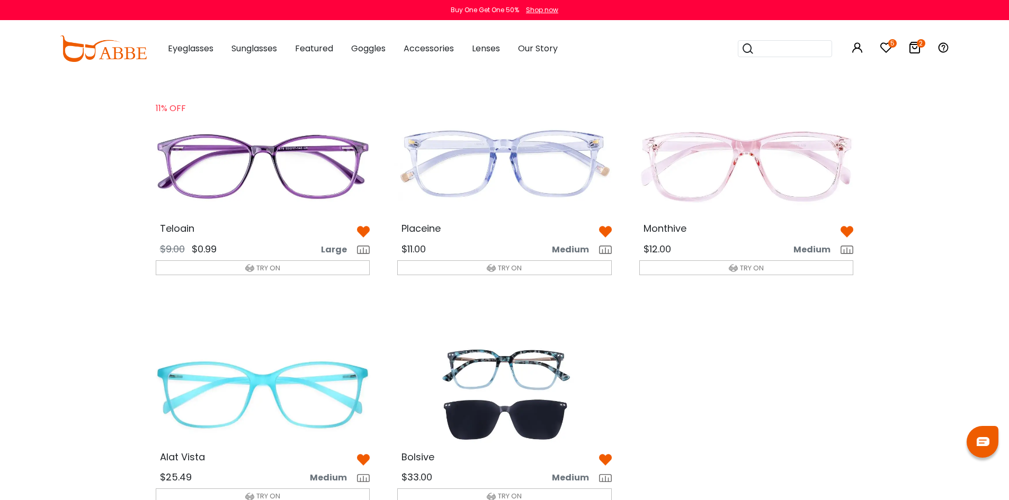
scroll to position [106, 0]
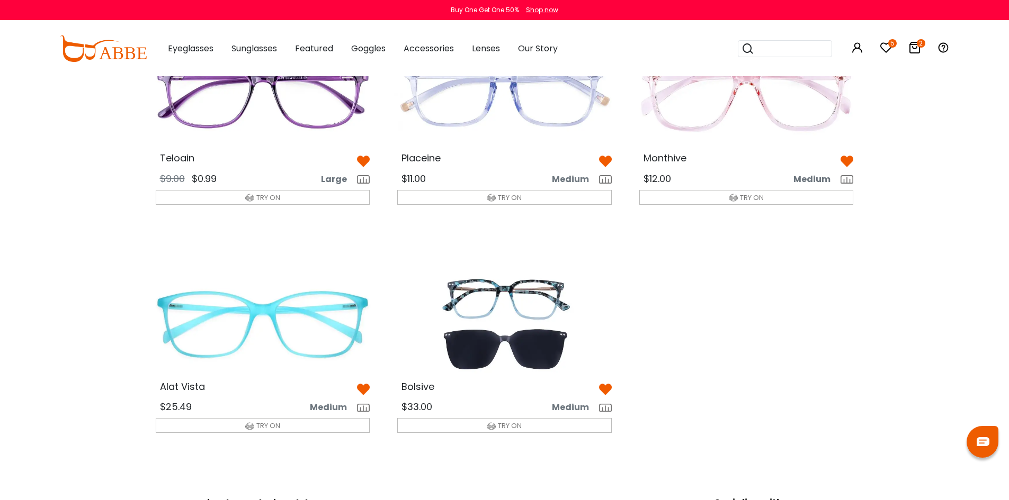
click at [274, 327] on img at bounding box center [262, 323] width 231 height 115
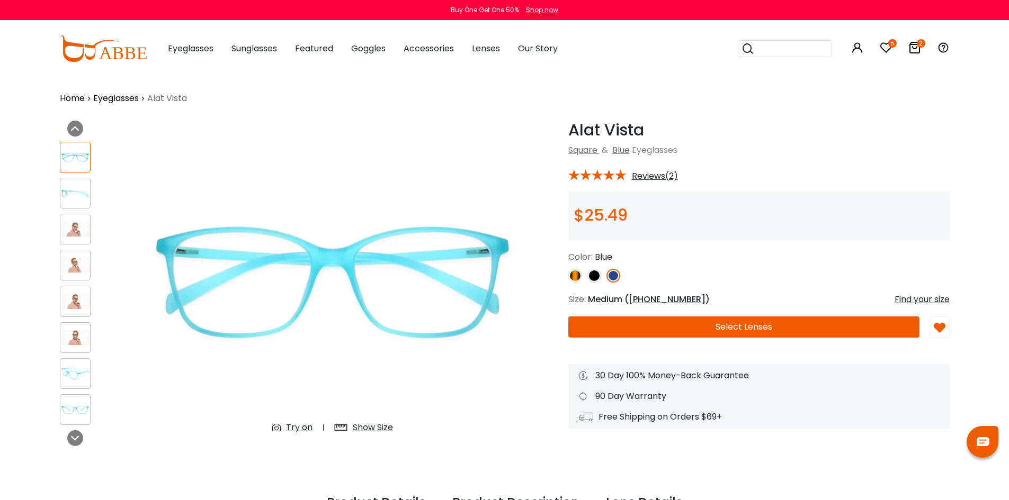
click at [666, 329] on button "Select Lenses" at bounding box center [743, 327] width 351 height 21
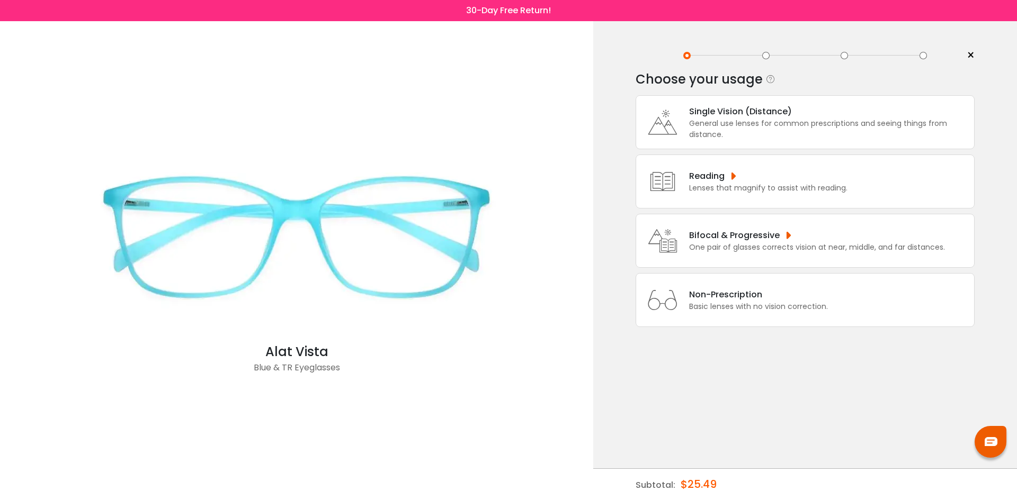
click at [695, 234] on div "Bifocal & Progressive" at bounding box center [817, 235] width 256 height 13
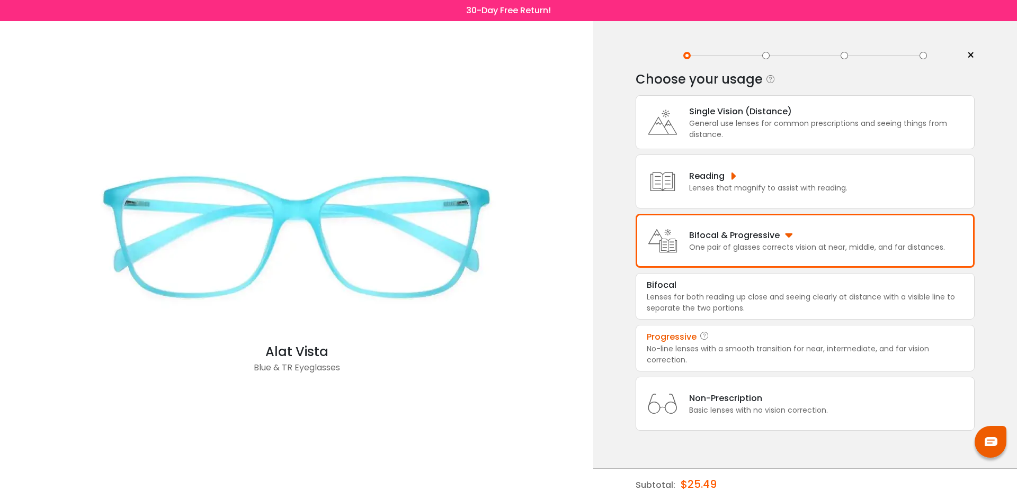
click at [784, 347] on div "No-line lenses with a smooth transition for near, intermediate, and far vision …" at bounding box center [805, 355] width 317 height 22
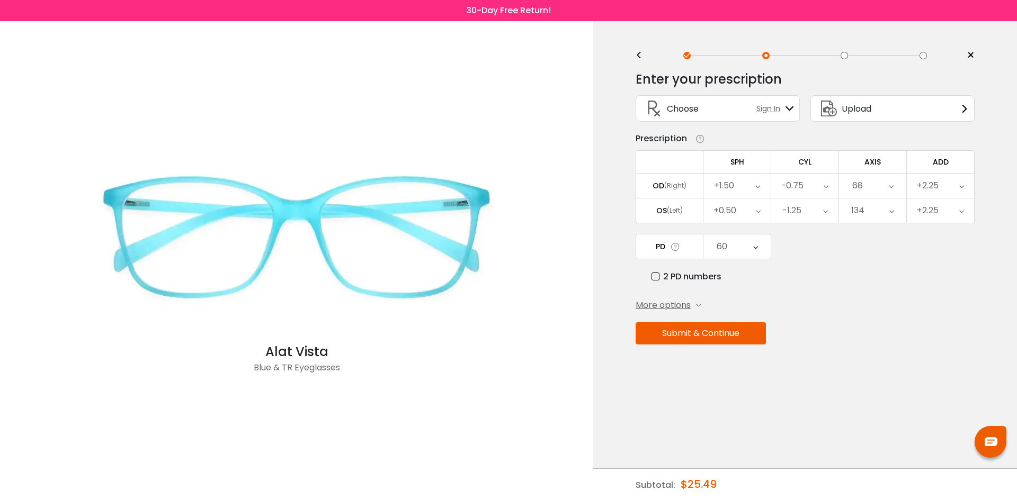
click at [687, 306] on span "More options" at bounding box center [663, 305] width 55 height 13
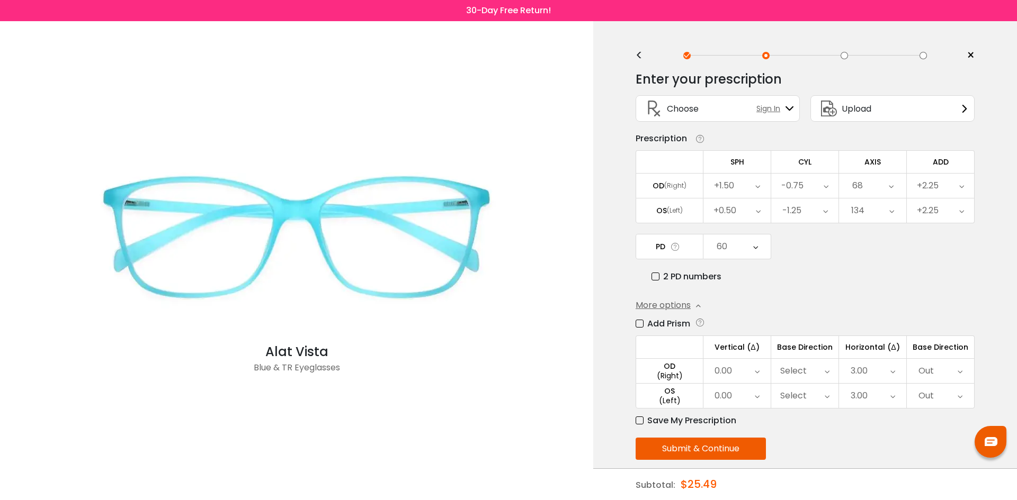
click at [698, 445] on button "Submit & Continue" at bounding box center [701, 449] width 130 height 22
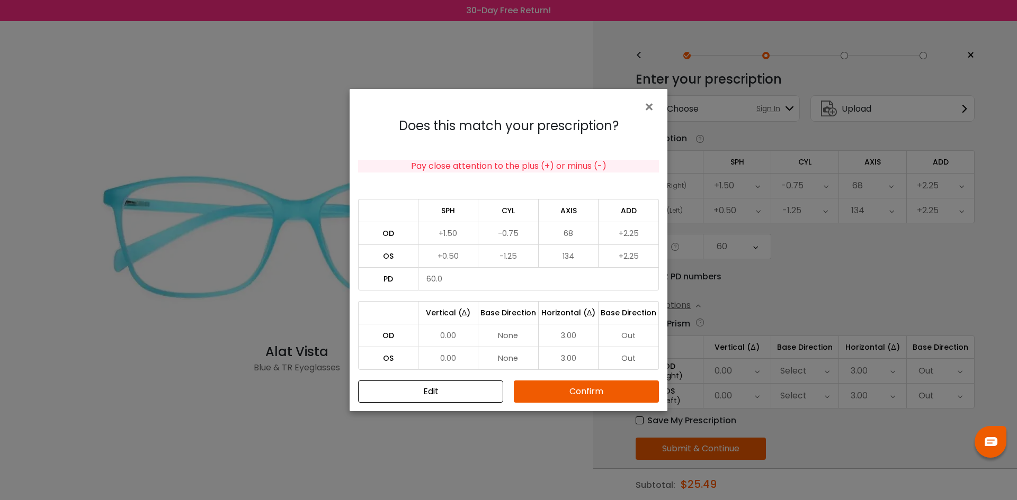
click at [552, 394] on button "Confirm" at bounding box center [586, 392] width 145 height 22
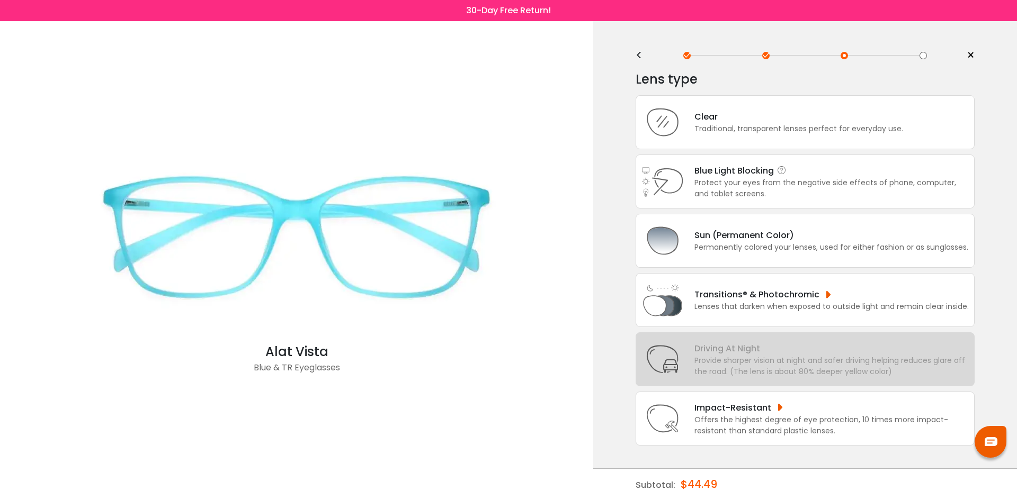
click at [751, 171] on div "Blue Light Blocking Blue Light Blocking Blue Light blocking lenses offer the be…" at bounding box center [831, 170] width 274 height 13
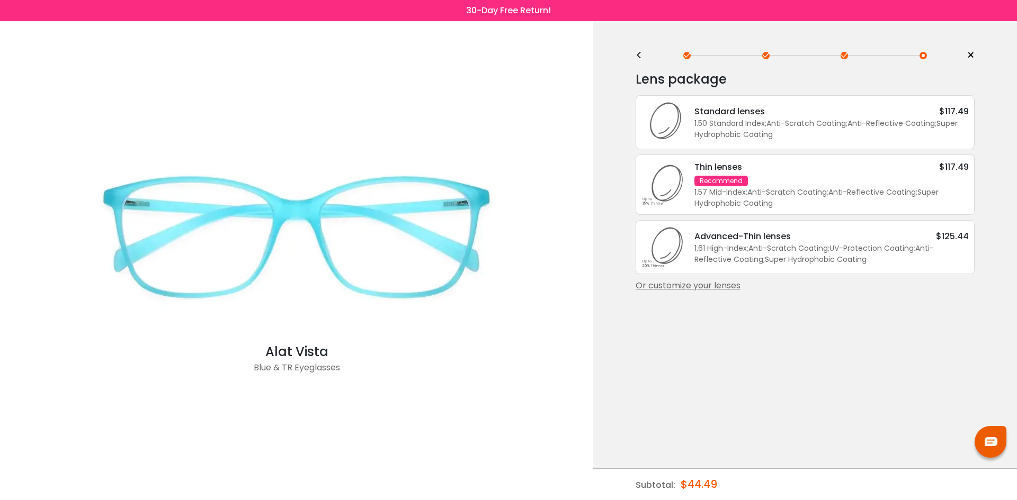
click at [763, 187] on div "1.57 Mid-Index ; Anti-Scratch Coating ; Anti-Reflective Coating ; Super Hydroph…" at bounding box center [831, 198] width 274 height 22
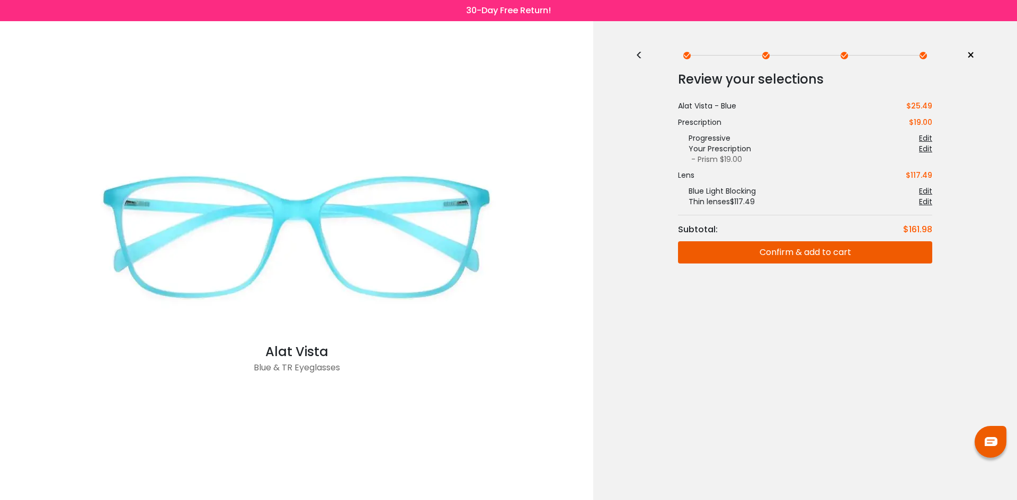
click at [834, 248] on button "Confirm & add to cart" at bounding box center [805, 253] width 254 height 22
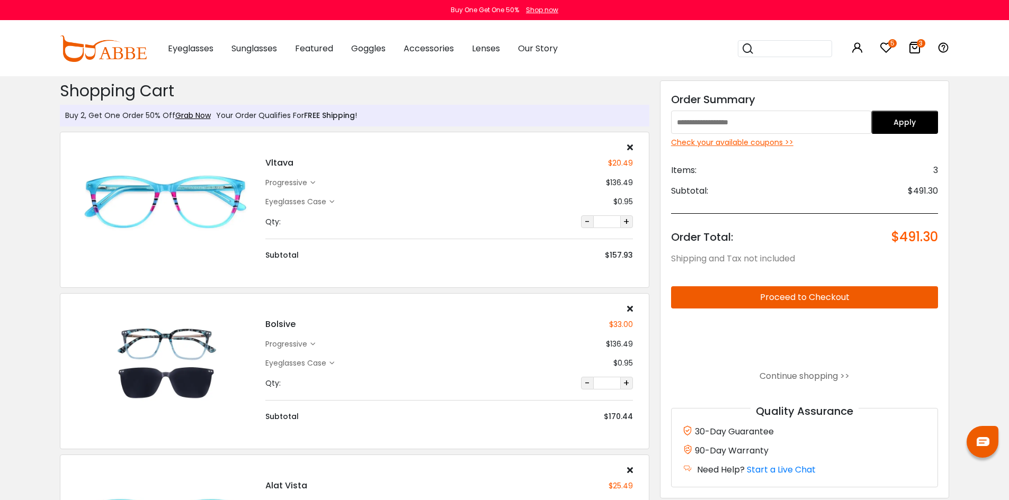
click at [632, 147] on icon at bounding box center [630, 147] width 6 height 8
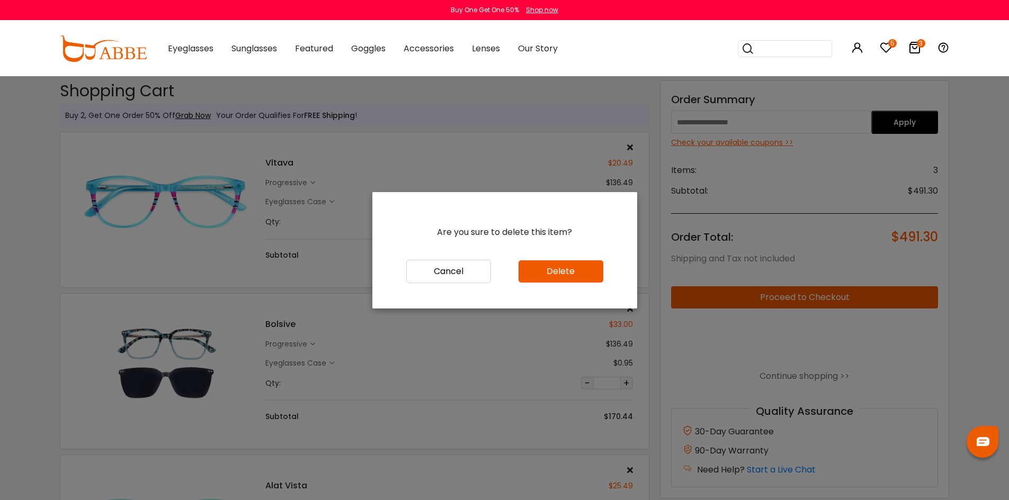
click at [579, 273] on button "Delete" at bounding box center [561, 272] width 85 height 22
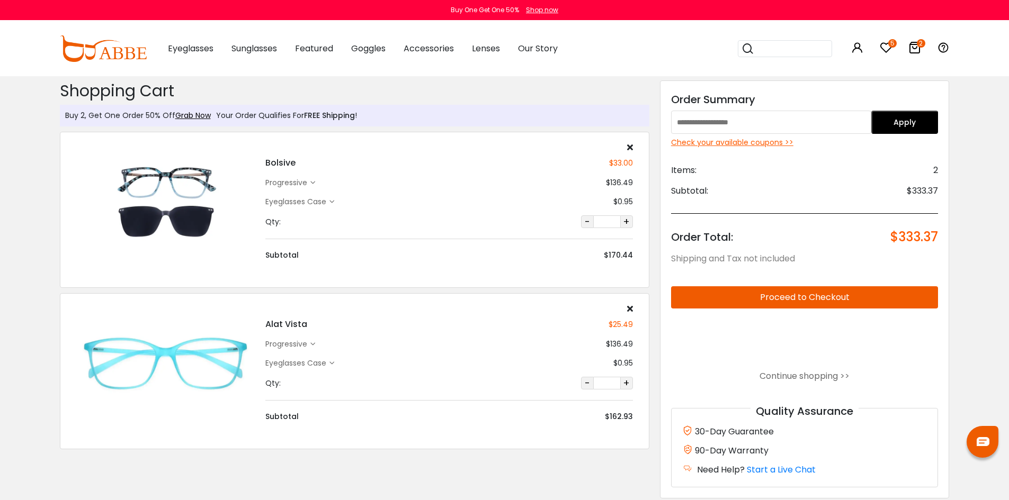
click at [887, 47] on icon at bounding box center [886, 47] width 13 height 13
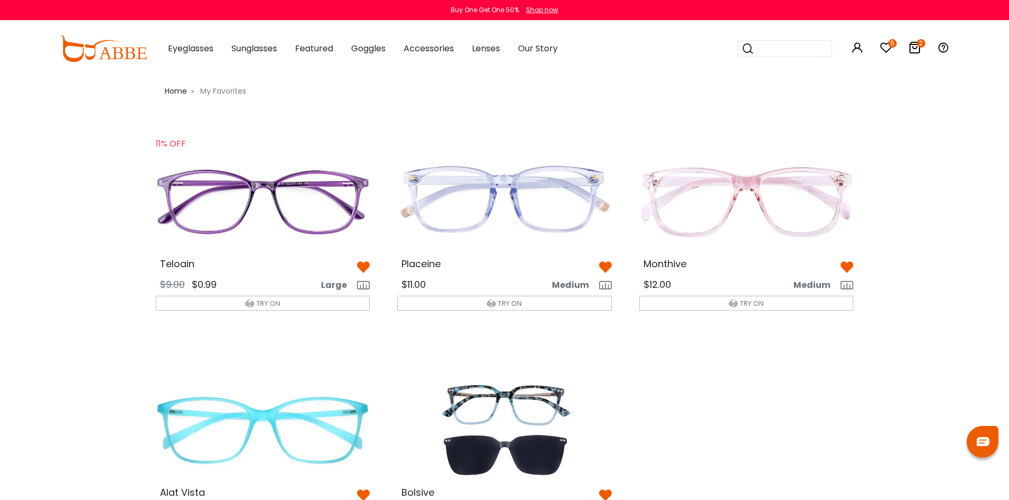
click at [279, 182] on img at bounding box center [262, 201] width 231 height 115
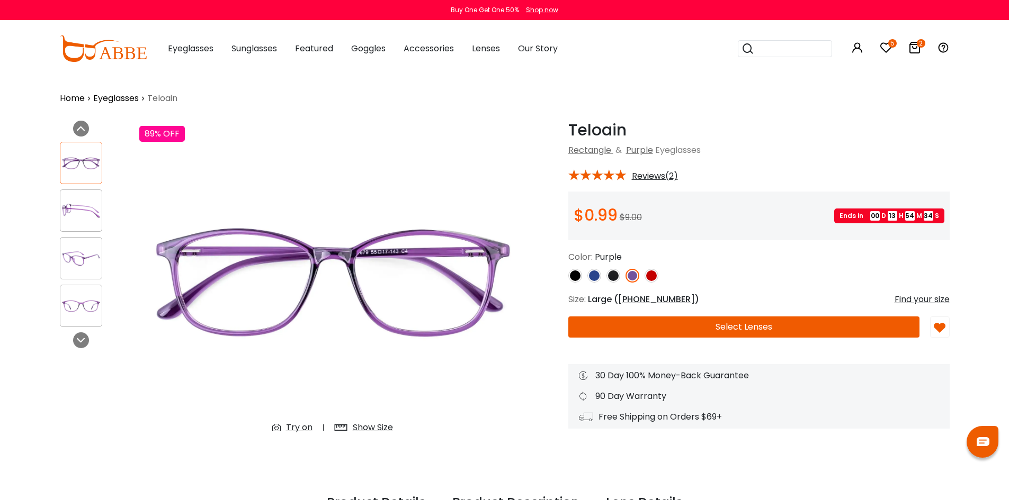
click at [771, 319] on button "Select Lenses" at bounding box center [743, 327] width 351 height 21
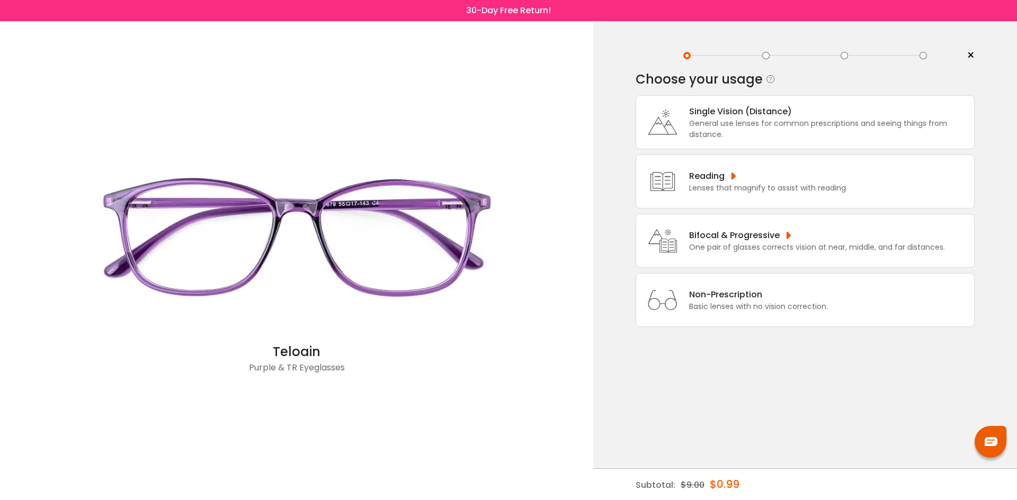
click at [748, 247] on div "One pair of glasses corrects vision at near, middle, and far distances." at bounding box center [817, 247] width 256 height 11
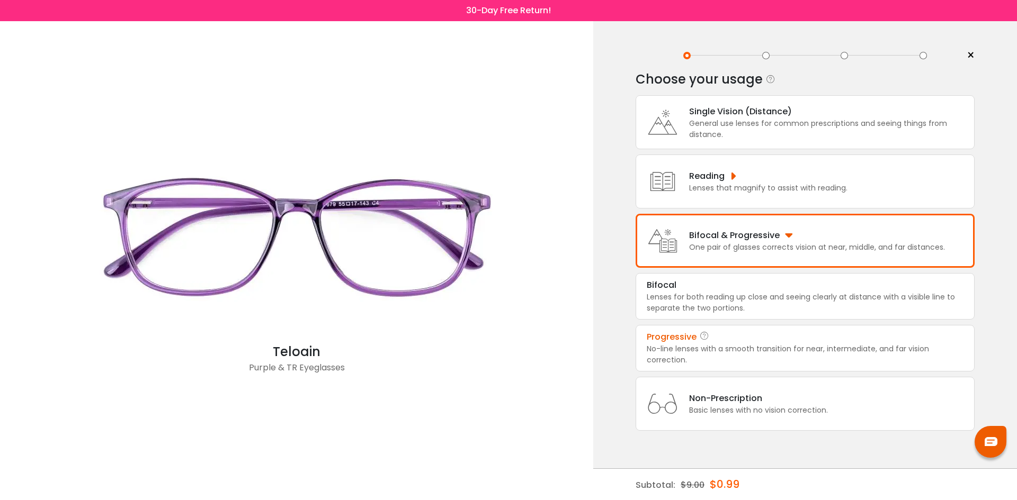
click at [720, 337] on div "Progressive" at bounding box center [805, 337] width 317 height 13
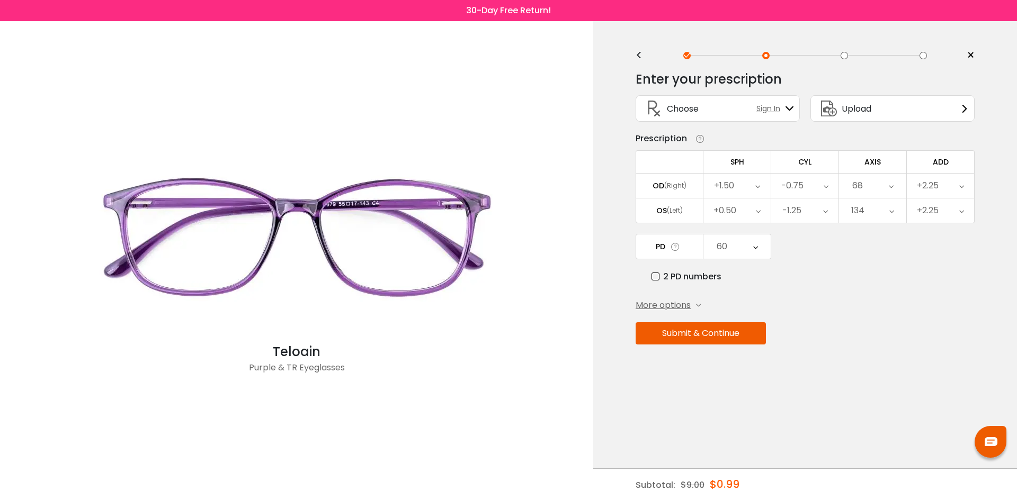
click at [674, 305] on span "More options" at bounding box center [663, 305] width 55 height 13
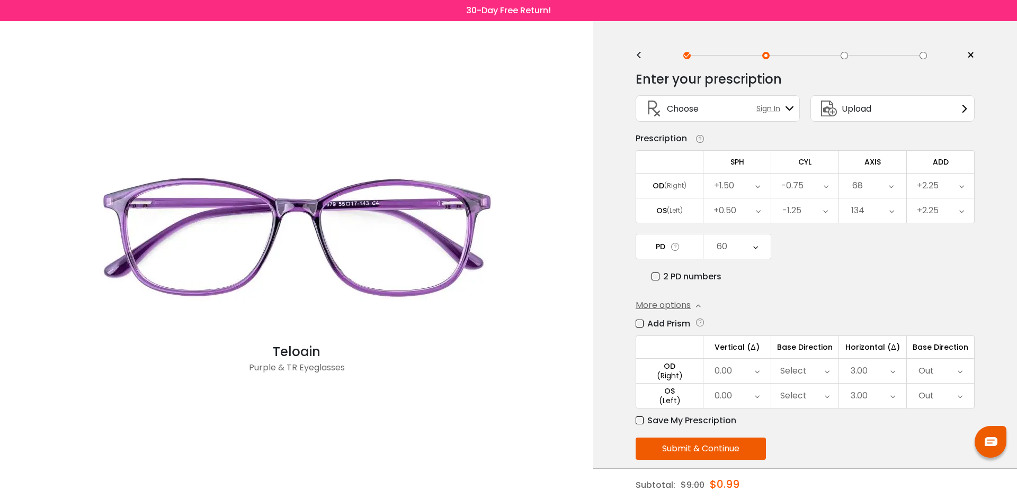
click at [711, 451] on button "Submit & Continue" at bounding box center [701, 449] width 130 height 22
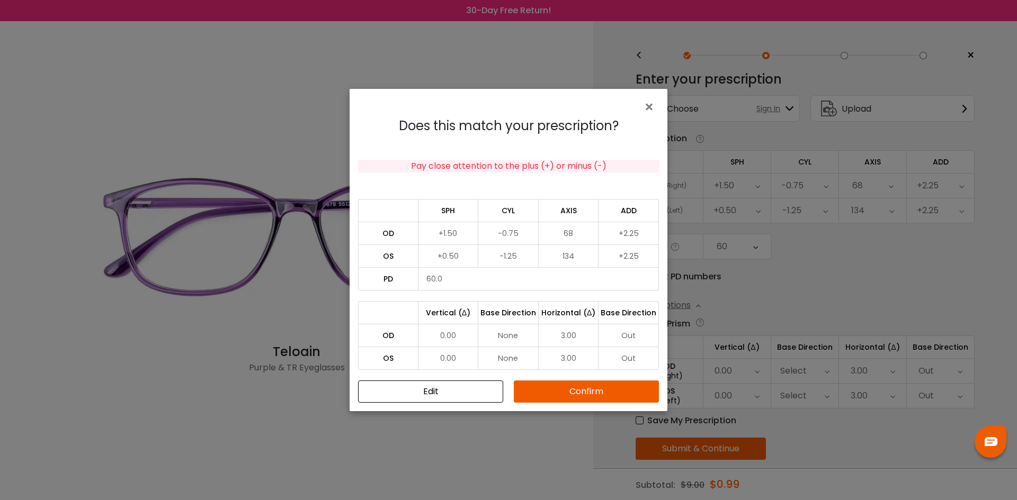
click at [597, 395] on button "Confirm" at bounding box center [586, 392] width 145 height 22
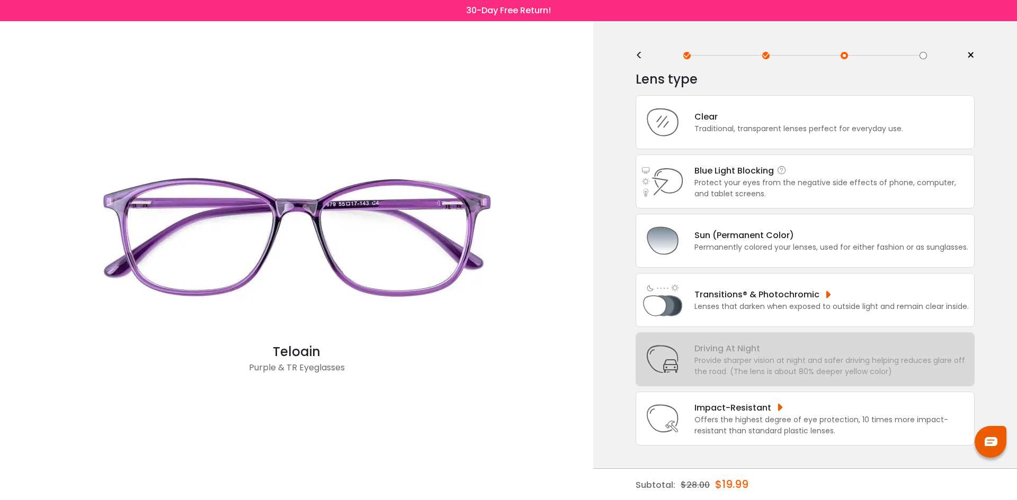
click at [758, 183] on div "Protect your eyes from the negative side effects of phone, computer, and tablet…" at bounding box center [831, 188] width 274 height 22
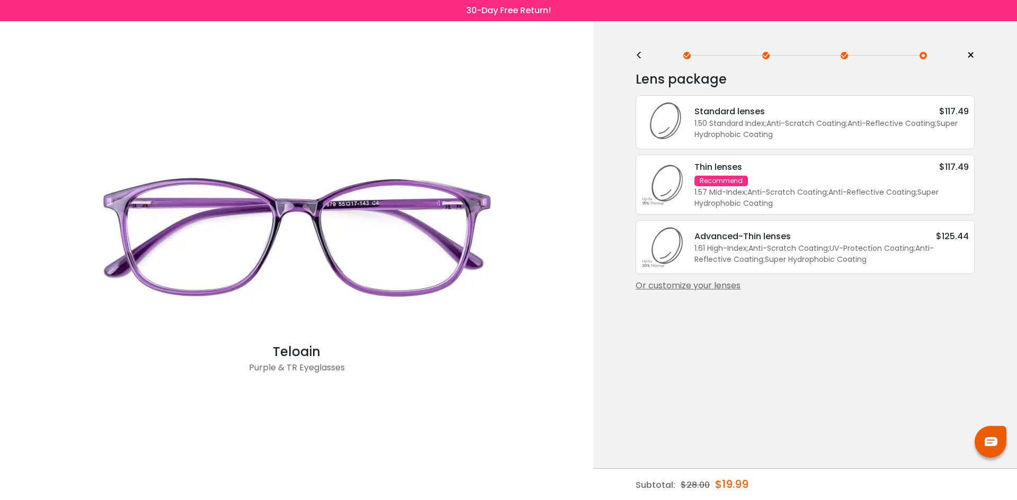
click at [780, 188] on div "1.57 Mid-Index ; Anti-Scratch Coating ; Anti-Reflective Coating ; Super Hydroph…" at bounding box center [831, 198] width 274 height 22
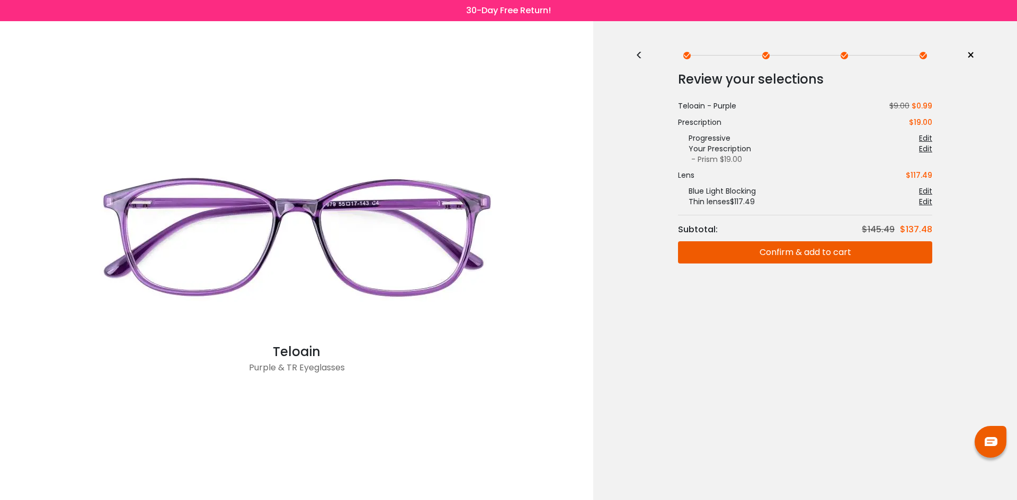
click at [837, 250] on button "Confirm & add to cart" at bounding box center [805, 253] width 254 height 22
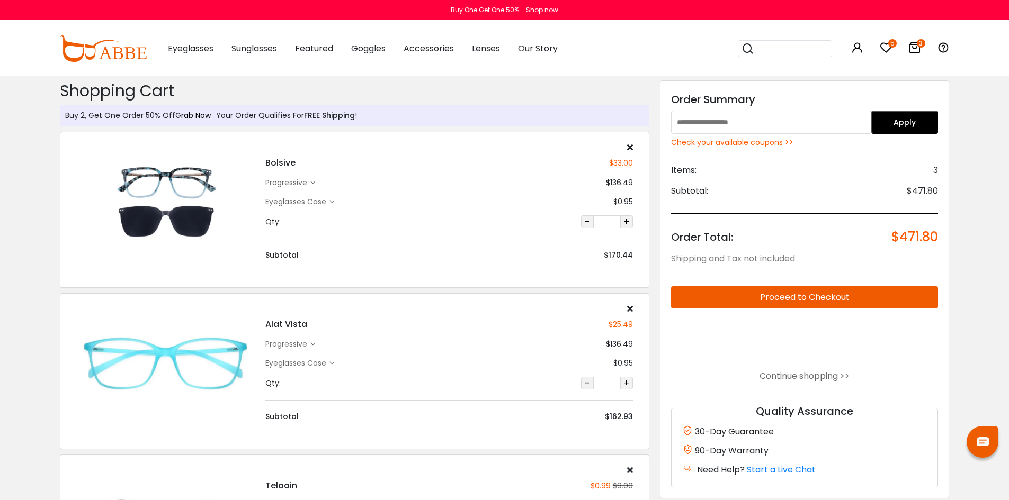
click at [735, 117] on input "text" at bounding box center [771, 122] width 200 height 23
type input "*"
click at [704, 142] on div "Check your available coupons >>" at bounding box center [804, 142] width 267 height 11
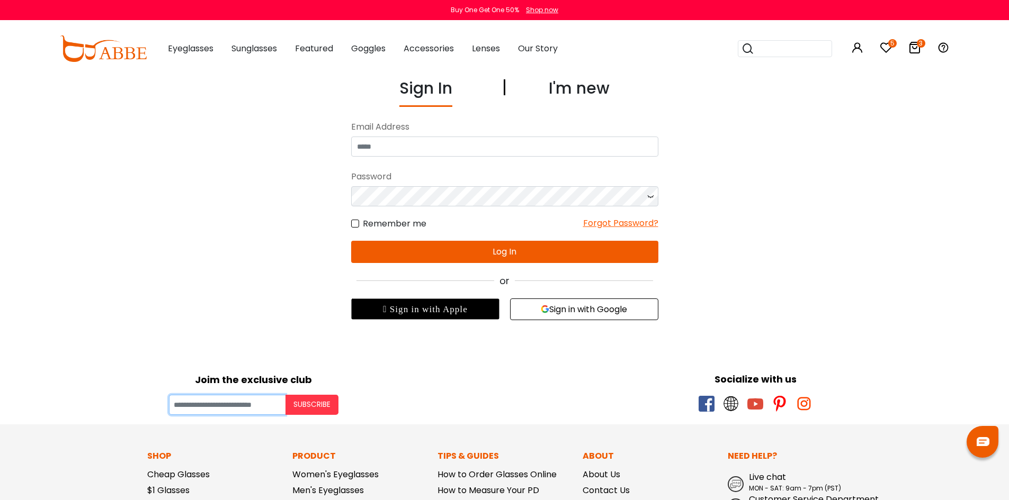
click at [254, 409] on input "Your email" at bounding box center [227, 405] width 117 height 20
type input "**********"
click at [328, 408] on button "Subscribe" at bounding box center [311, 405] width 53 height 20
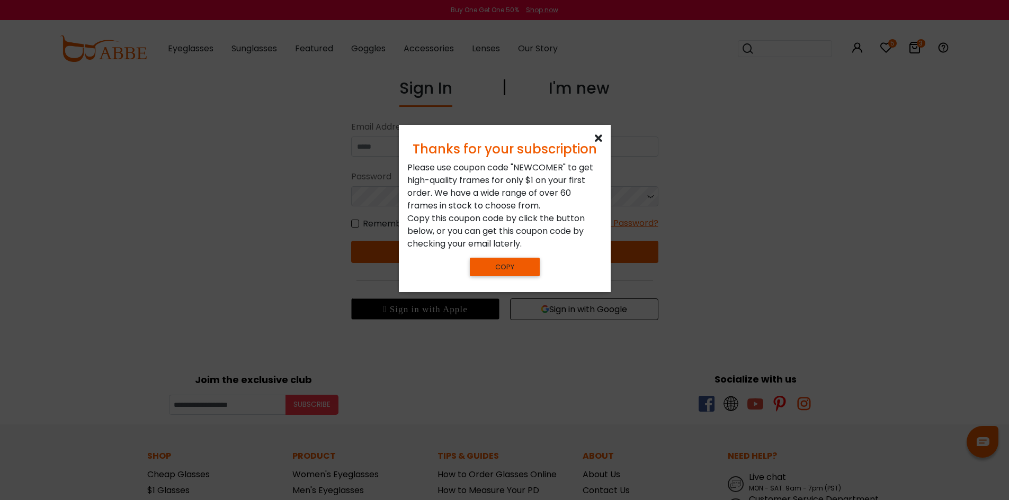
click at [601, 141] on icon at bounding box center [598, 138] width 7 height 11
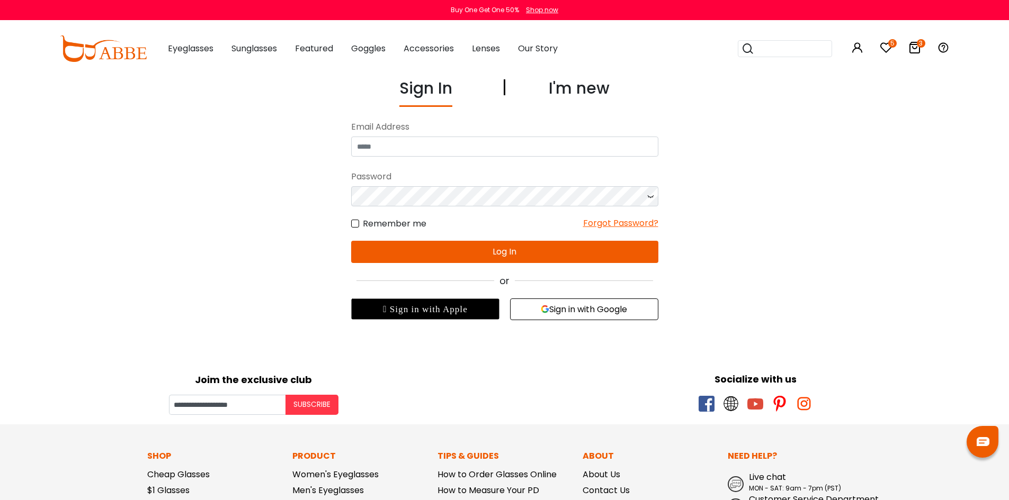
click at [596, 85] on div "I'm new" at bounding box center [579, 91] width 61 height 31
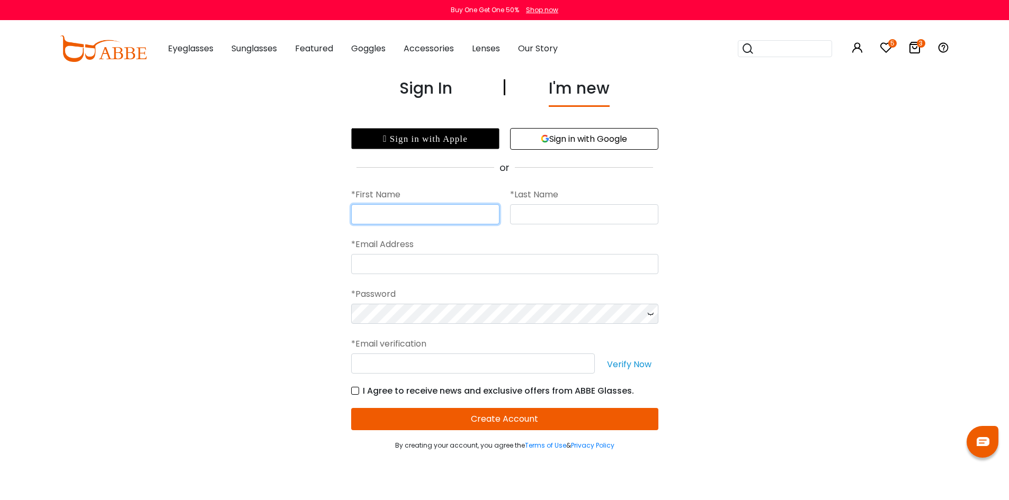
click at [418, 216] on input "text" at bounding box center [425, 214] width 148 height 20
type input "*"
type input "******"
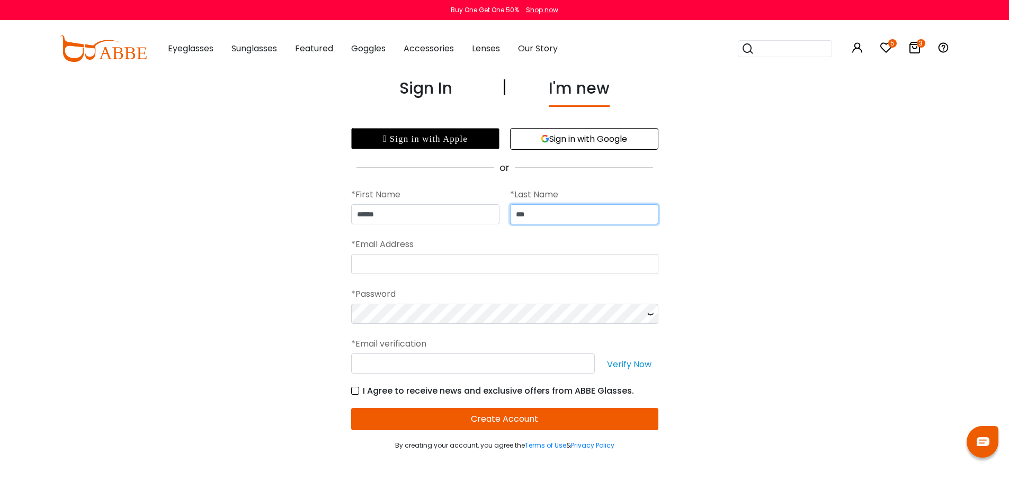
type input "***"
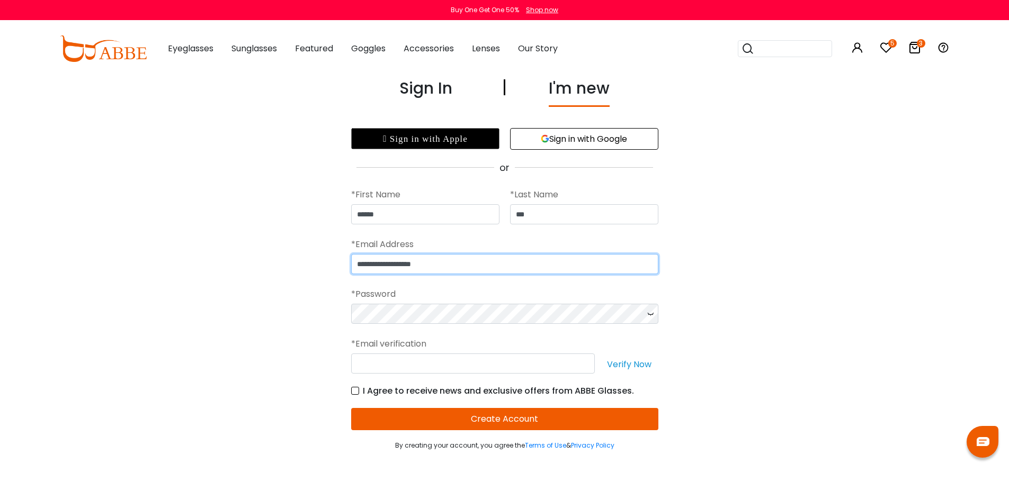
type input "**********"
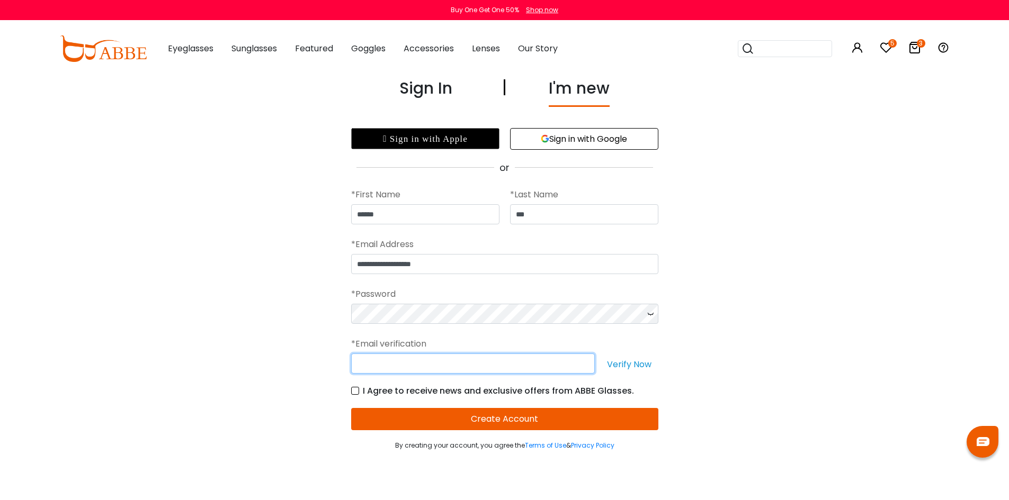
type input "*"
type input "**********"
click at [465, 421] on button "Create Account" at bounding box center [504, 419] width 307 height 22
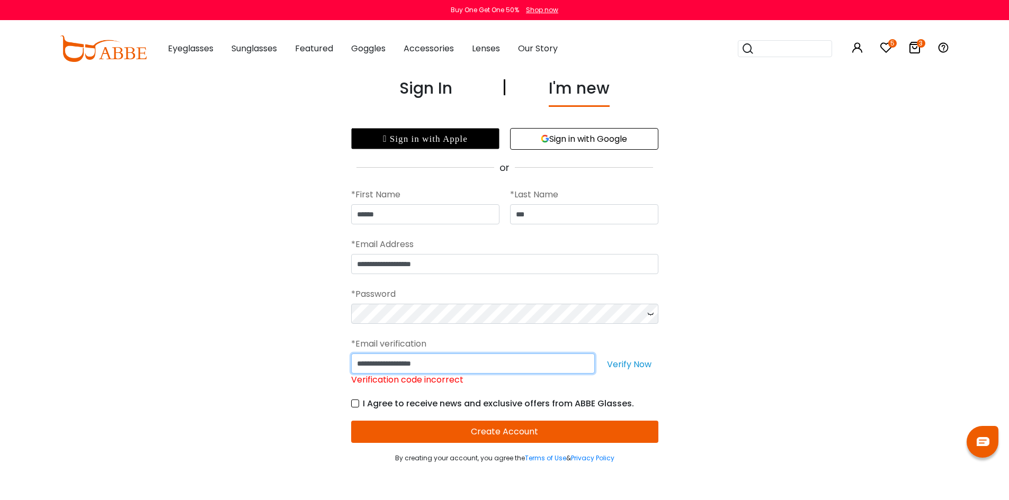
drag, startPoint x: 491, startPoint y: 365, endPoint x: 275, endPoint y: 385, distance: 216.9
click at [275, 385] on div "**********" at bounding box center [504, 269] width 731 height 387
click at [542, 435] on button "Create Account" at bounding box center [504, 432] width 307 height 22
click at [514, 356] on input "Please enter the characters you received in your email" at bounding box center [473, 364] width 244 height 20
click at [650, 313] on icon at bounding box center [650, 314] width 11 height 20
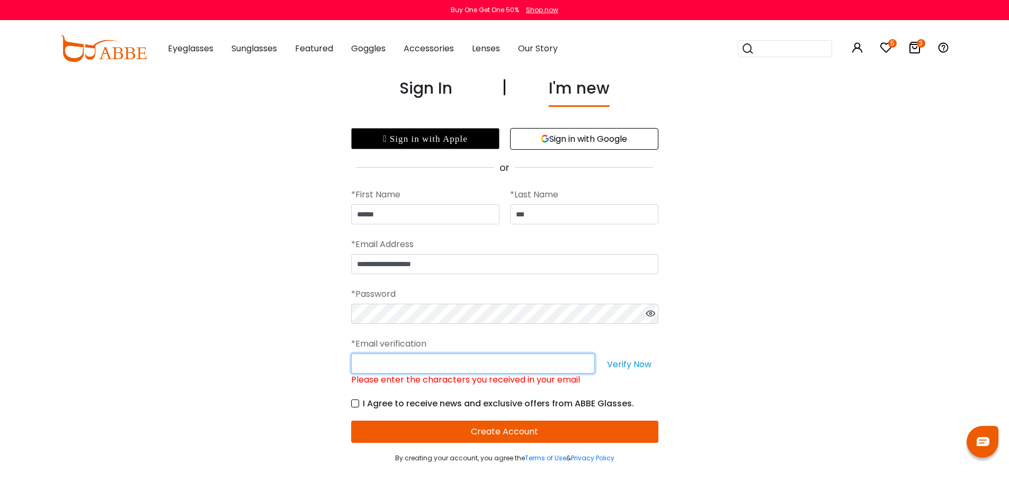
click at [517, 369] on input "Please enter the characters you received in your email" at bounding box center [473, 364] width 244 height 20
click at [358, 405] on label "I Agree to receive news and exclusive offers from ABBE Glasses." at bounding box center [492, 403] width 283 height 13
click at [618, 361] on button "Verify Now" at bounding box center [629, 364] width 58 height 20
click at [359, 404] on label "I Agree to receive news and exclusive offers from ABBE Glasses." at bounding box center [492, 403] width 283 height 13
click at [522, 366] on input "Please enter the characters you received in your email" at bounding box center [473, 364] width 244 height 20
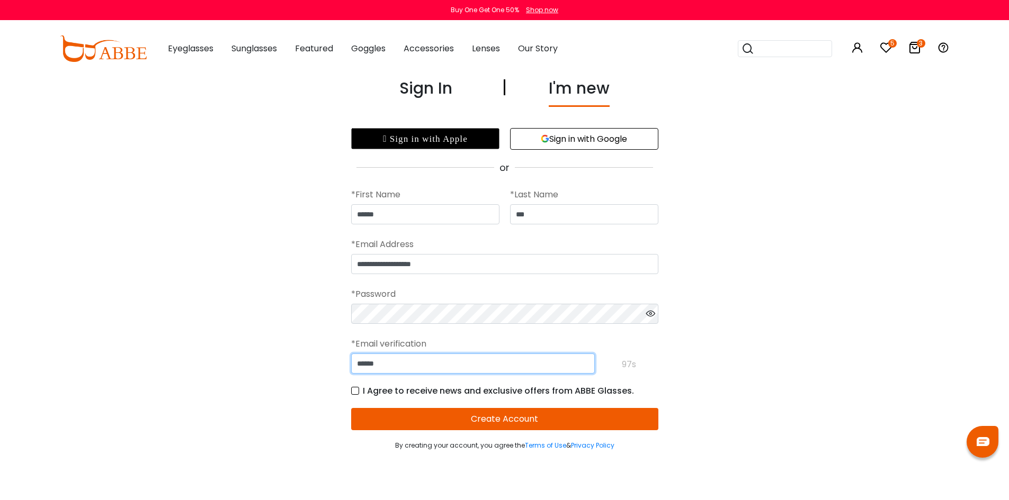
type input "******"
click at [580, 423] on button "Create Account" at bounding box center [504, 419] width 307 height 22
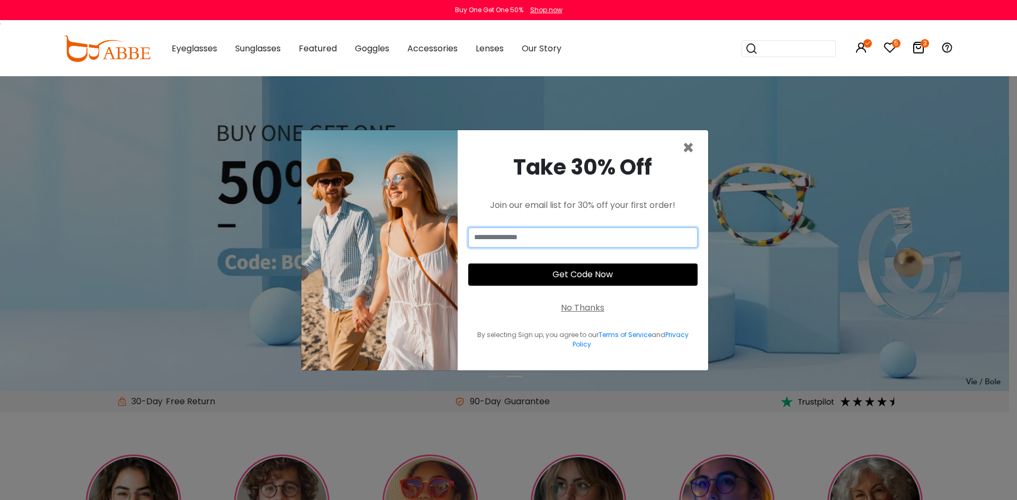
click at [545, 236] on input "email" at bounding box center [582, 238] width 229 height 20
click at [591, 242] on input "email" at bounding box center [582, 238] width 229 height 20
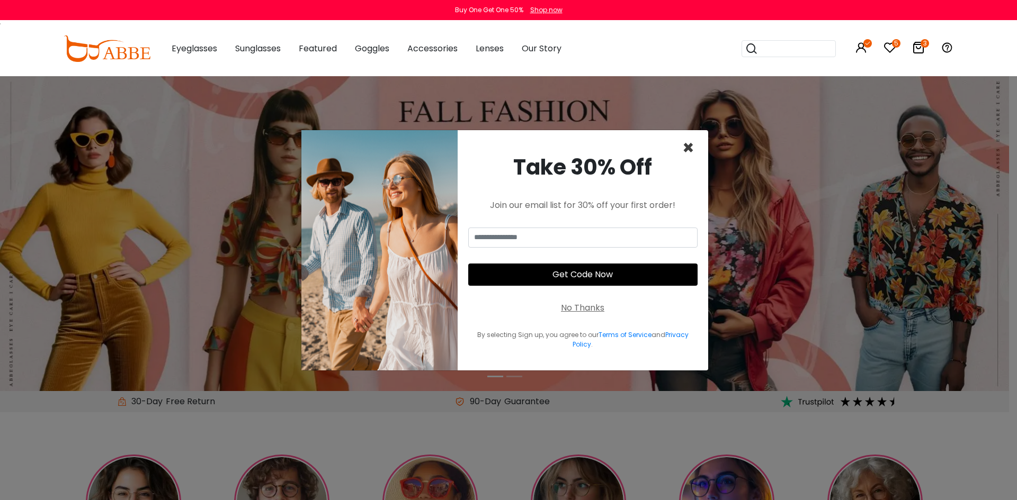
drag, startPoint x: 688, startPoint y: 145, endPoint x: 786, endPoint y: 104, distance: 106.6
click at [689, 146] on span "×" at bounding box center [688, 148] width 12 height 27
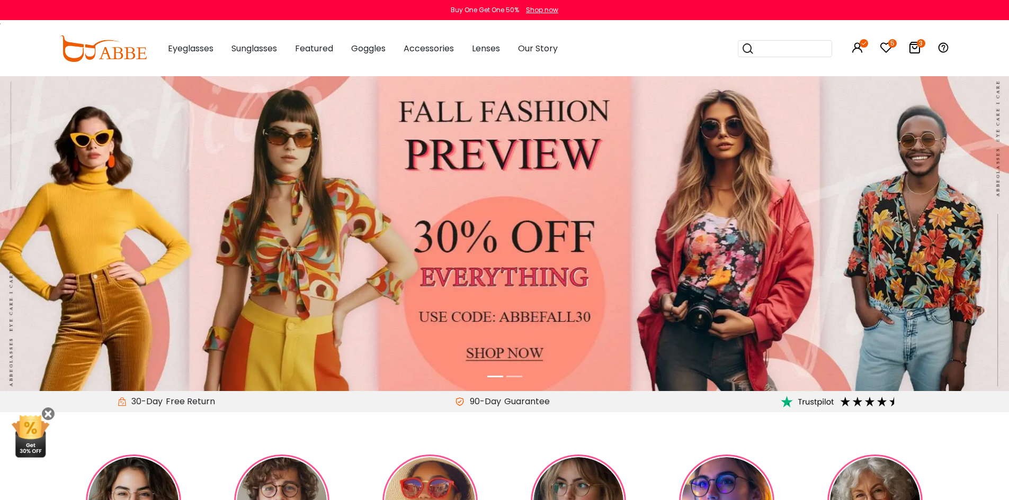
click at [913, 51] on icon at bounding box center [914, 47] width 13 height 13
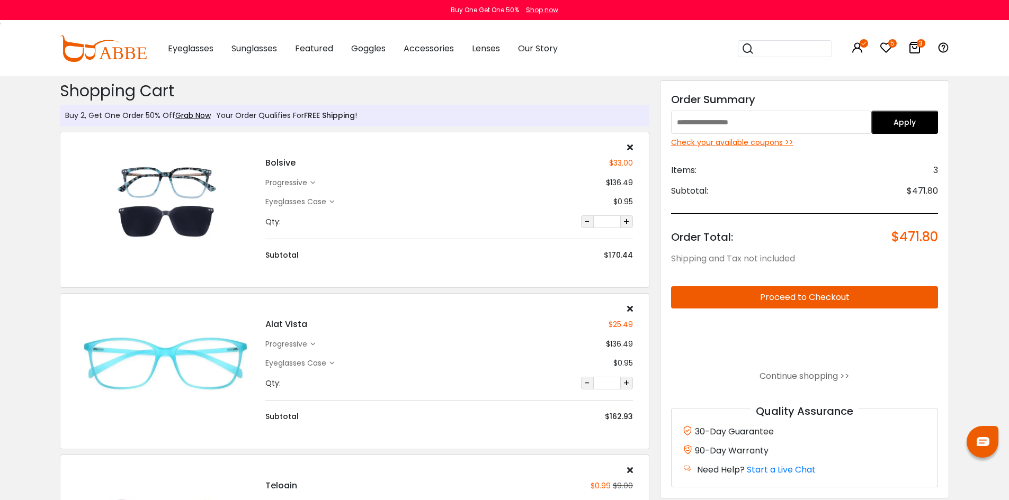
click at [736, 143] on div "Check your available coupons >>" at bounding box center [804, 142] width 267 height 11
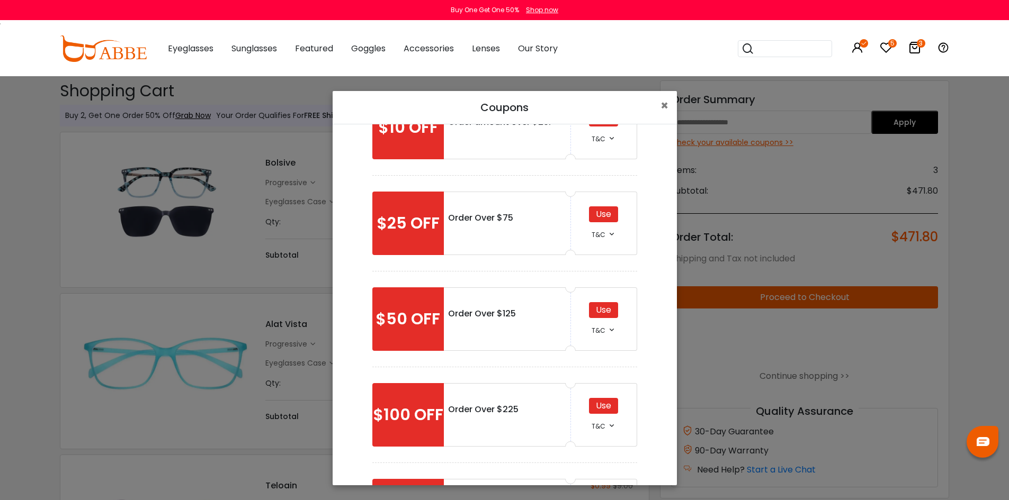
scroll to position [106, 0]
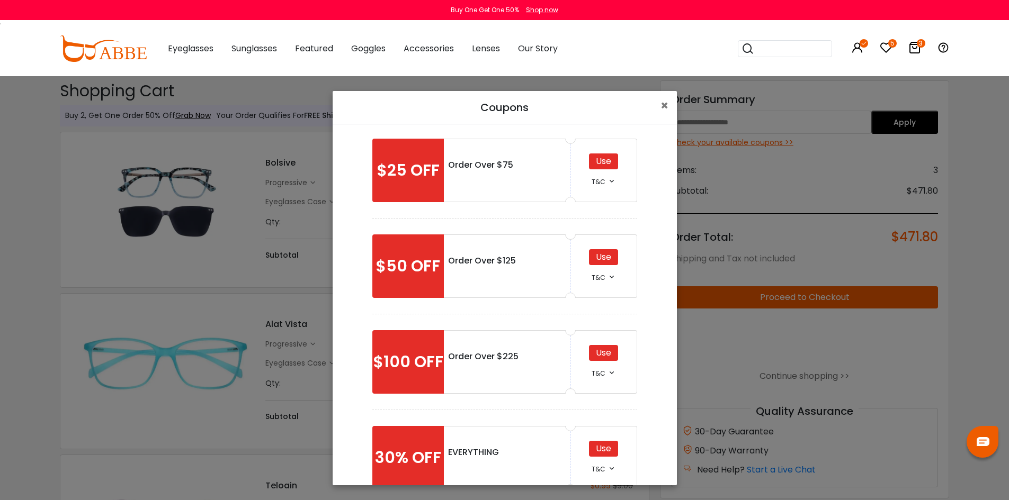
click at [605, 355] on div "Use" at bounding box center [603, 353] width 29 height 16
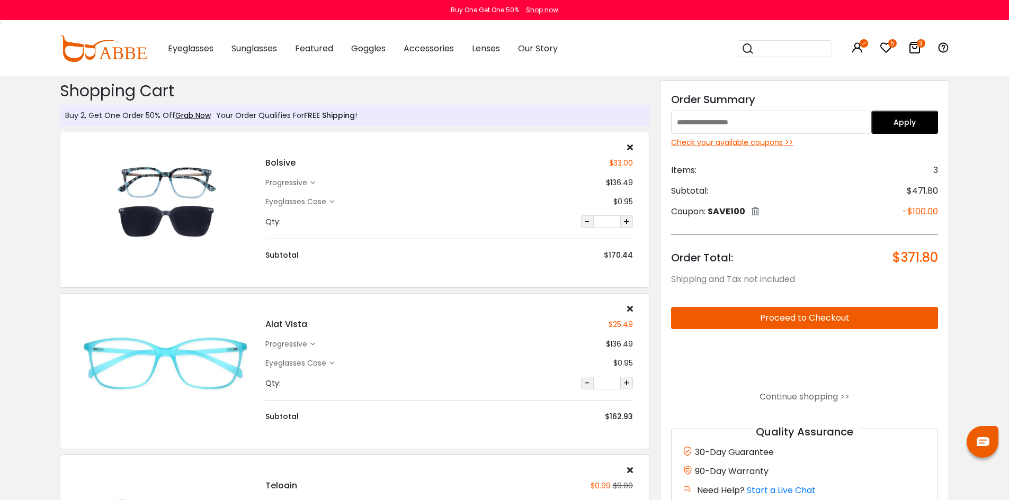
click at [753, 144] on div "Check your available coupons >>" at bounding box center [804, 142] width 267 height 11
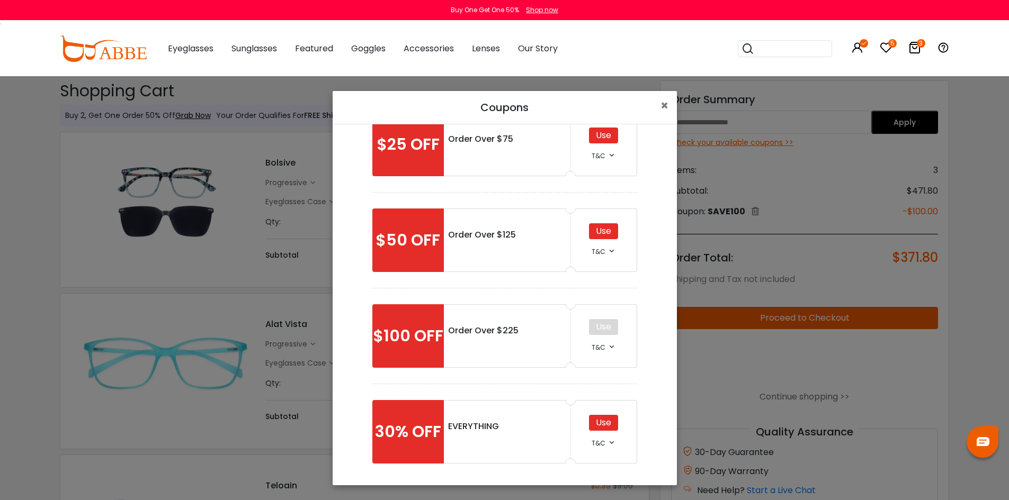
scroll to position [135, 0]
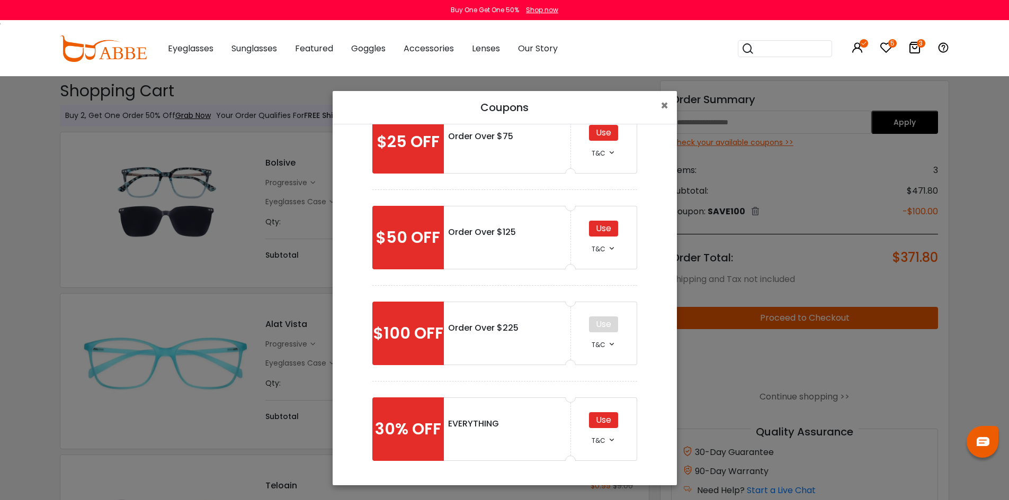
click at [607, 344] on icon at bounding box center [611, 344] width 8 height 8
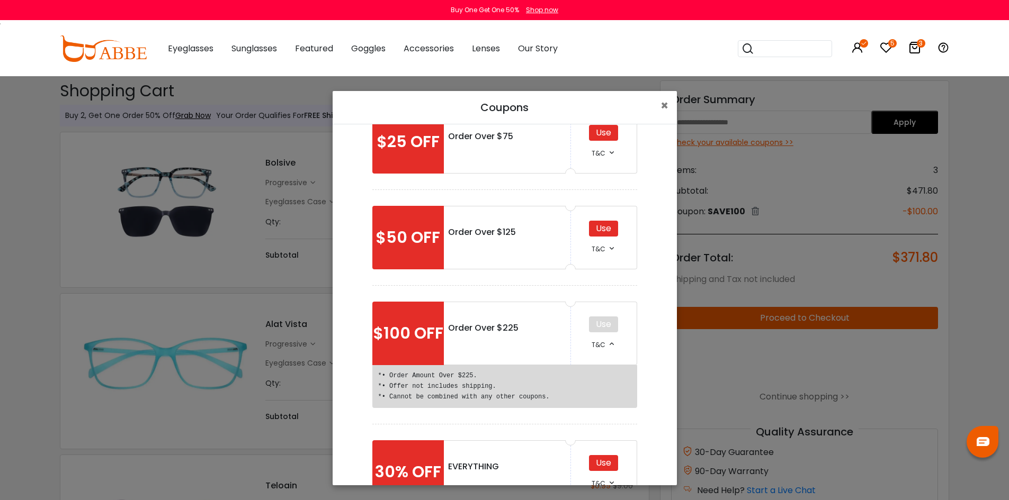
drag, startPoint x: 503, startPoint y: 329, endPoint x: 522, endPoint y: 314, distance: 24.5
click at [503, 327] on div "Order Over $225" at bounding box center [507, 328] width 118 height 13
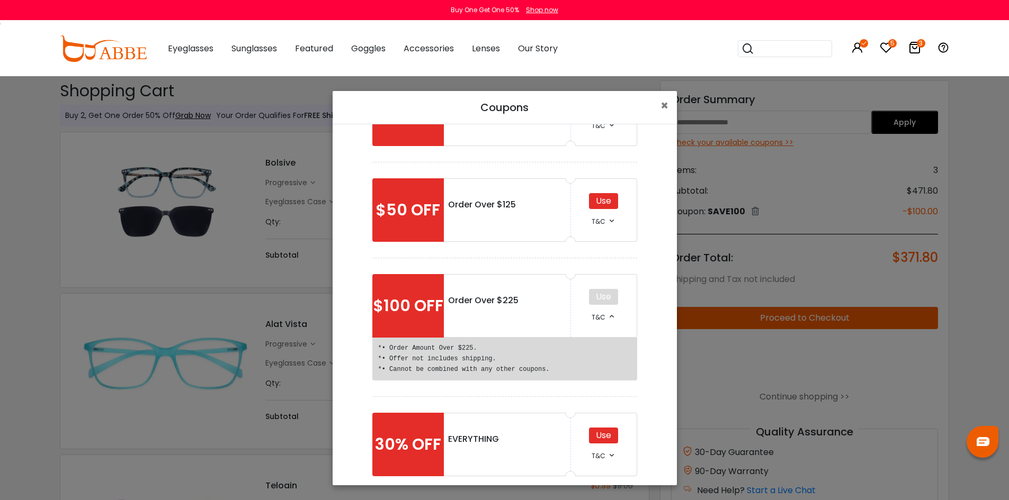
scroll to position [177, 0]
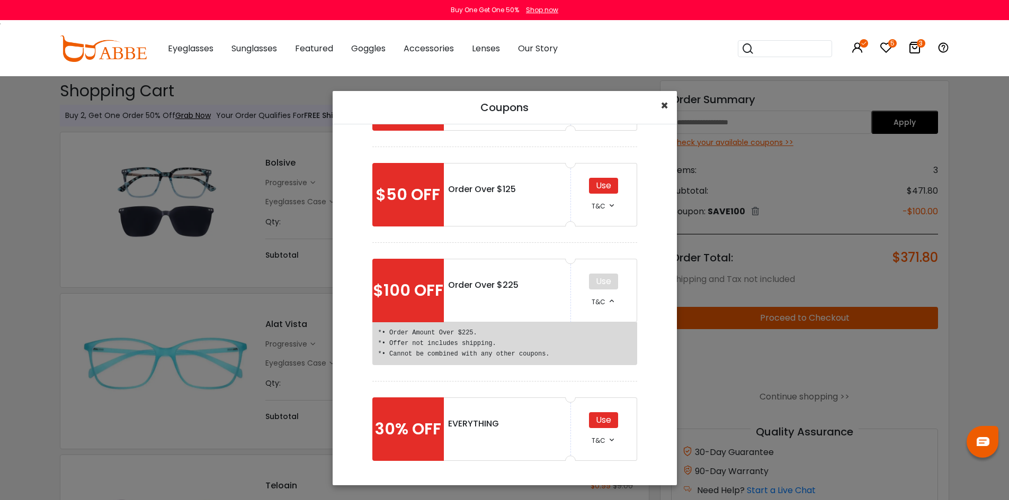
click at [663, 104] on span "×" at bounding box center [664, 105] width 8 height 17
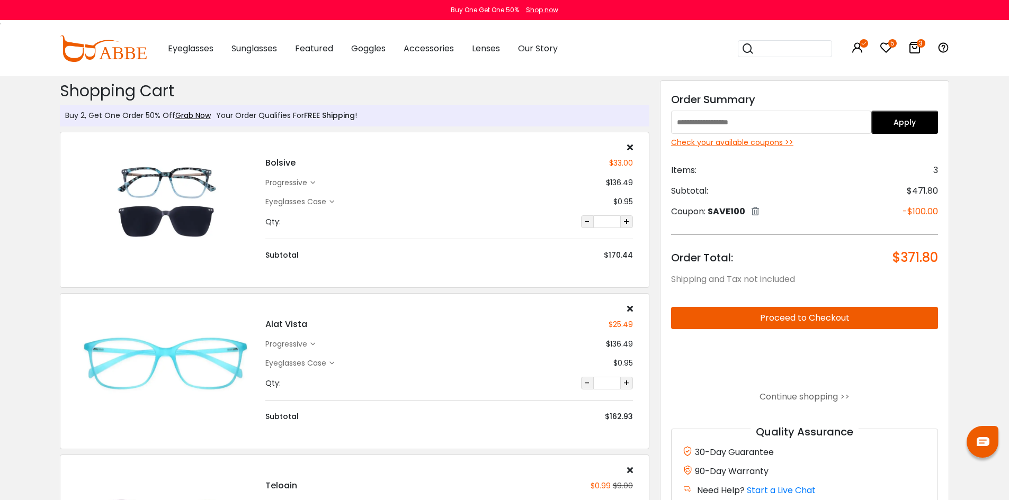
click at [882, 117] on button "Apply" at bounding box center [904, 122] width 67 height 23
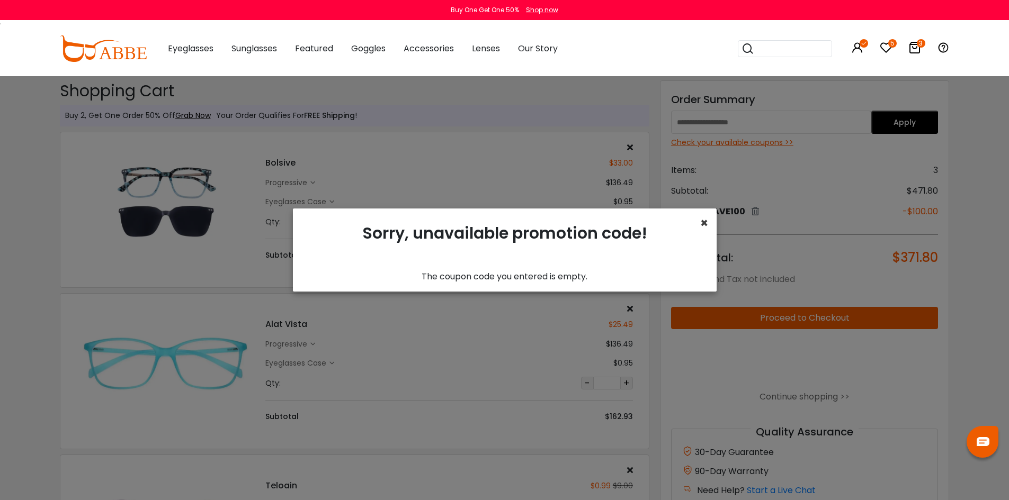
click at [704, 221] on span "×" at bounding box center [704, 222] width 8 height 17
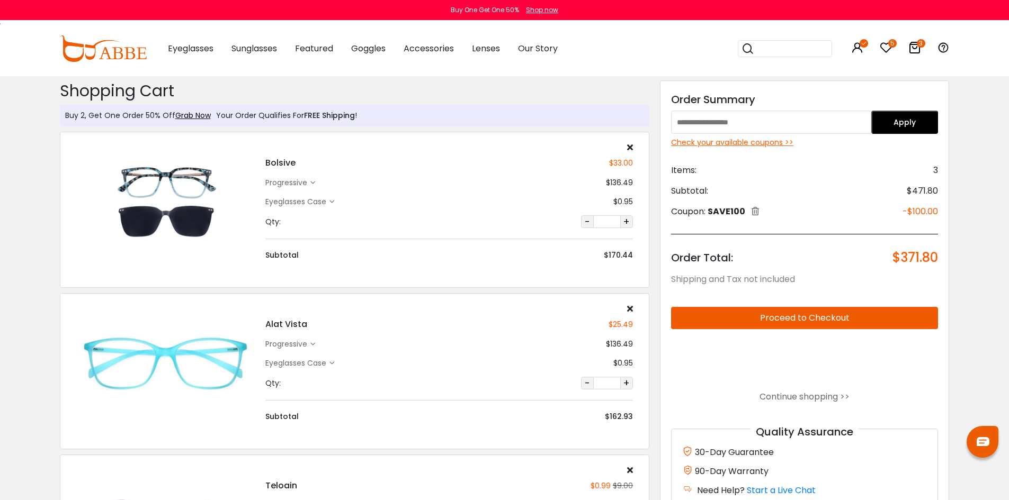
click at [716, 142] on div "Check your available coupons >>" at bounding box center [804, 142] width 267 height 11
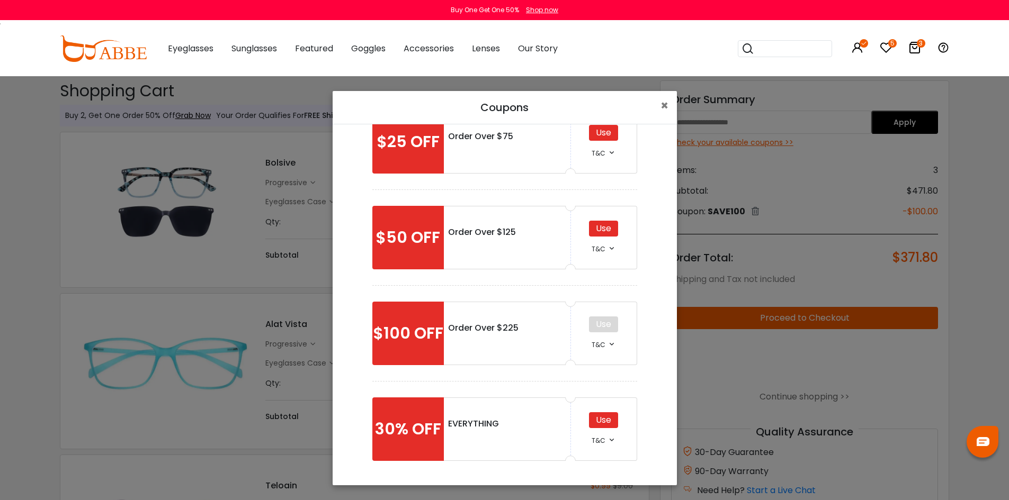
scroll to position [0, 0]
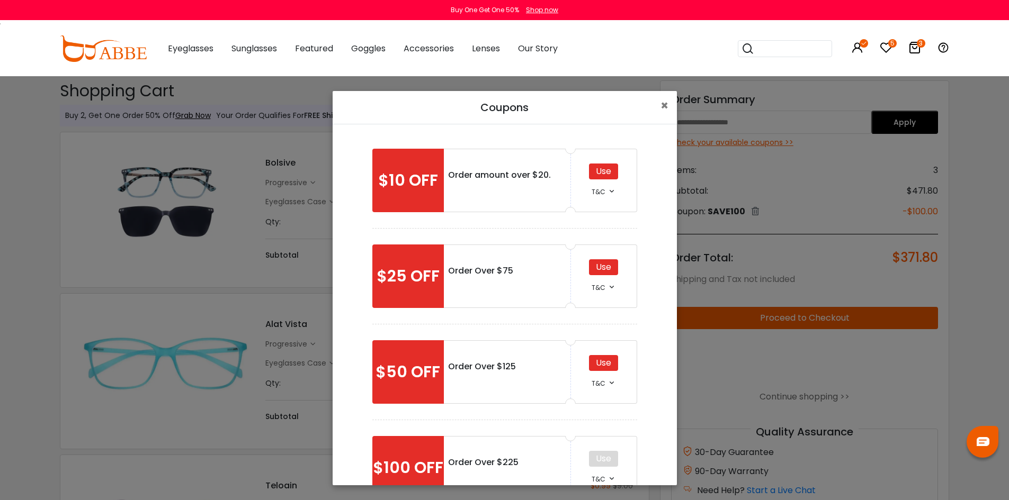
click at [602, 191] on div "T&C" at bounding box center [604, 191] width 24 height 13
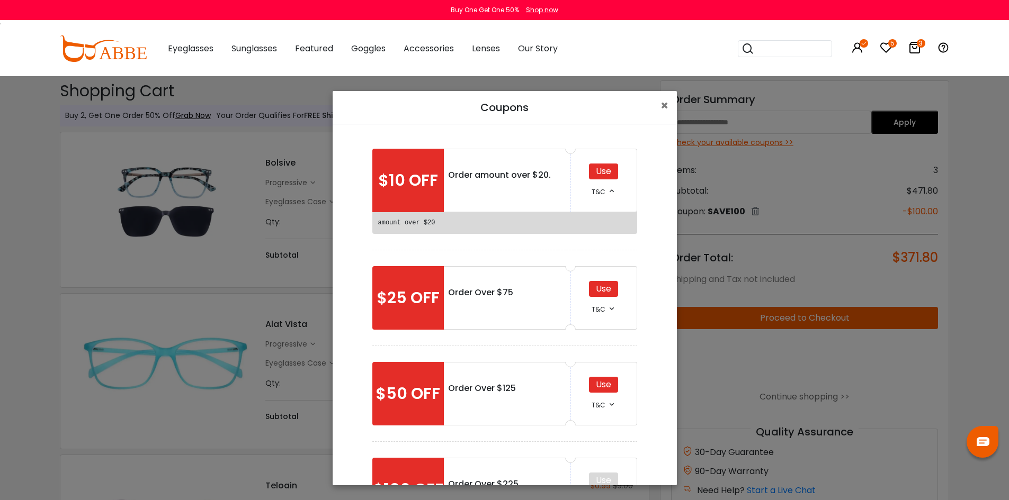
click at [593, 309] on span "T&C" at bounding box center [599, 309] width 14 height 9
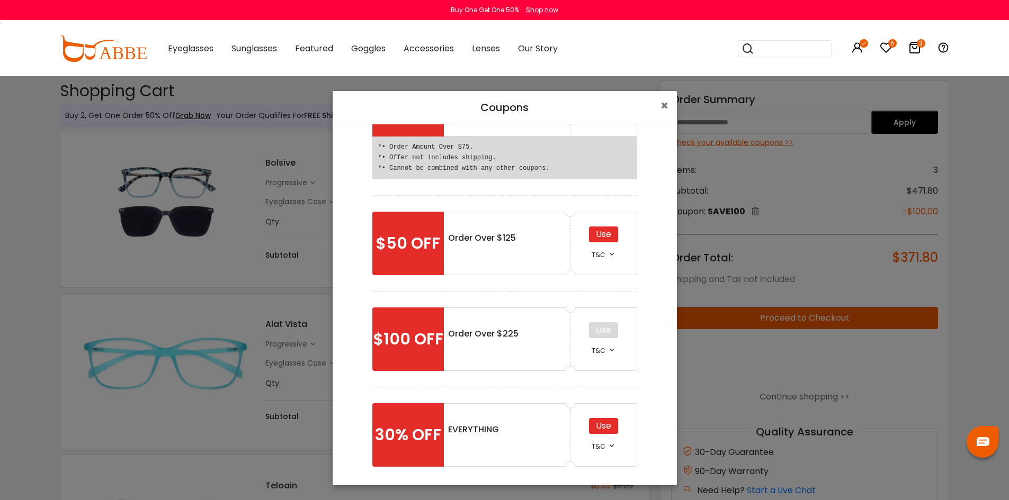
scroll to position [199, 0]
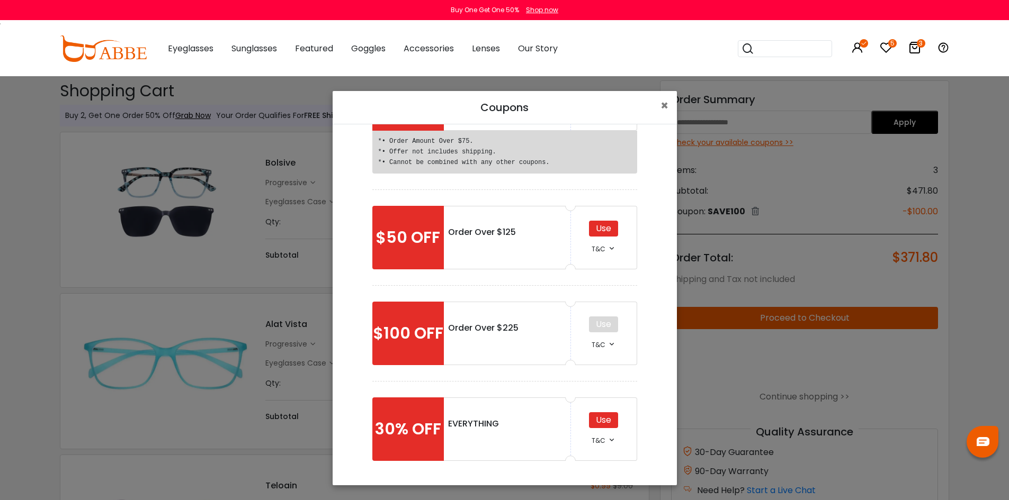
click at [596, 445] on span "T&C" at bounding box center [599, 440] width 14 height 9
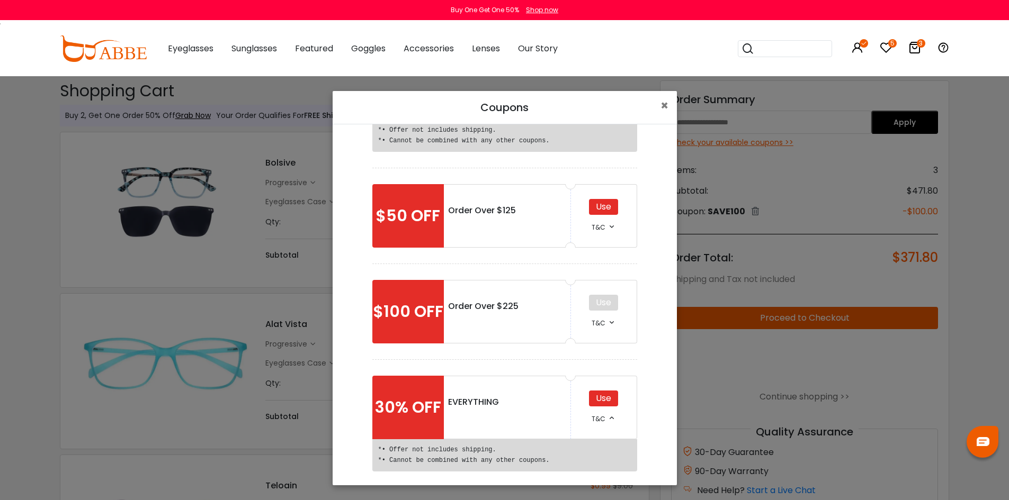
scroll to position [231, 0]
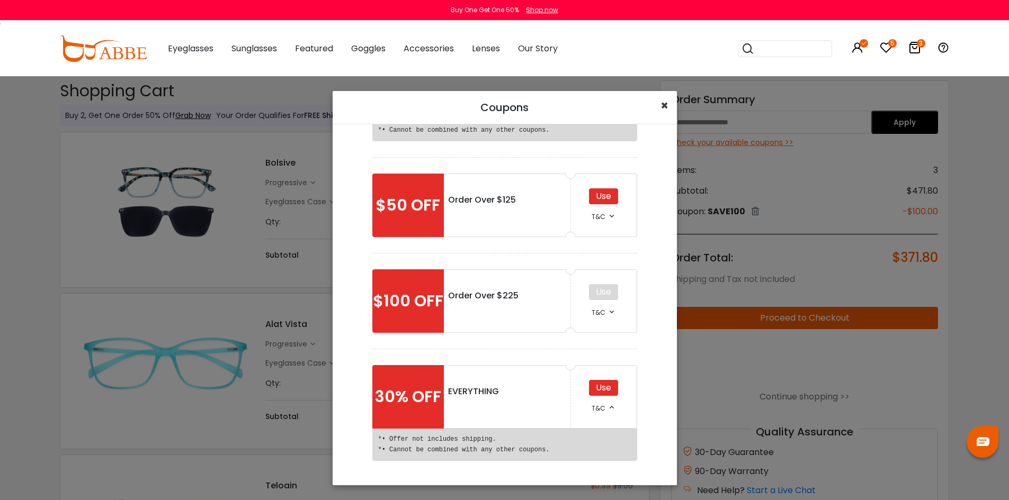
click at [664, 105] on span "×" at bounding box center [664, 105] width 8 height 17
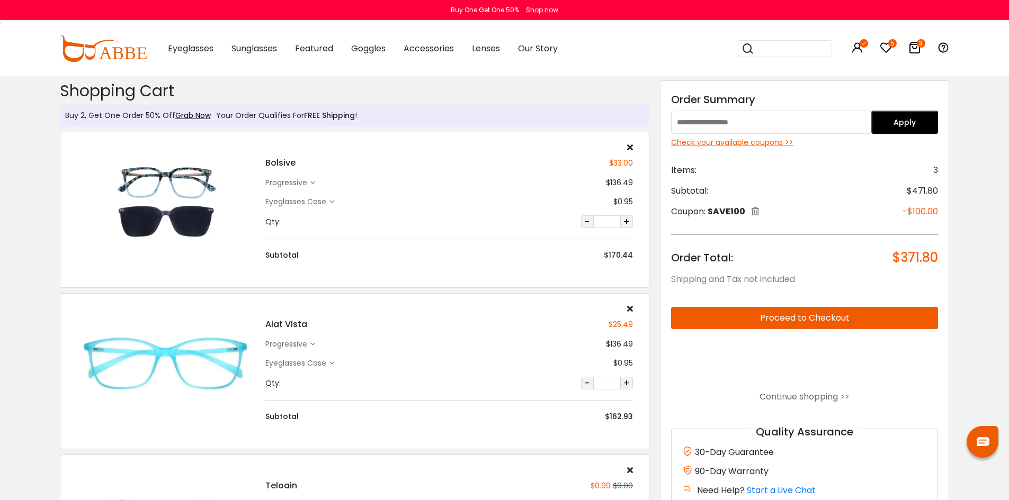
click at [685, 121] on input "text" at bounding box center [771, 122] width 200 height 23
type input "*"
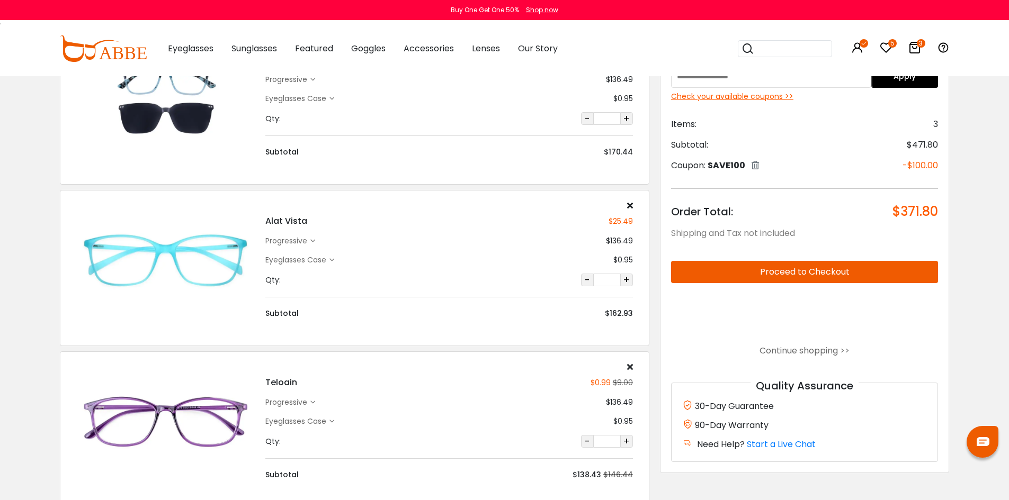
scroll to position [106, 0]
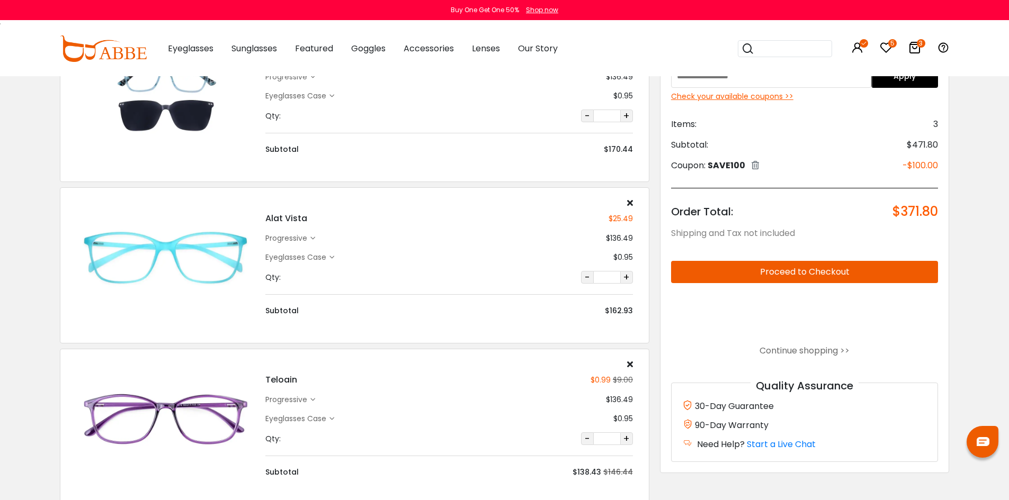
click at [800, 272] on button "Proceed to Checkout" at bounding box center [804, 272] width 267 height 22
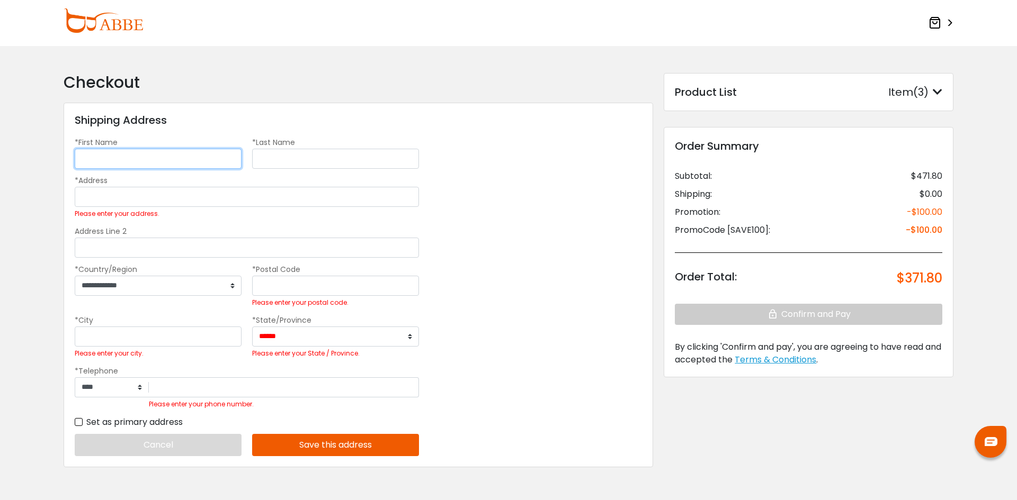
click at [145, 156] on input "*First Name" at bounding box center [158, 159] width 167 height 20
type input "******"
type input "***"
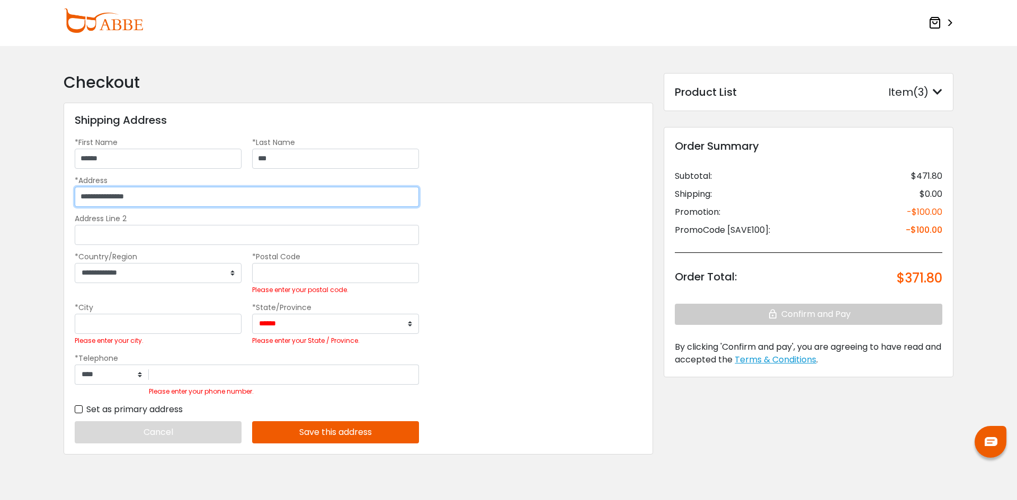
type input "**********"
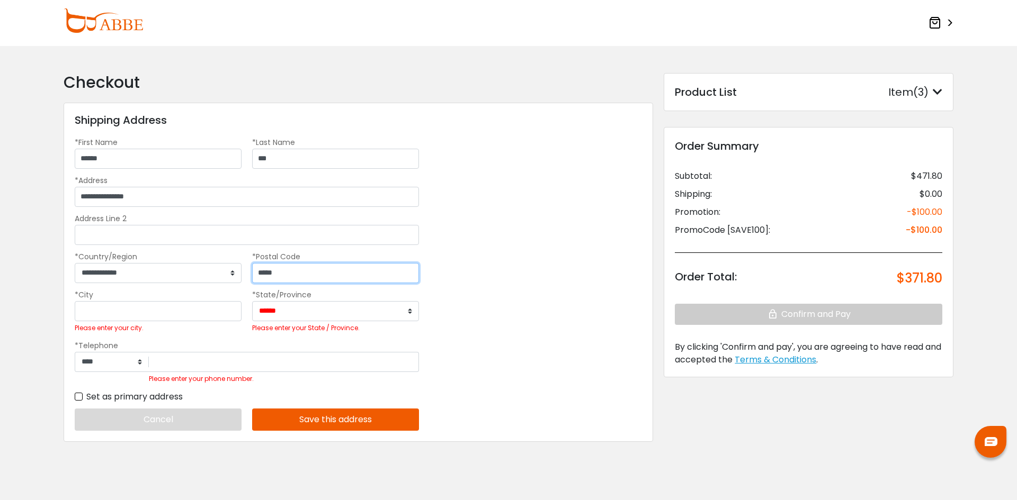
type input "*****"
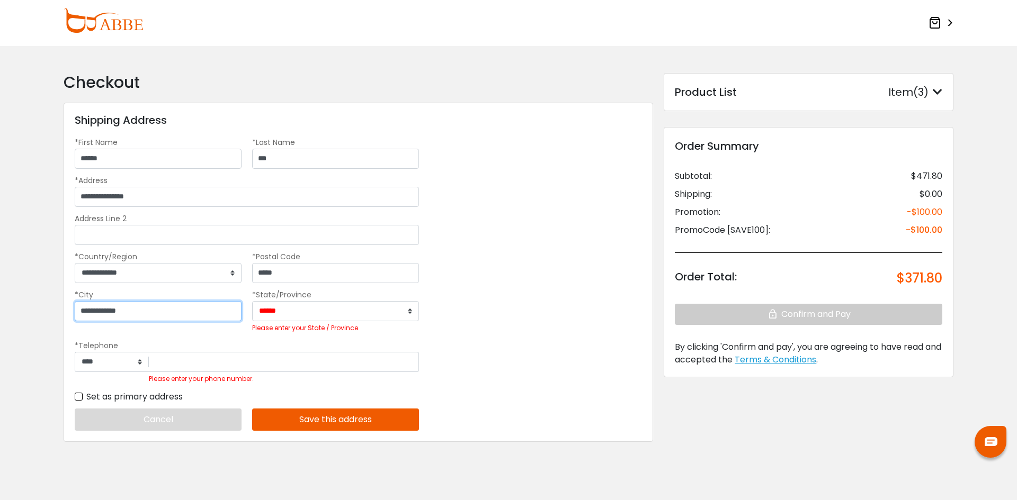
type input "**********"
select select "**"
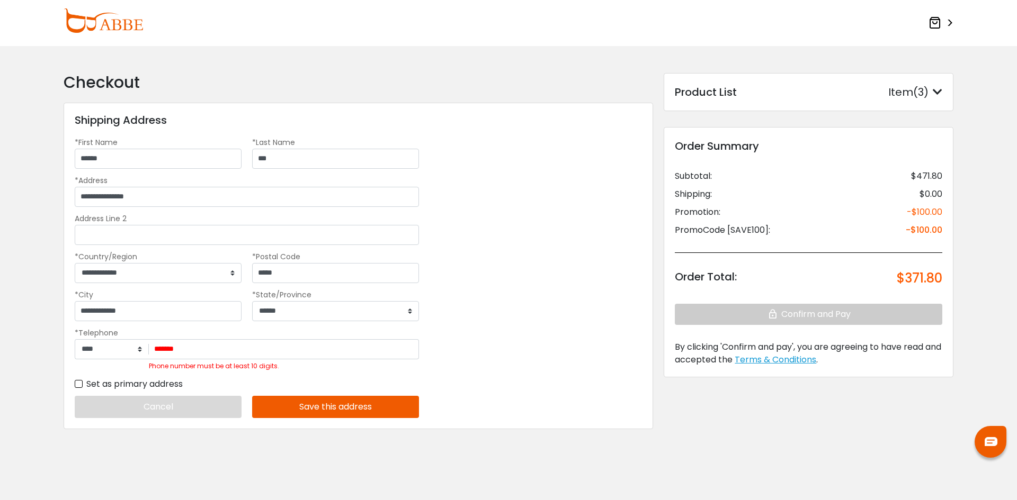
click at [80, 380] on label "Set as primary address" at bounding box center [129, 384] width 108 height 13
click at [327, 403] on button "Save this address" at bounding box center [335, 407] width 167 height 22
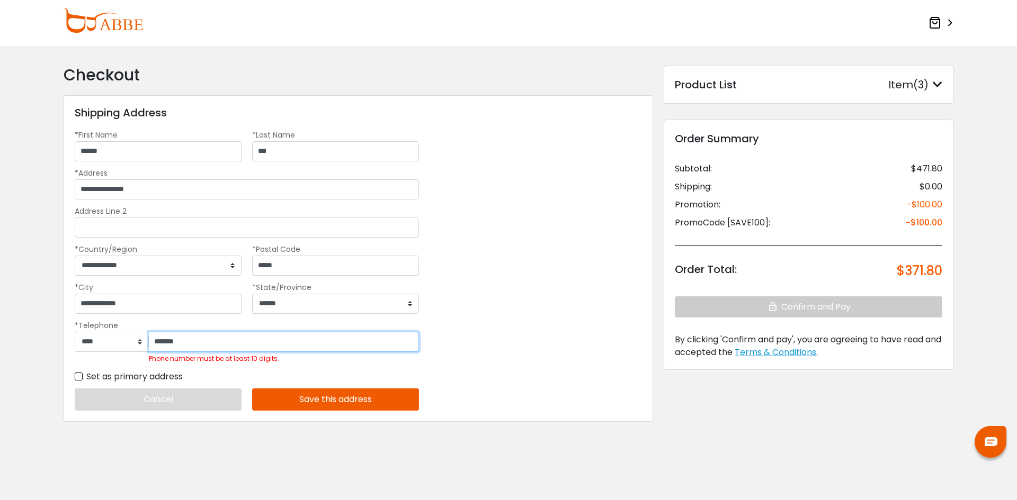
click at [194, 339] on input "*******" at bounding box center [284, 342] width 270 height 20
type input "*"
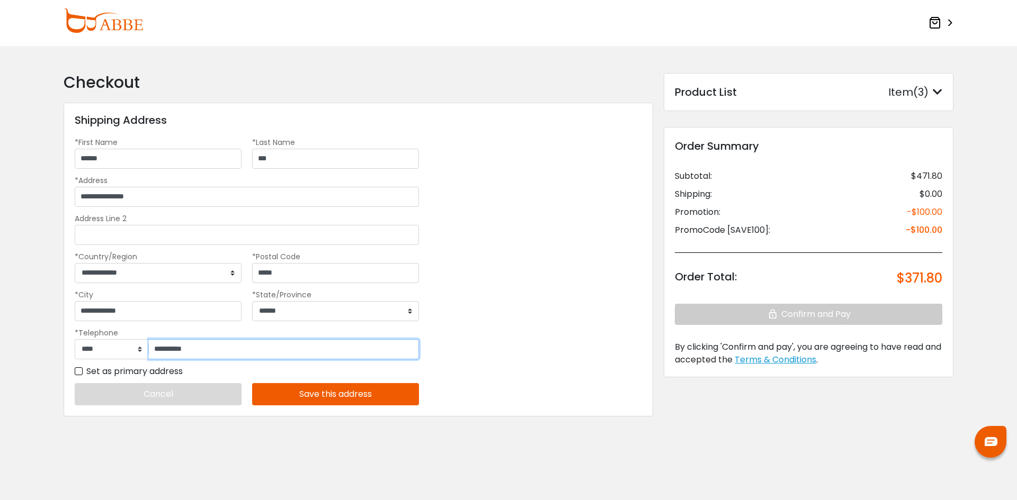
scroll to position [0, 0]
type input "**********"
click at [302, 390] on button "Save this address" at bounding box center [335, 394] width 167 height 22
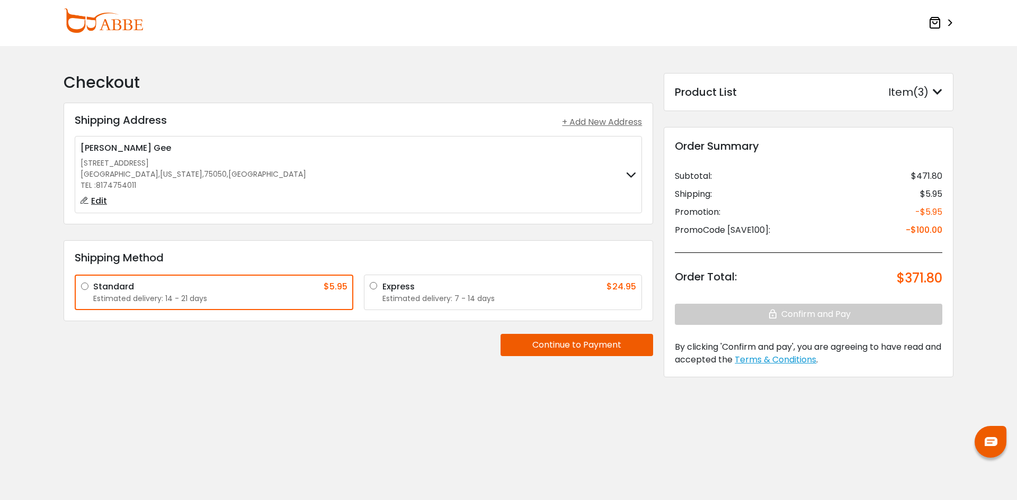
click at [601, 351] on button "Continue to Payment" at bounding box center [576, 345] width 153 height 22
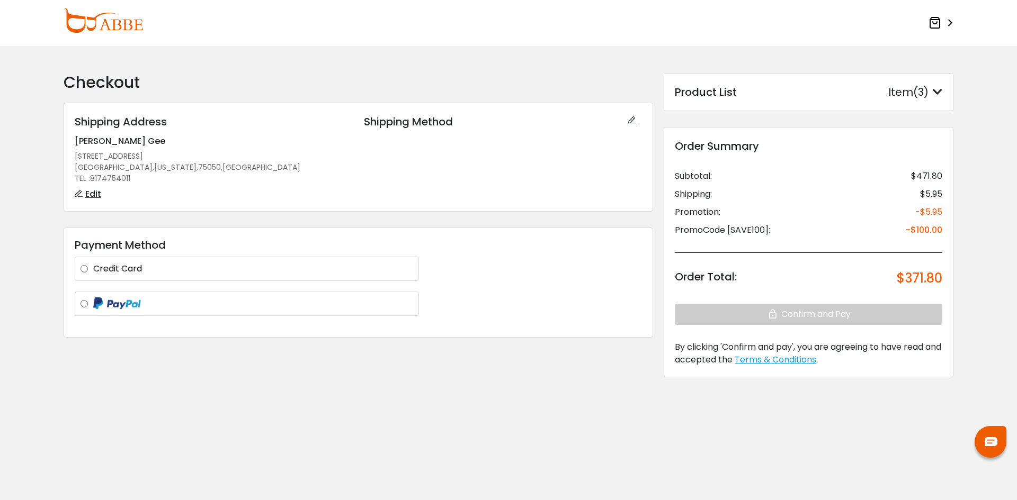
click at [87, 266] on div "Credit Card" at bounding box center [247, 269] width 333 height 13
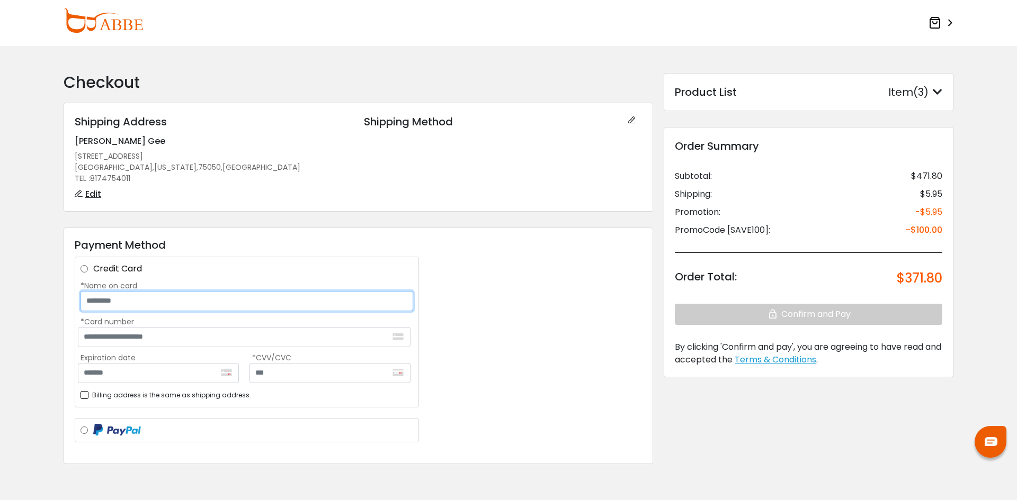
click at [160, 306] on input "*Name on card" at bounding box center [247, 301] width 333 height 20
type input "**********"
click at [84, 395] on label "Billing address is the same as shipping address." at bounding box center [166, 395] width 171 height 13
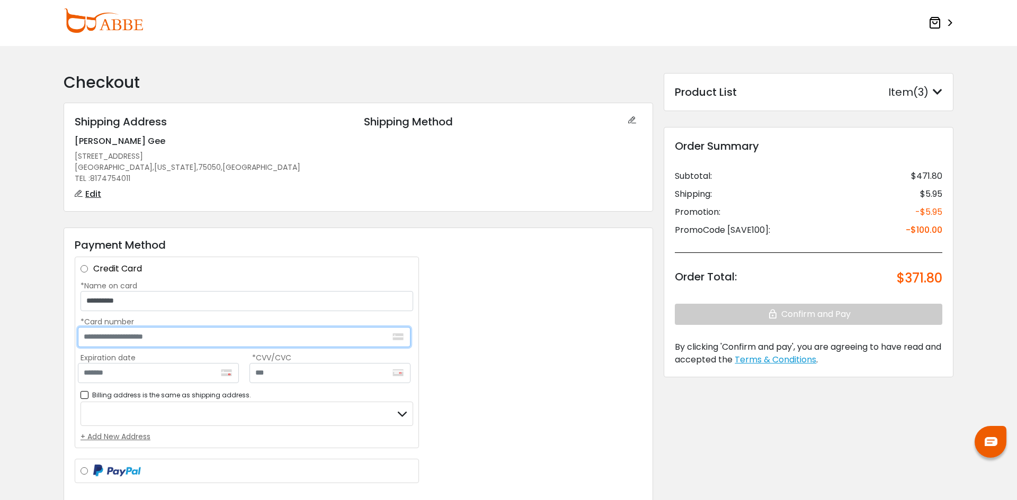
click at [212, 341] on input "*Card number" at bounding box center [244, 337] width 333 height 20
type input "**********"
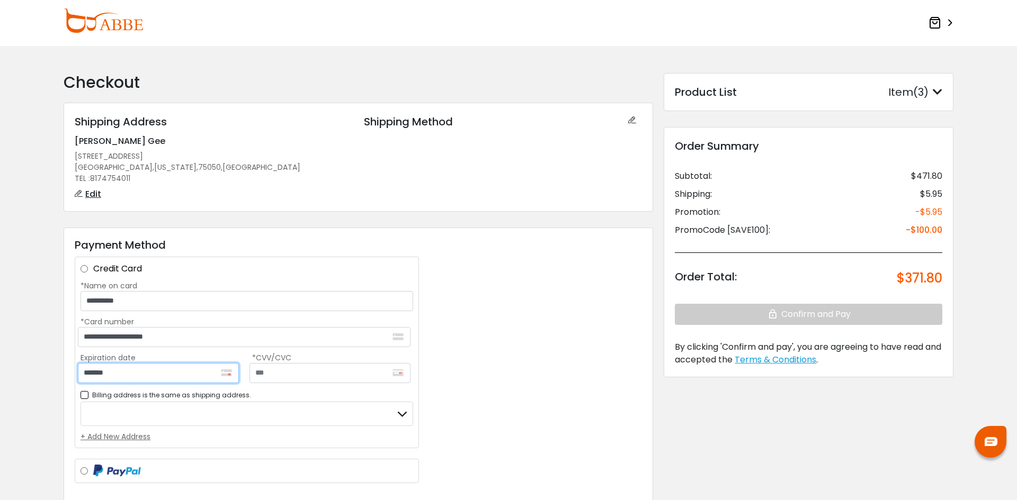
type input "*******"
type input "***"
click at [131, 437] on div "+ Add New Address" at bounding box center [247, 437] width 333 height 11
click at [133, 424] on input "*First Name" at bounding box center [161, 425] width 161 height 20
type input "******"
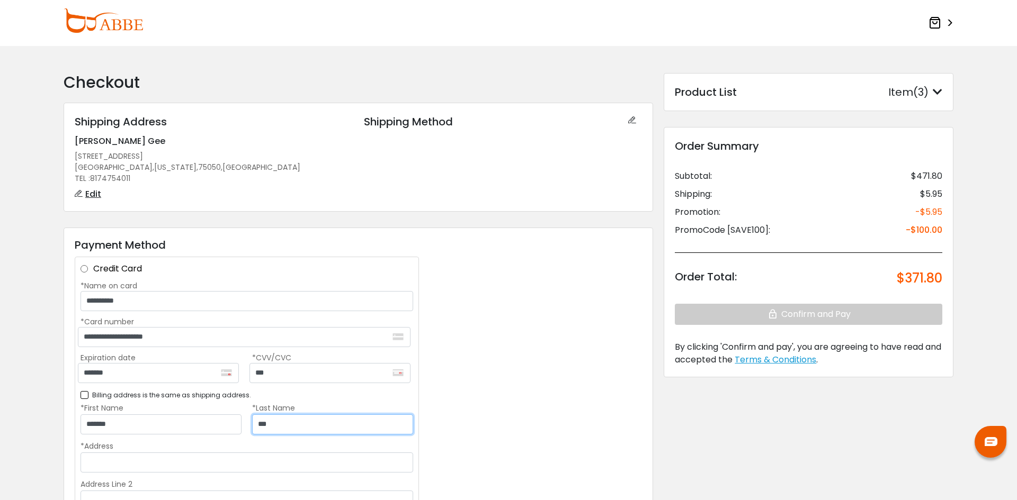
type input "***"
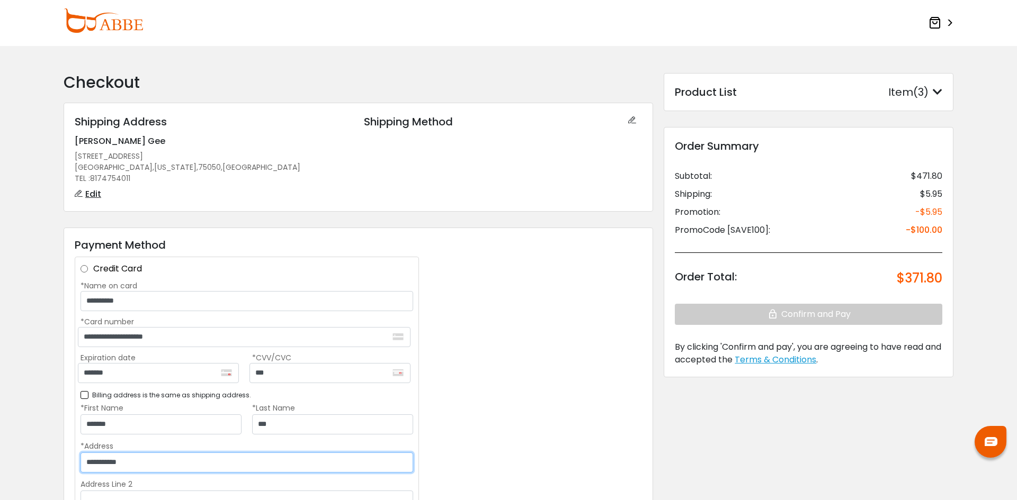
type input "**********"
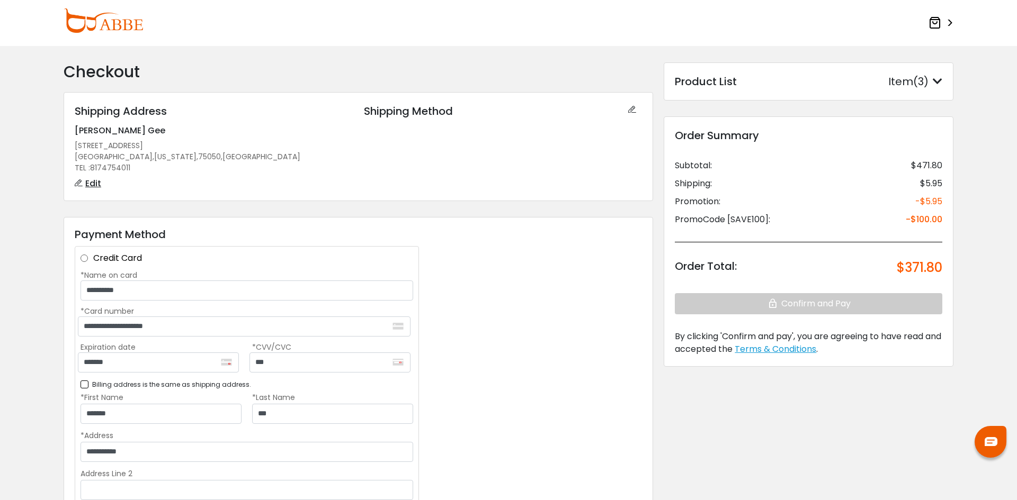
scroll to position [289, 0]
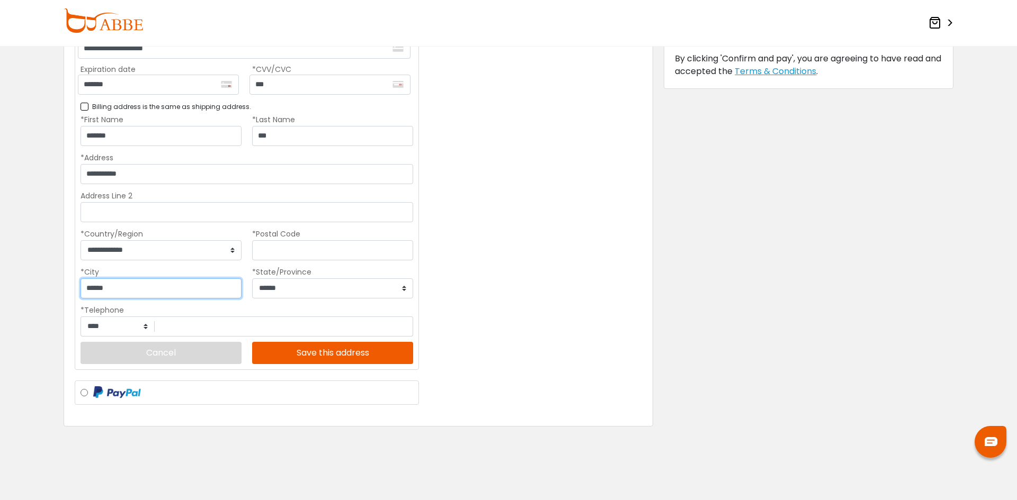
type input "******"
select select "**"
type input "*****"
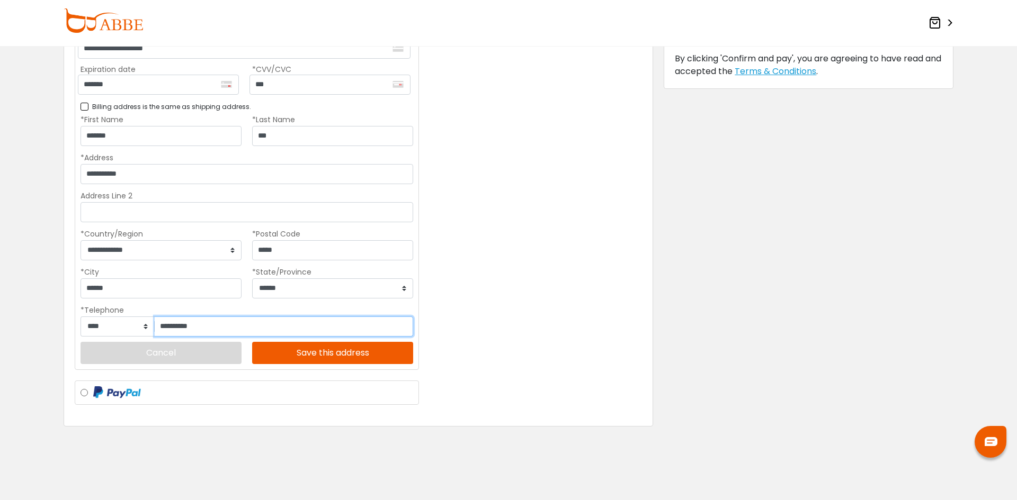
type input "**********"
click at [338, 348] on button "Save this address" at bounding box center [332, 353] width 161 height 22
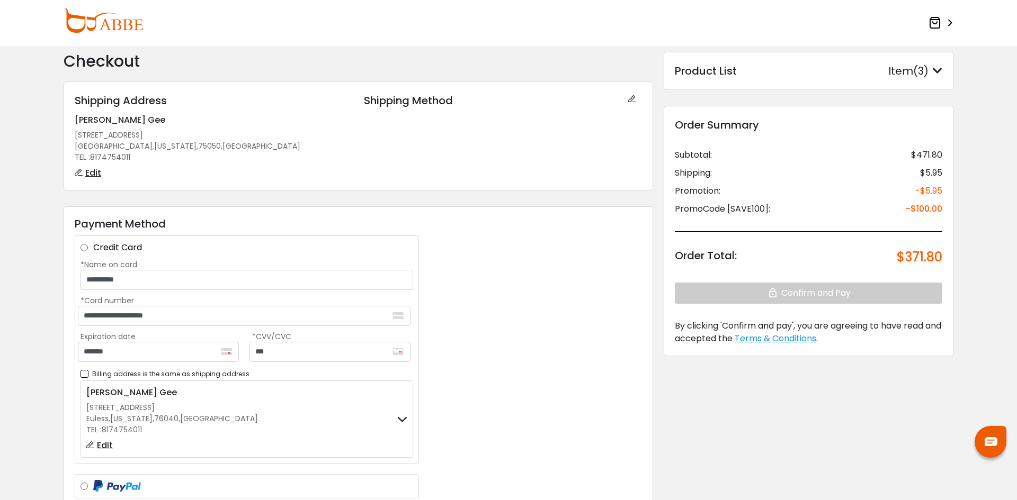
scroll to position [14, 0]
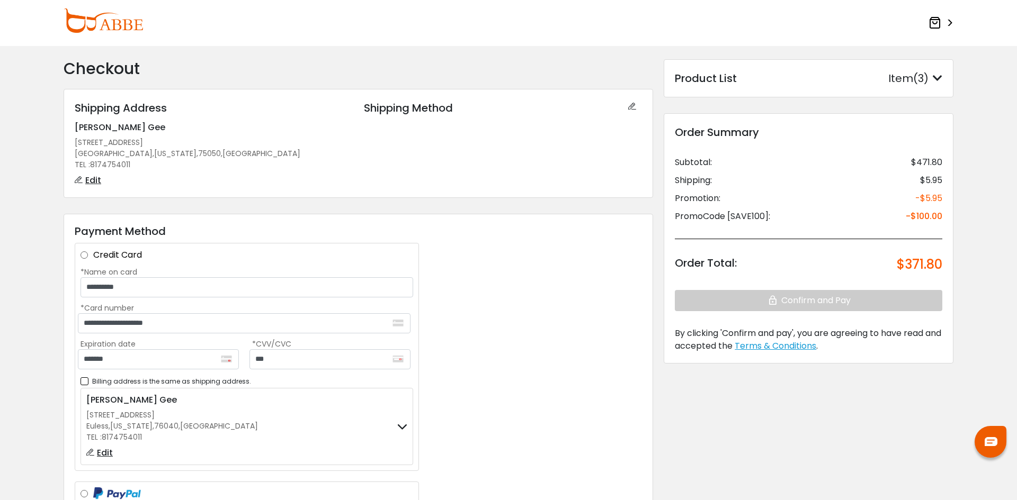
click at [93, 255] on label "Credit Card" at bounding box center [253, 255] width 320 height 13
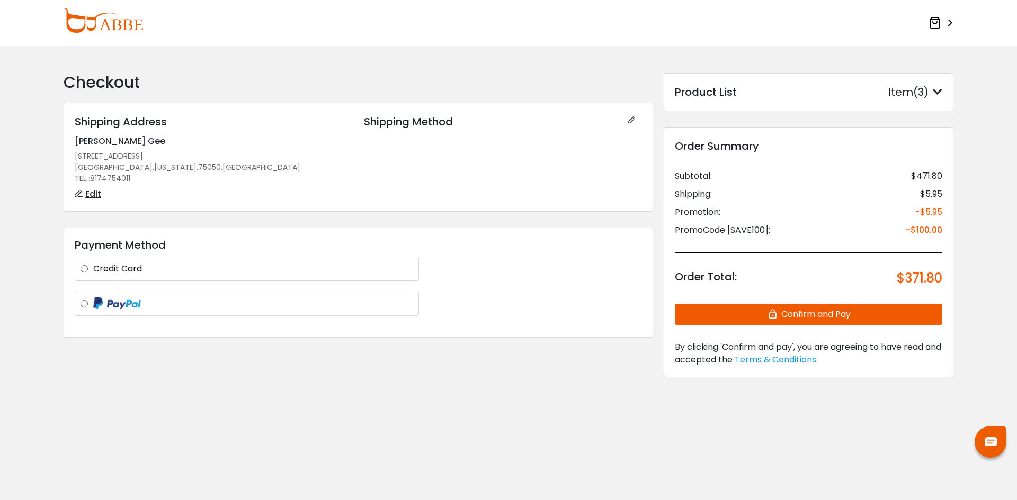
scroll to position [0, 0]
click at [847, 319] on button "Confirm and Pay" at bounding box center [808, 314] width 267 height 21
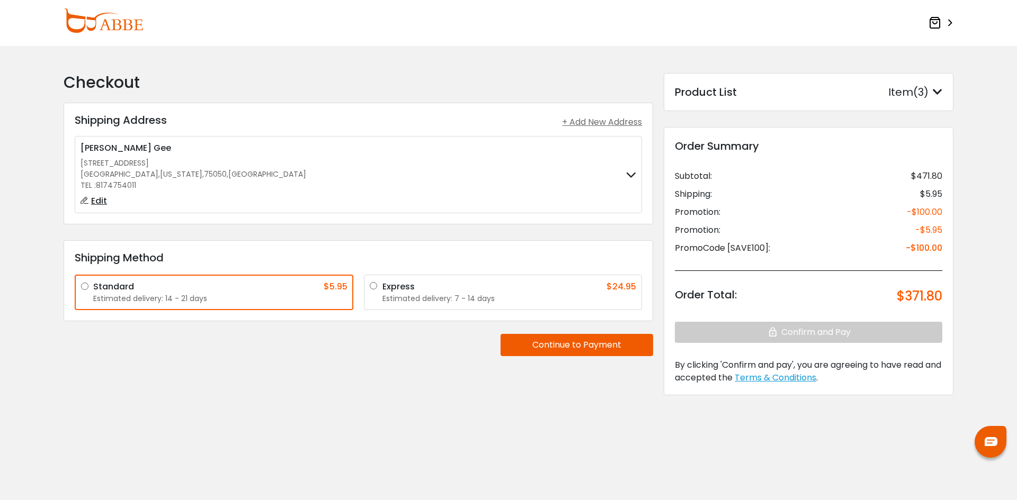
click at [596, 342] on button "Continue to Payment" at bounding box center [576, 345] width 153 height 22
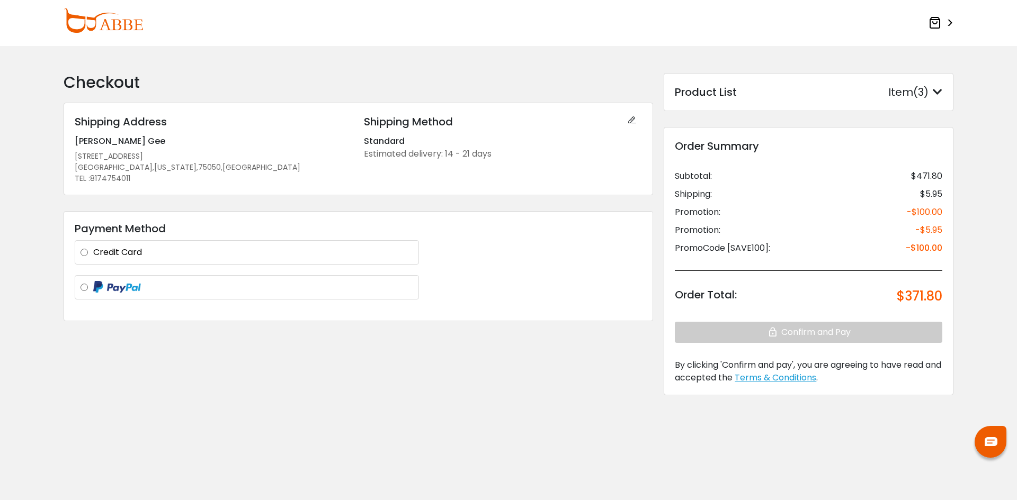
click at [93, 251] on label "Credit Card" at bounding box center [253, 252] width 320 height 13
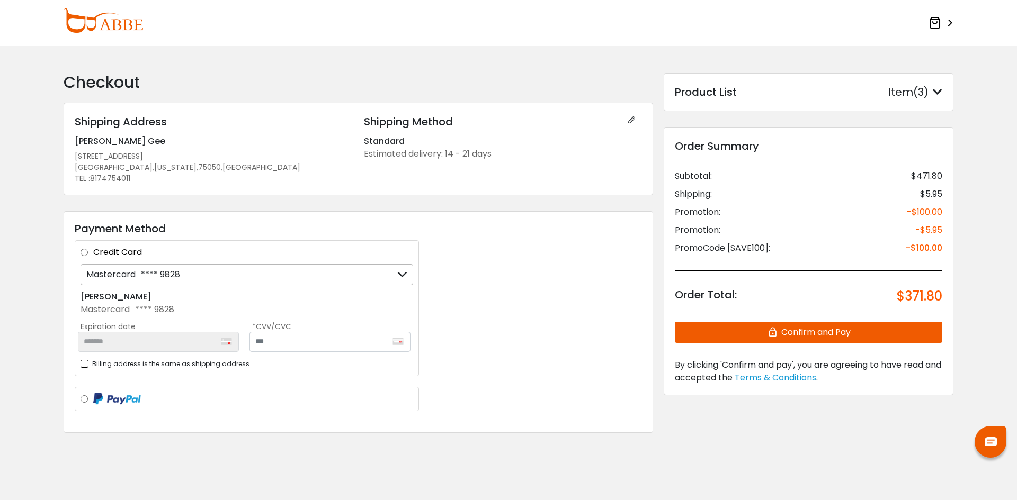
click at [834, 335] on button "Confirm and Pay" at bounding box center [808, 332] width 267 height 21
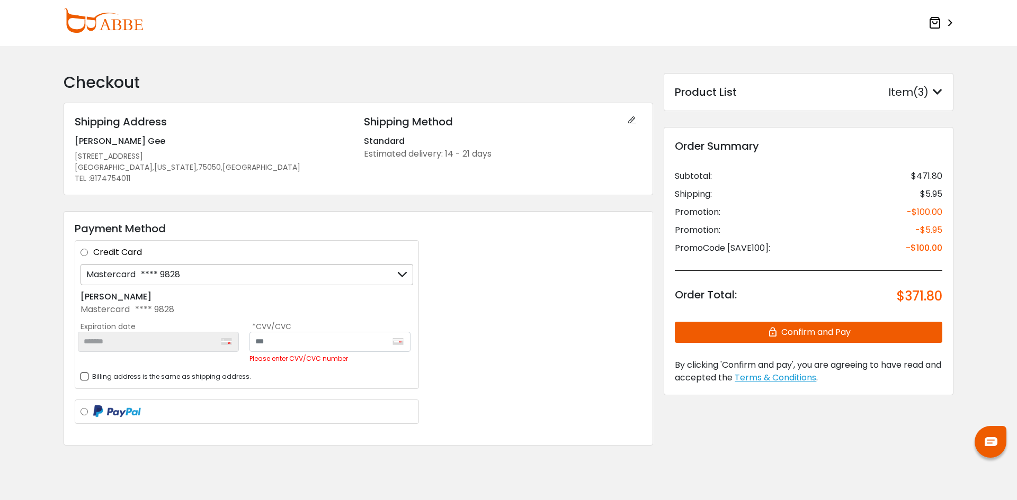
click at [326, 352] on div "Please enter CVV/CVC number" at bounding box center [329, 348] width 161 height 33
click at [320, 339] on input "text" at bounding box center [329, 342] width 161 height 20
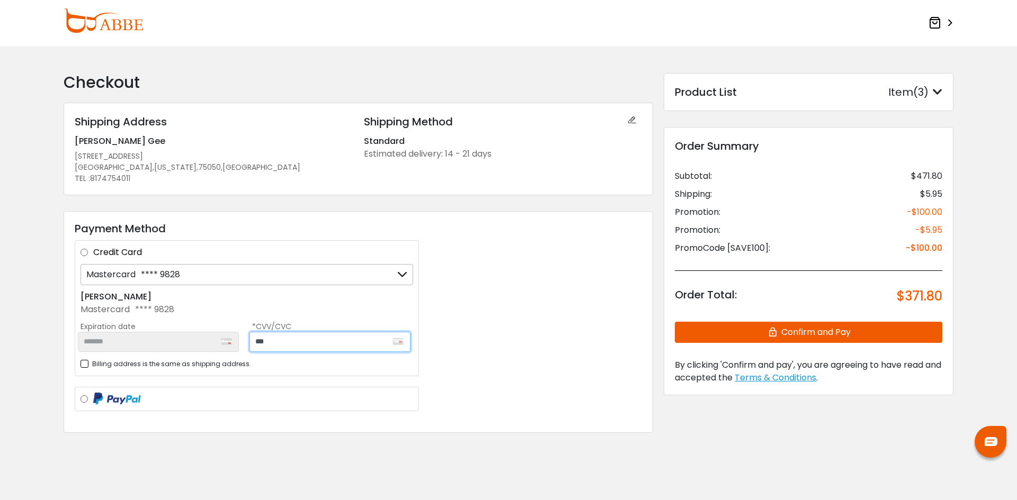
type input "***"
click at [787, 325] on button "Confirm and Pay" at bounding box center [808, 332] width 267 height 21
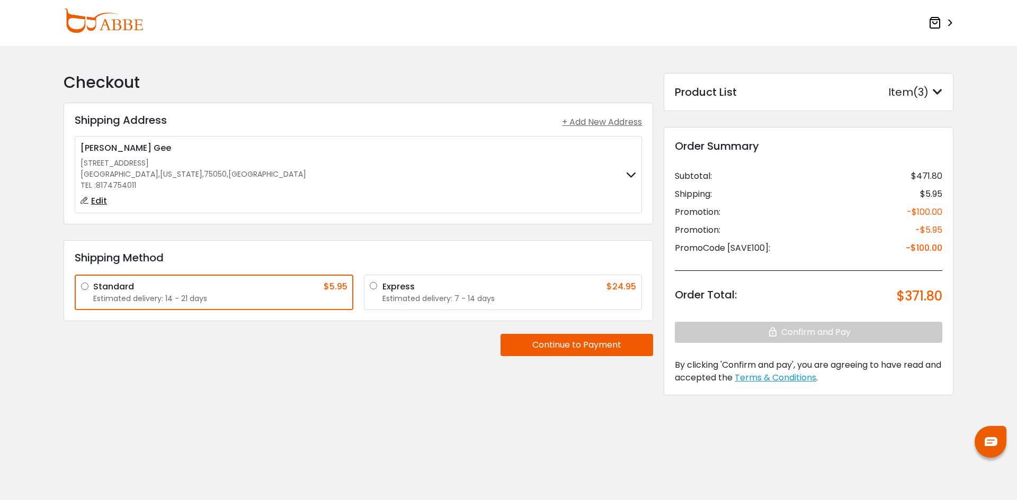
click at [633, 177] on icon at bounding box center [631, 175] width 10 height 7
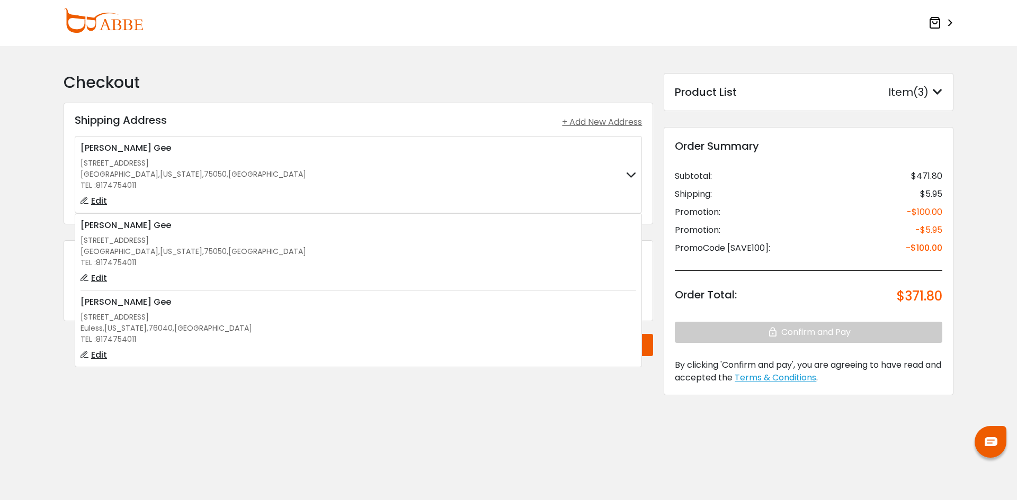
click at [104, 199] on span "Edit" at bounding box center [99, 201] width 16 height 12
type input "******"
type input "***"
type input "**********"
type input "*****"
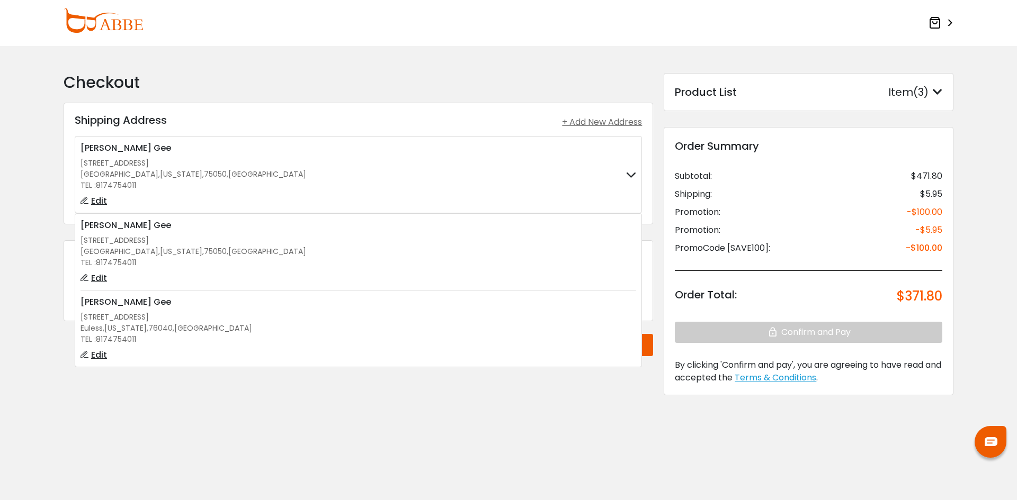
type input "**********"
select select "**"
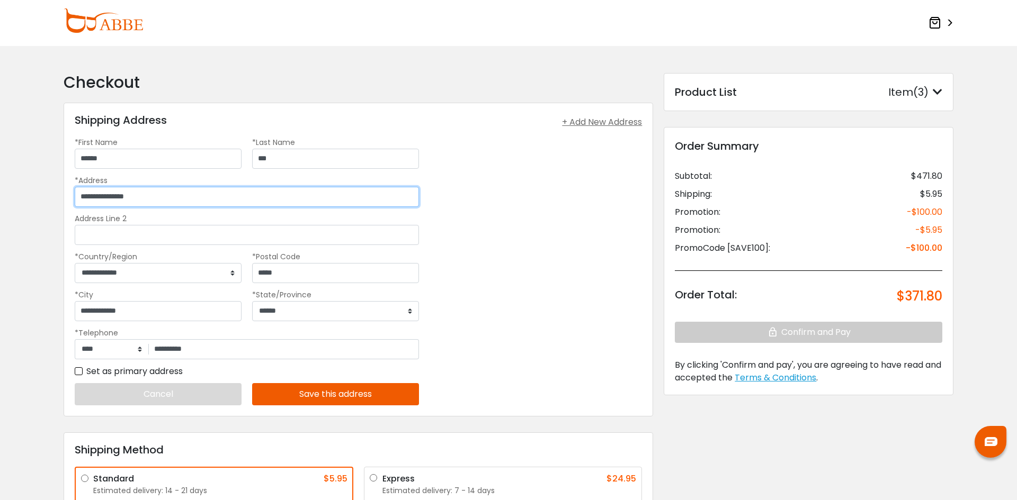
drag, startPoint x: 155, startPoint y: 197, endPoint x: 49, endPoint y: 199, distance: 105.4
click at [49, 199] on form "Checkout Shipping Address Shipping Address + Add New Address [PERSON_NAME] [STR…" at bounding box center [508, 343] width 1017 height 593
type input "**********"
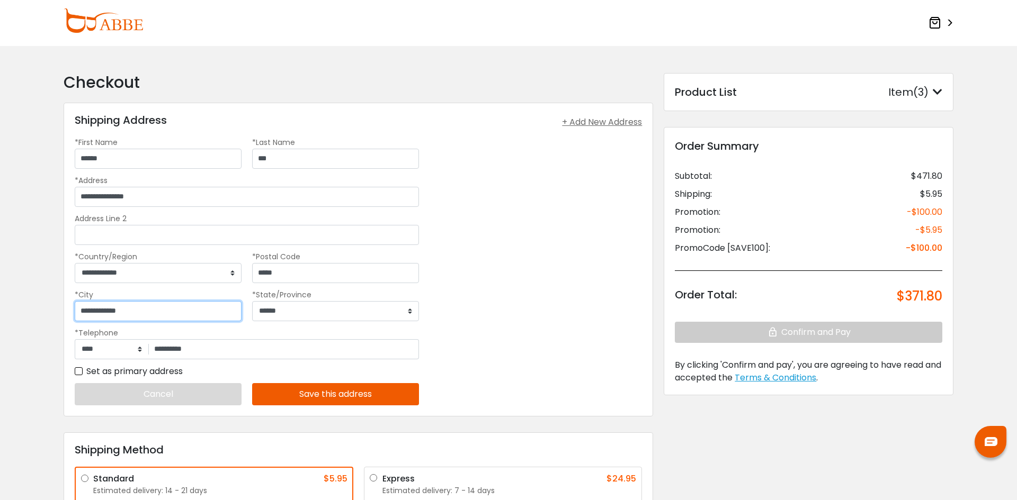
type input "**********"
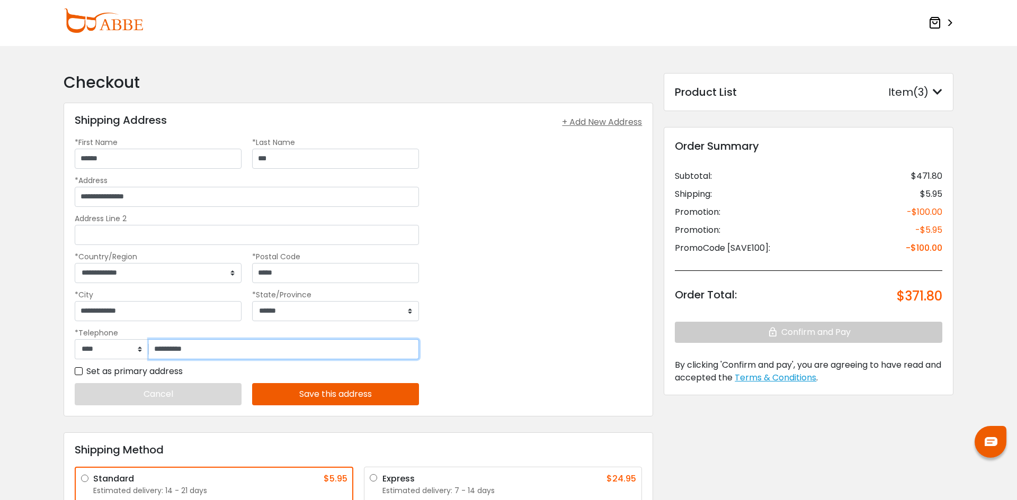
type input "*"
click at [351, 394] on div "**********" at bounding box center [247, 271] width 344 height 270
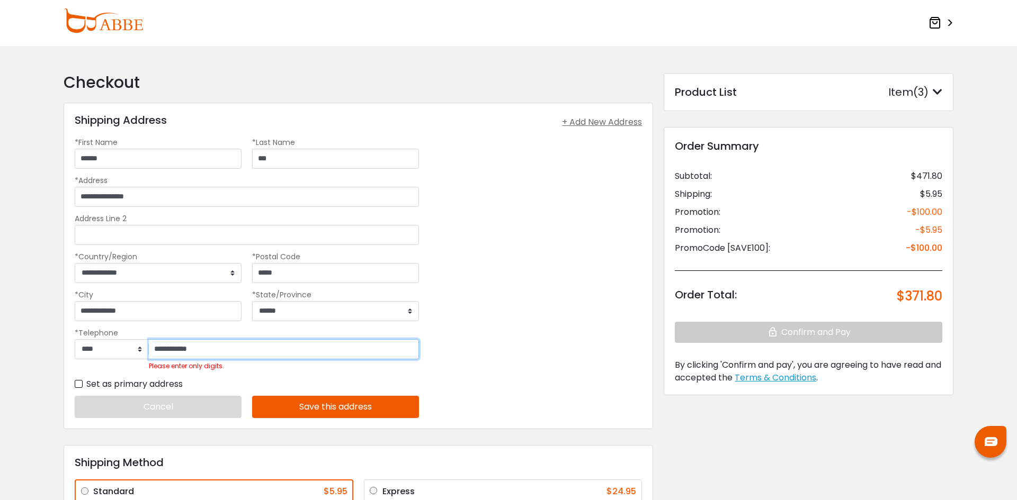
drag, startPoint x: 225, startPoint y: 349, endPoint x: 165, endPoint y: 336, distance: 61.3
click at [110, 324] on div "**********" at bounding box center [247, 254] width 344 height 236
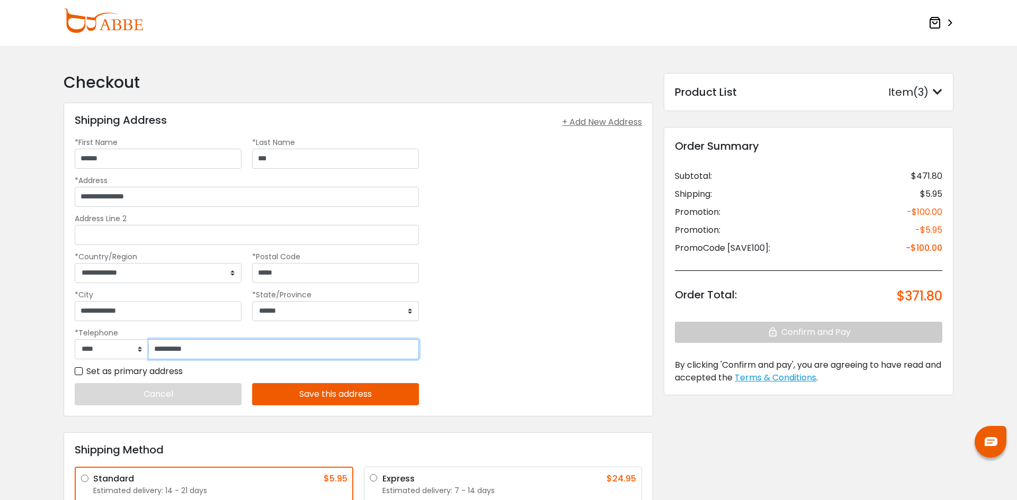
type input "**********"
drag, startPoint x: 311, startPoint y: 396, endPoint x: 329, endPoint y: 385, distance: 21.2
click at [311, 395] on button "Save this address" at bounding box center [335, 394] width 167 height 22
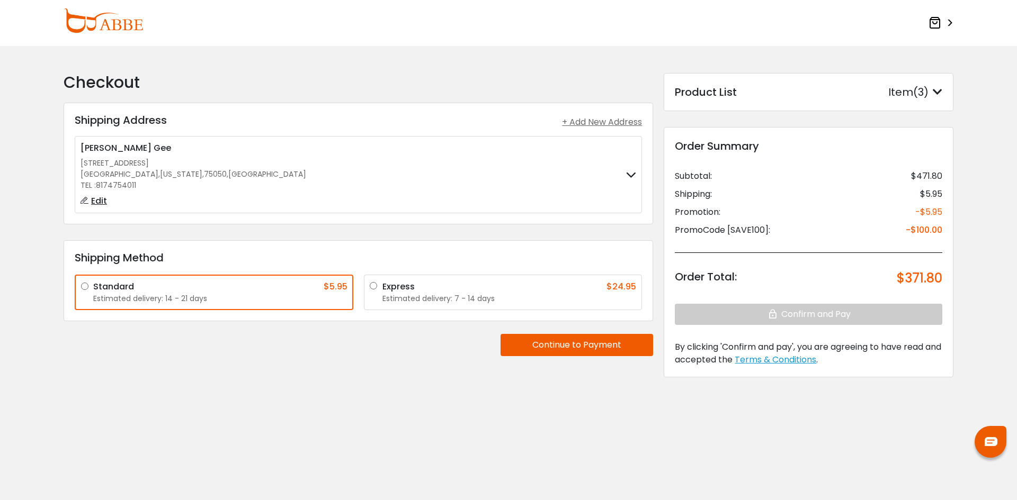
click at [554, 346] on button "Continue to Payment" at bounding box center [576, 345] width 153 height 22
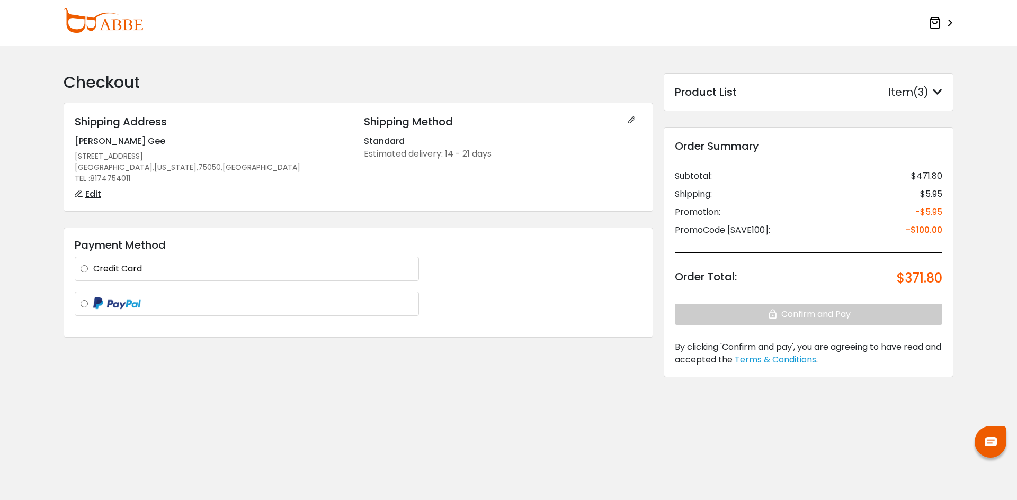
click at [93, 270] on label "Credit Card" at bounding box center [253, 269] width 320 height 13
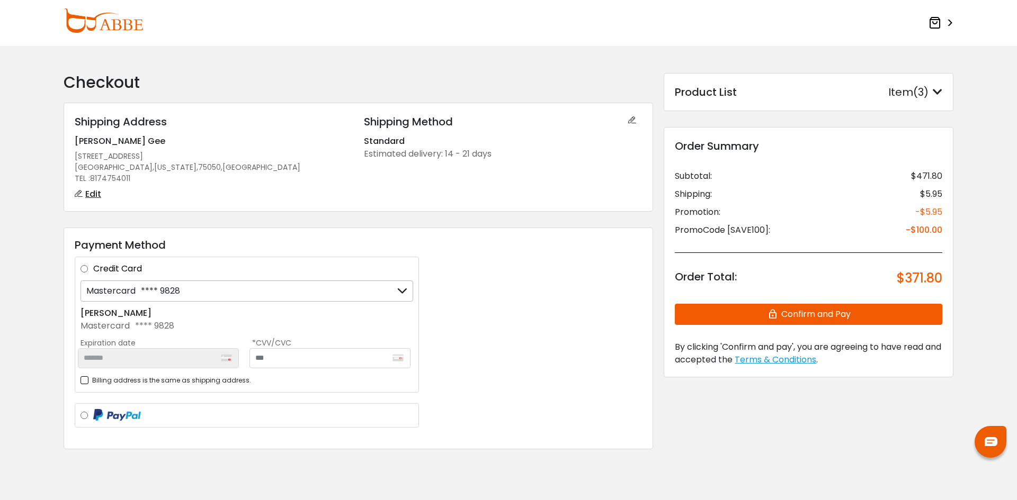
click at [88, 379] on label "Billing address is the same as shipping address." at bounding box center [166, 380] width 171 height 13
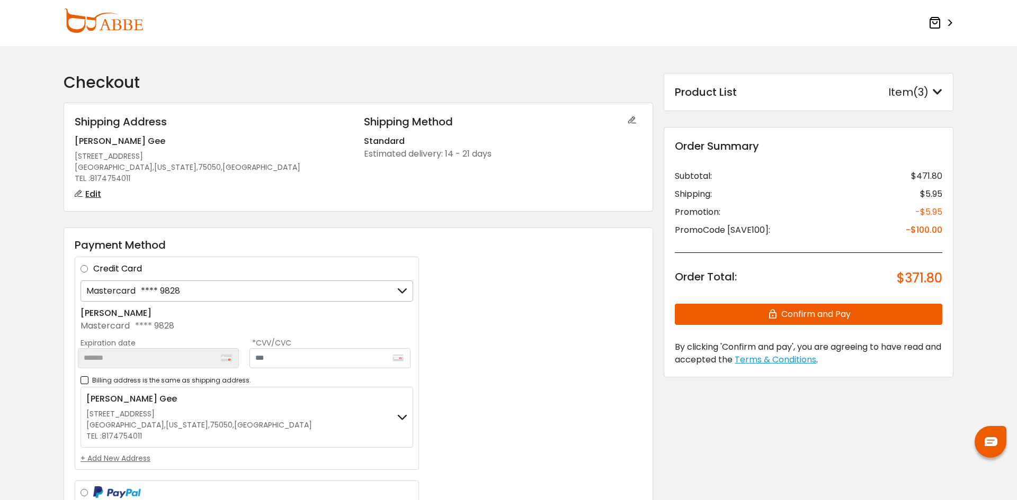
scroll to position [53, 0]
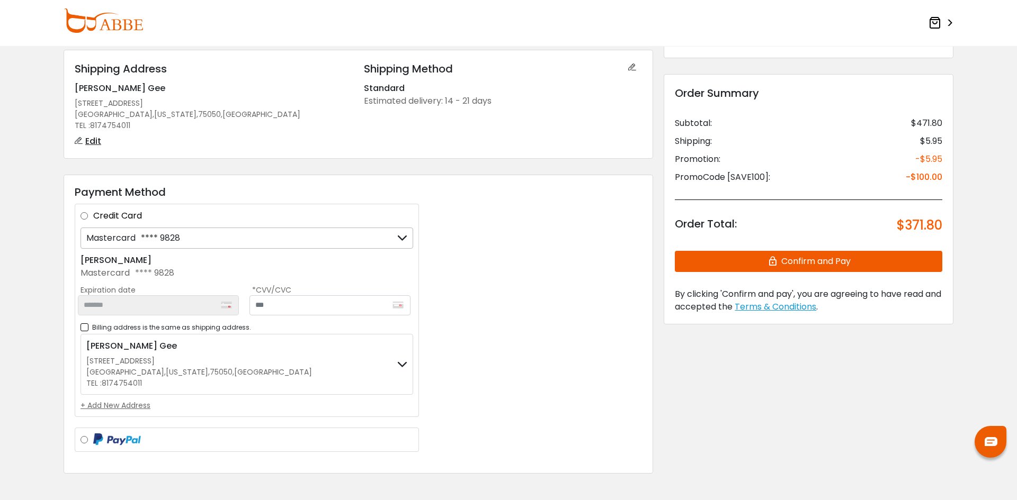
click at [135, 405] on div "+ Add New Address" at bounding box center [247, 405] width 333 height 11
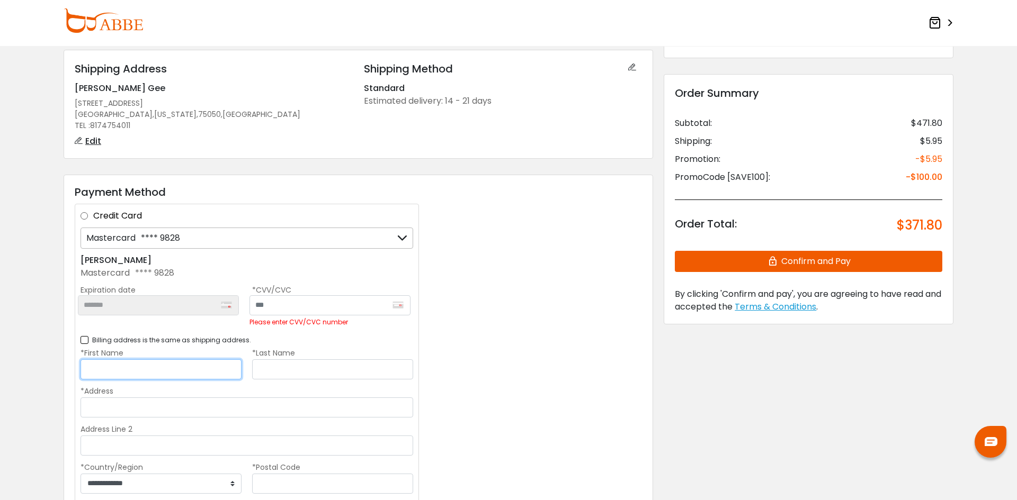
click at [139, 373] on input "*First Name" at bounding box center [161, 370] width 161 height 20
type input "******"
type input "***"
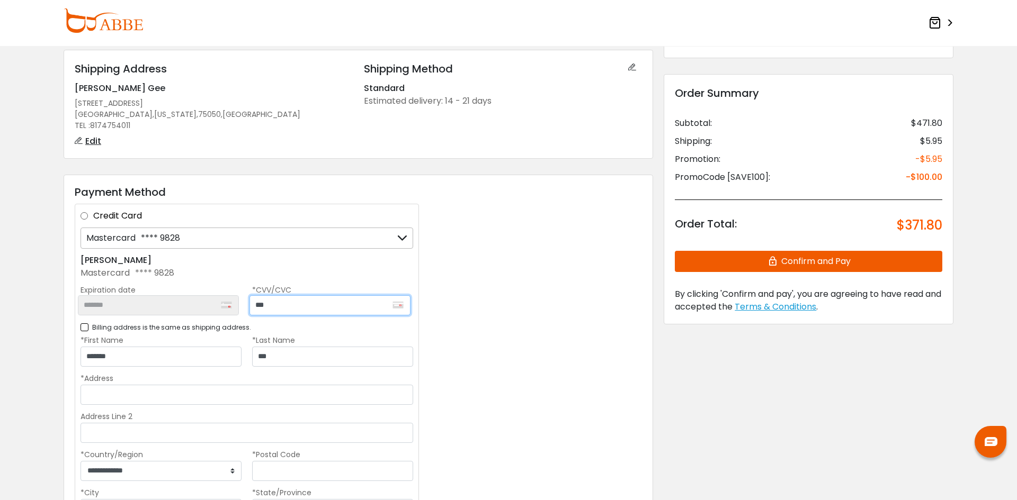
type input "***"
type input "**********"
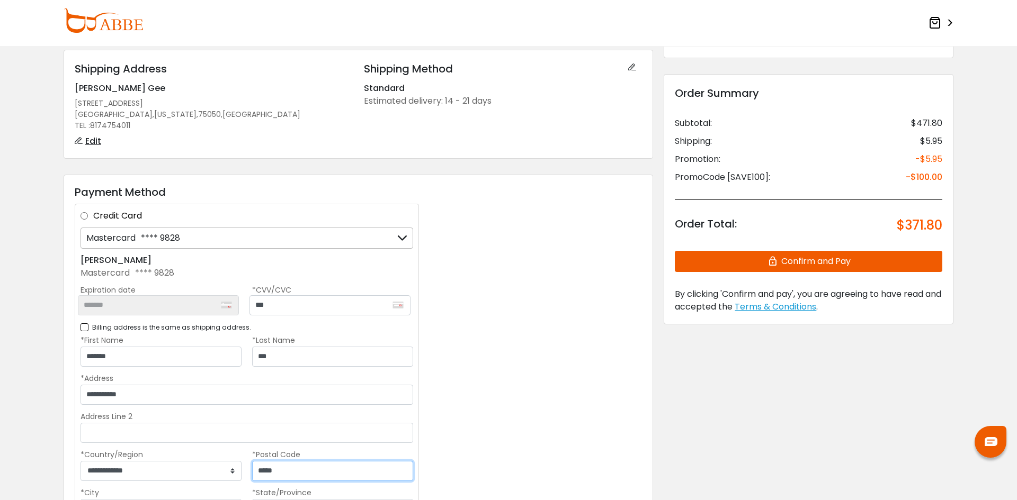
type input "*****"
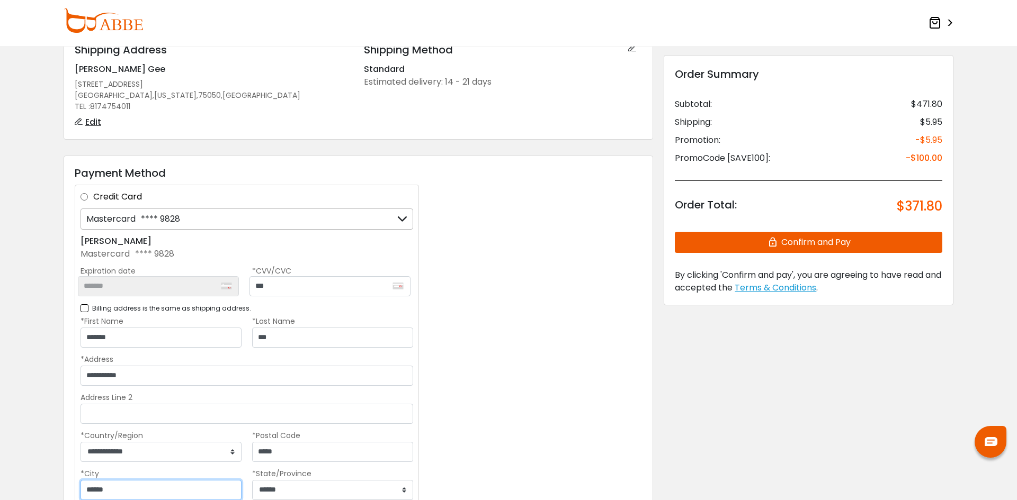
type input "******"
select select "**"
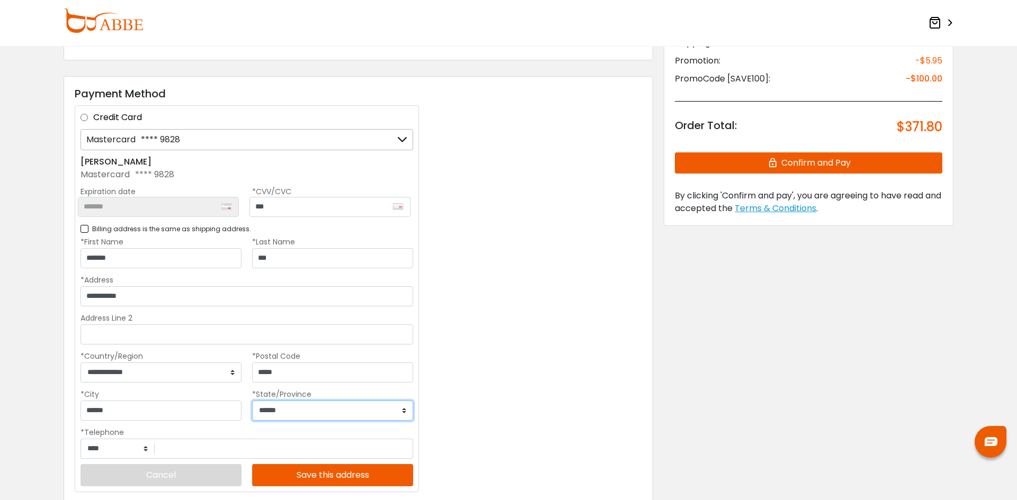
scroll to position [178, 0]
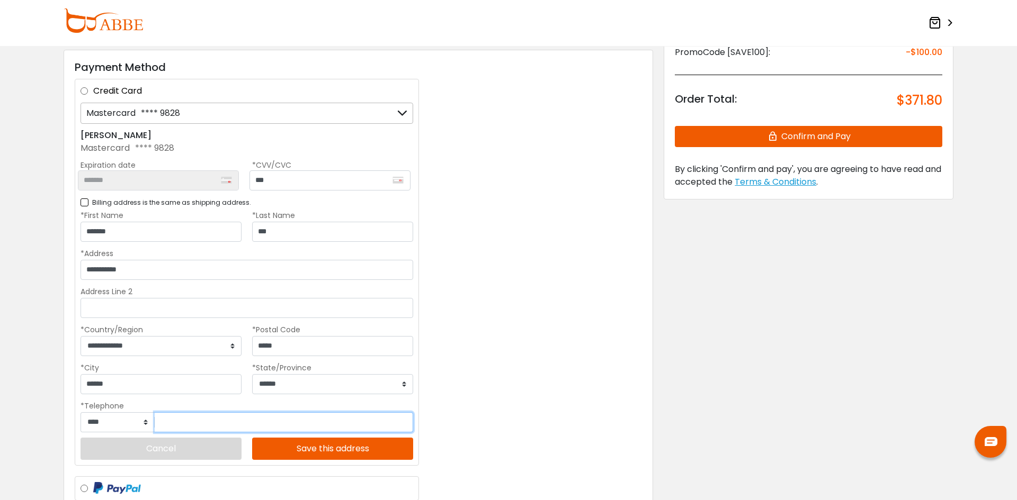
click at [186, 415] on input "tel" at bounding box center [284, 423] width 258 height 20
type input "**********"
click at [294, 445] on button "Save this address" at bounding box center [332, 449] width 161 height 22
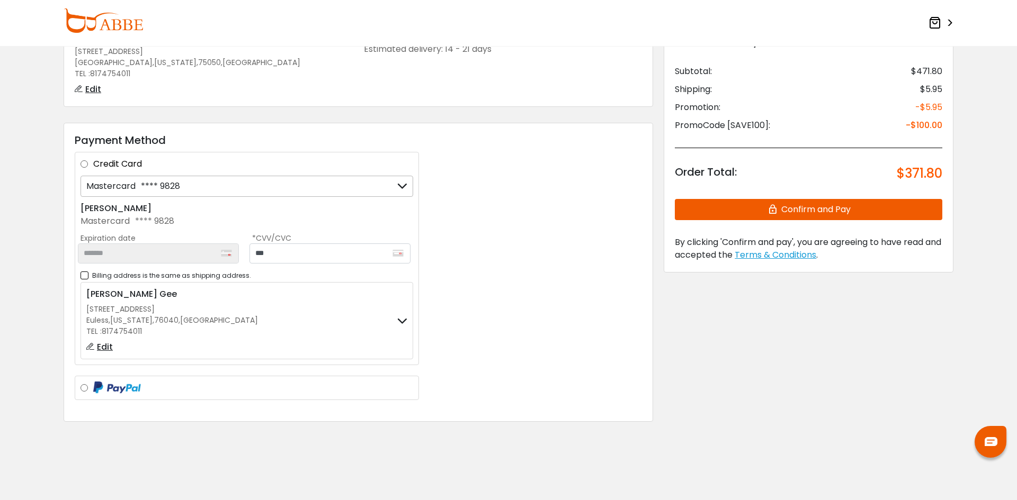
click at [821, 215] on button "Confirm and Pay" at bounding box center [808, 209] width 267 height 21
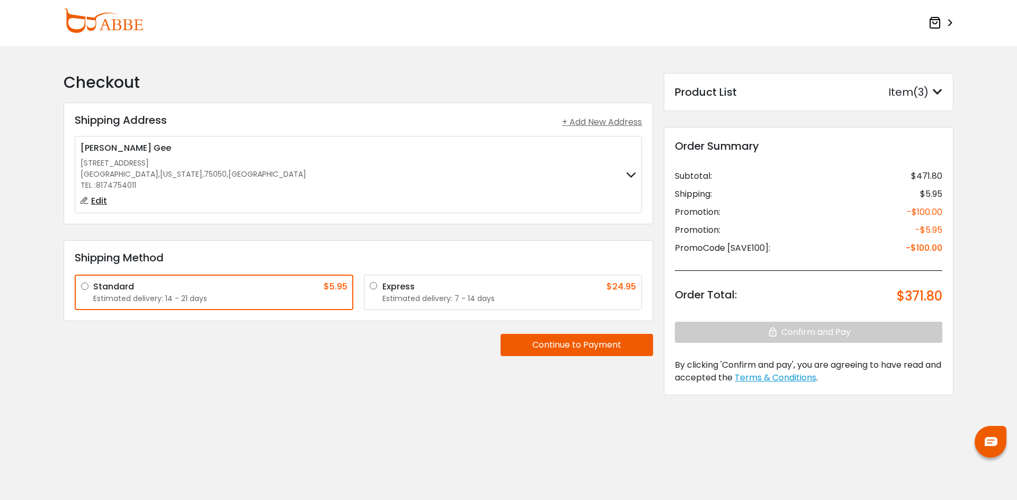
click at [538, 352] on button "Continue to Payment" at bounding box center [576, 345] width 153 height 22
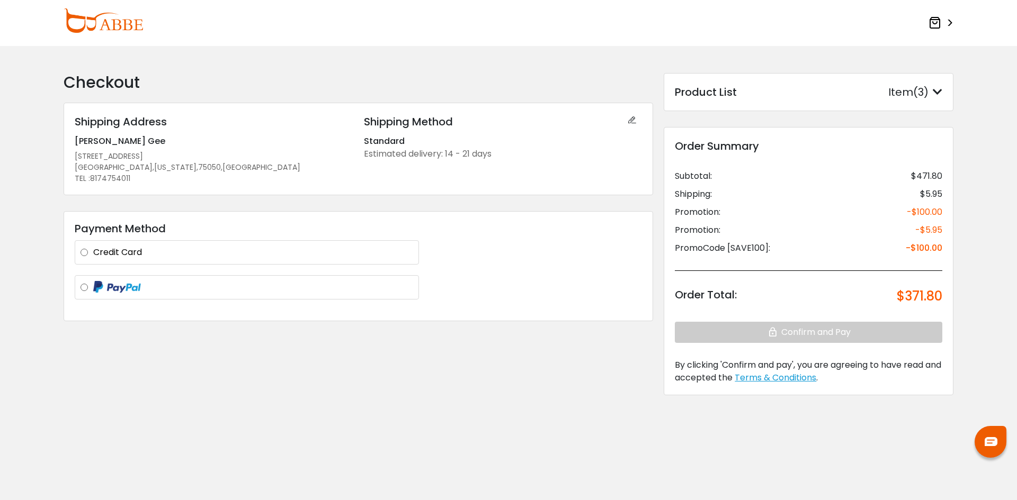
click at [93, 250] on label "Credit Card" at bounding box center [253, 252] width 320 height 13
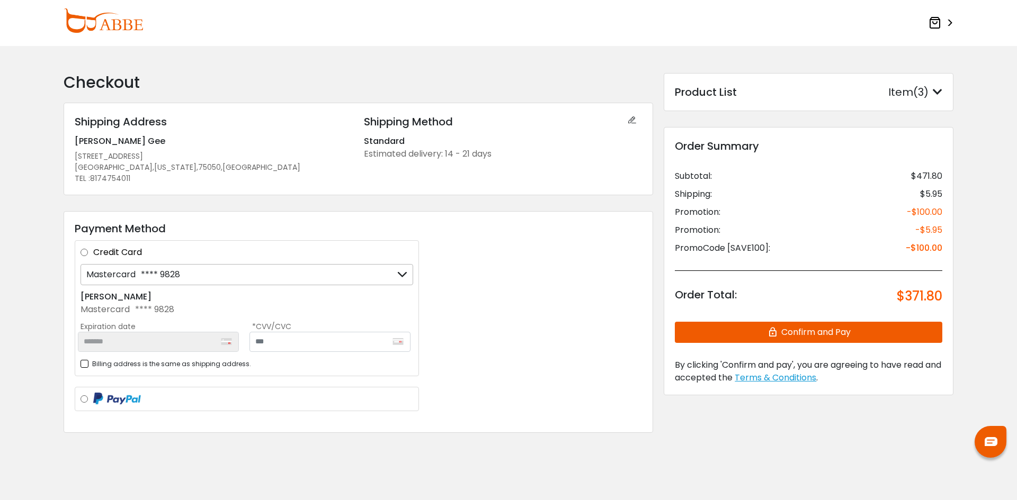
click at [87, 361] on label "Billing address is the same as shipping address." at bounding box center [166, 363] width 171 height 13
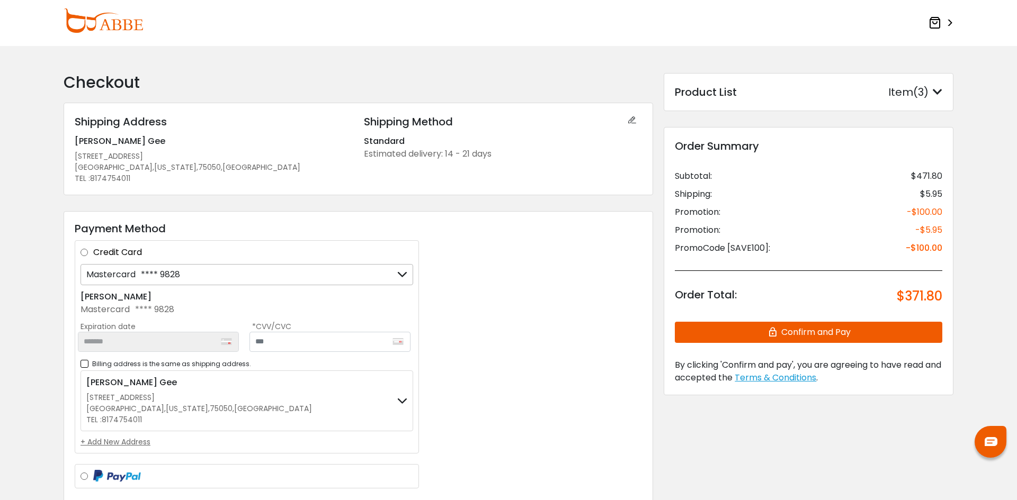
click at [143, 439] on div "+ Add New Address" at bounding box center [247, 442] width 333 height 11
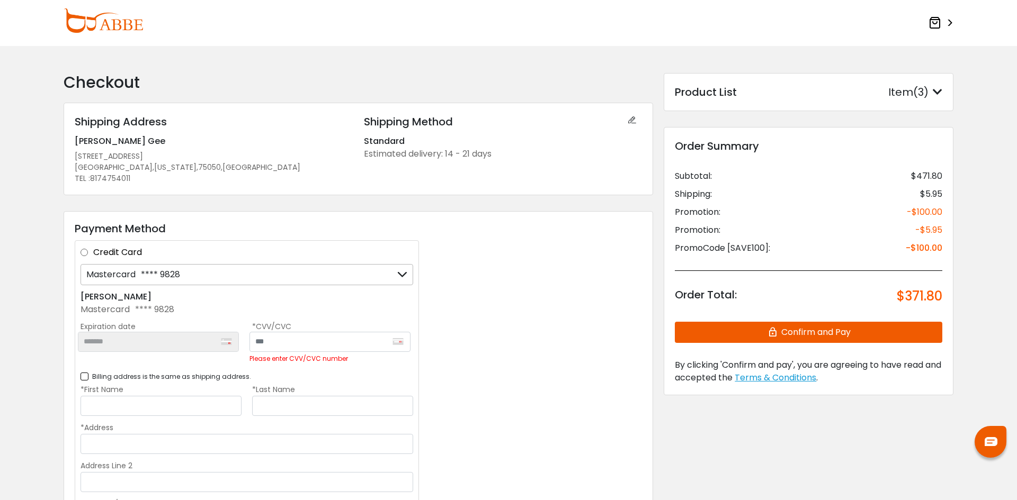
click at [633, 122] on icon at bounding box center [637, 120] width 19 height 13
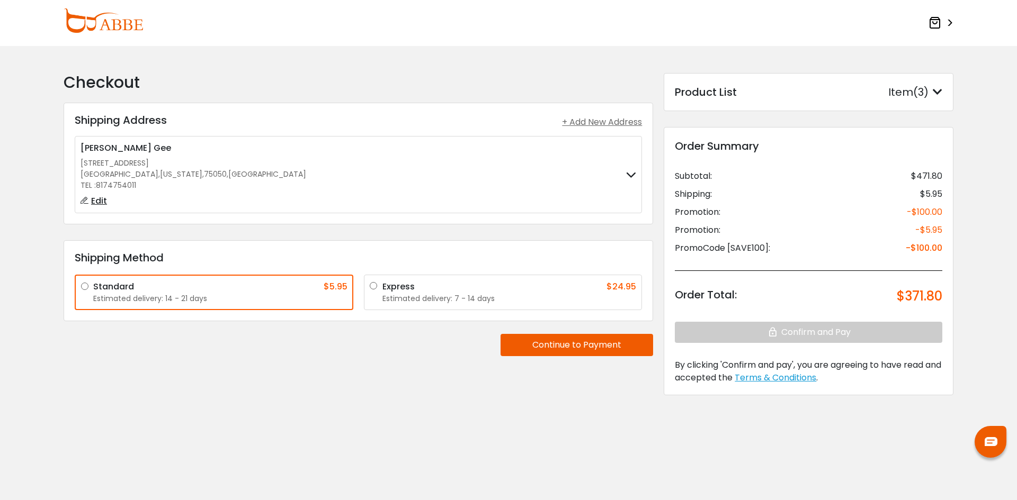
click at [90, 204] on div "Edit" at bounding box center [94, 200] width 26 height 13
type input "******"
type input "***"
type input "**********"
type input "*****"
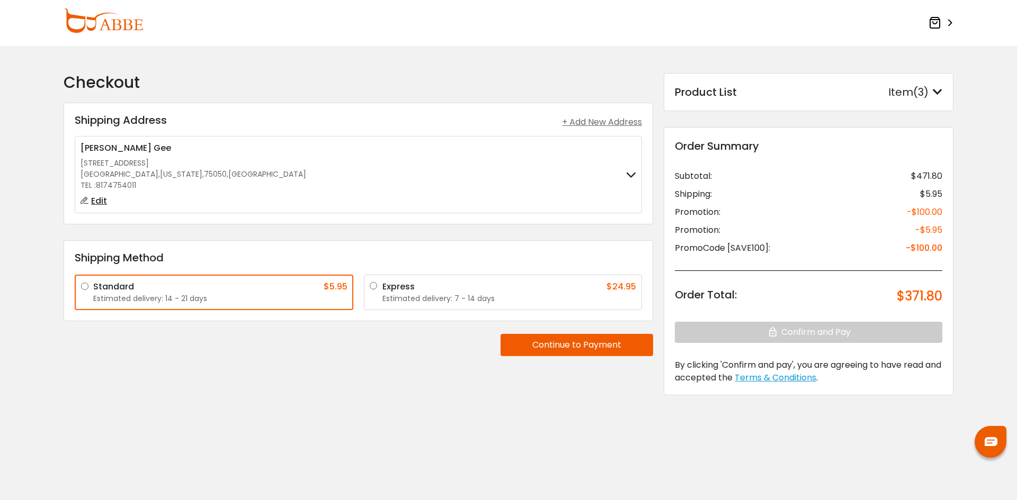
type input "**********"
select select "**"
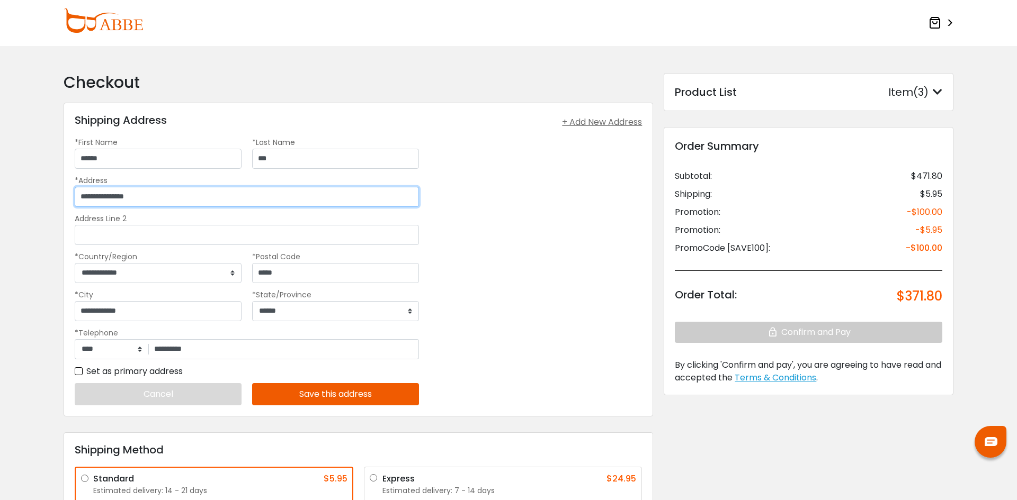
drag, startPoint x: 158, startPoint y: 201, endPoint x: 0, endPoint y: 204, distance: 158.4
click at [0, 194] on form "Checkout Shipping Address Shipping Address + Add New Address [PERSON_NAME] [STR…" at bounding box center [508, 343] width 1017 height 593
type input "**********"
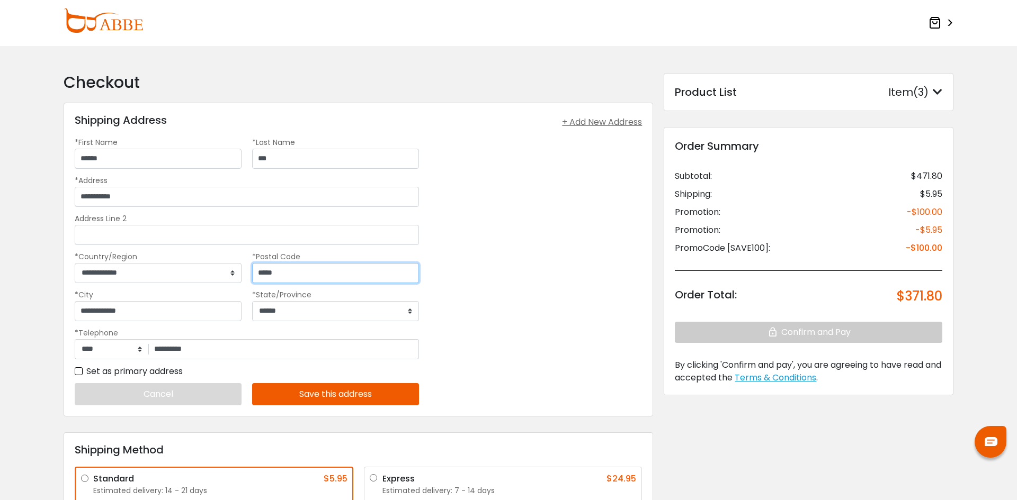
type input "*****"
type input "******"
click at [399, 392] on button "Save this address" at bounding box center [335, 394] width 167 height 22
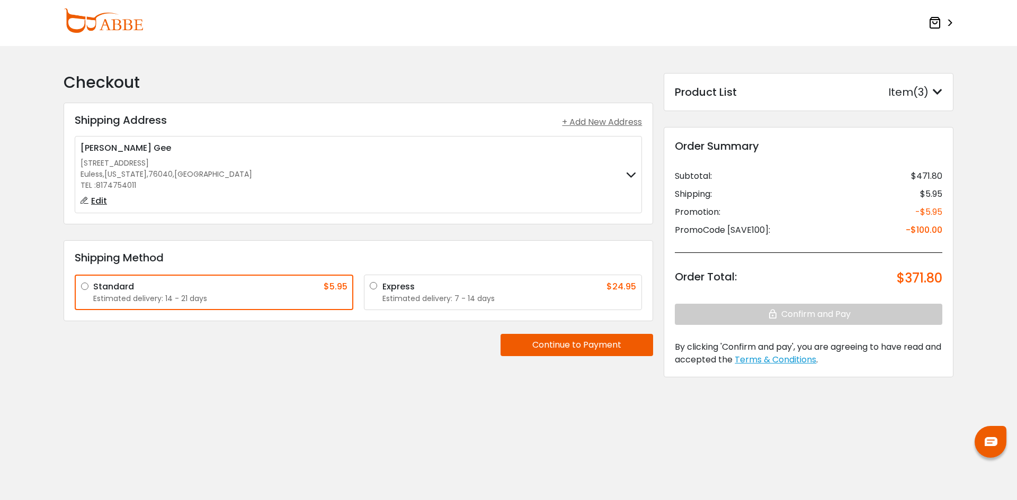
click at [537, 347] on button "Continue to Payment" at bounding box center [576, 345] width 153 height 22
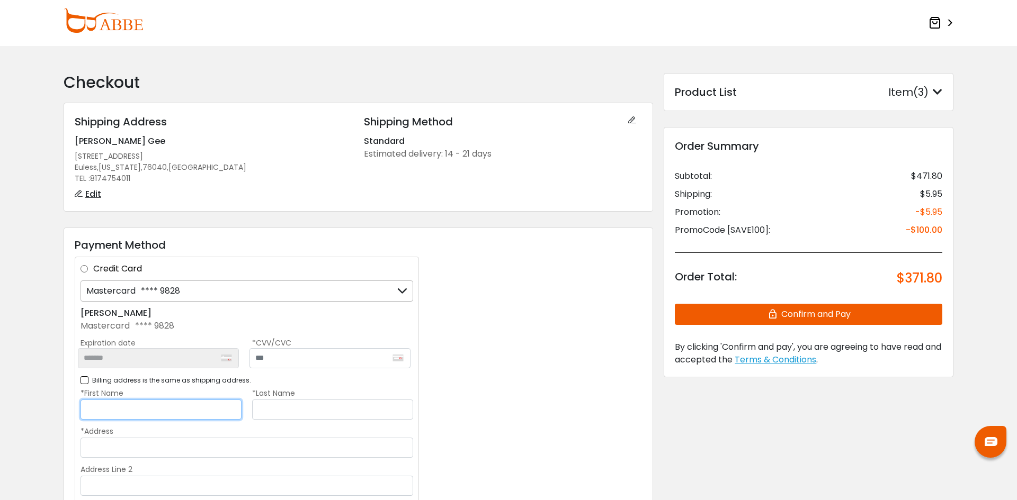
click at [185, 408] on input "*First Name" at bounding box center [161, 410] width 161 height 20
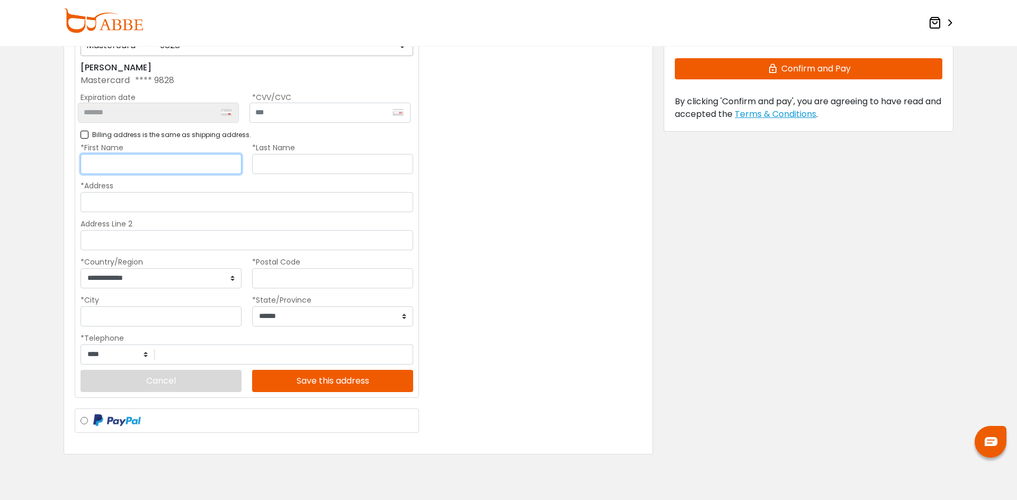
scroll to position [265, 0]
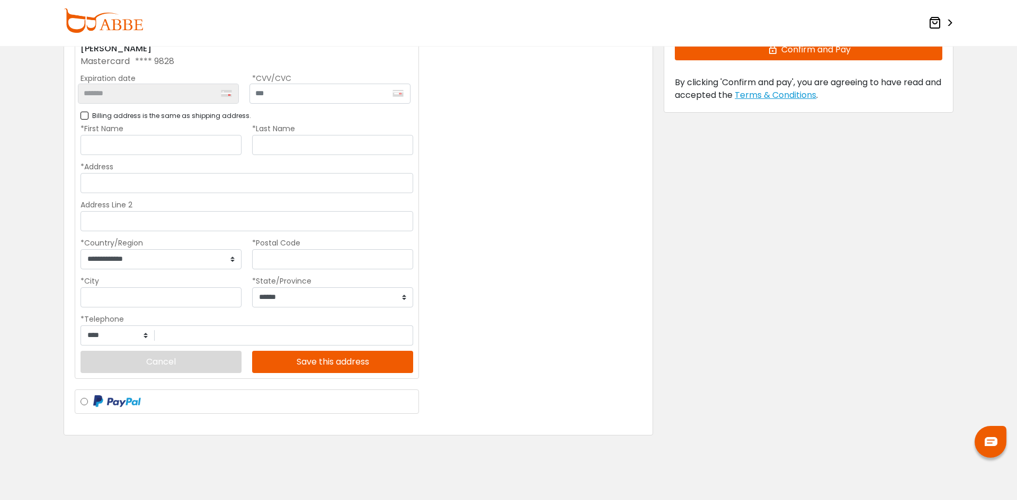
click at [81, 117] on label "Billing address is the same as shipping address." at bounding box center [166, 115] width 171 height 13
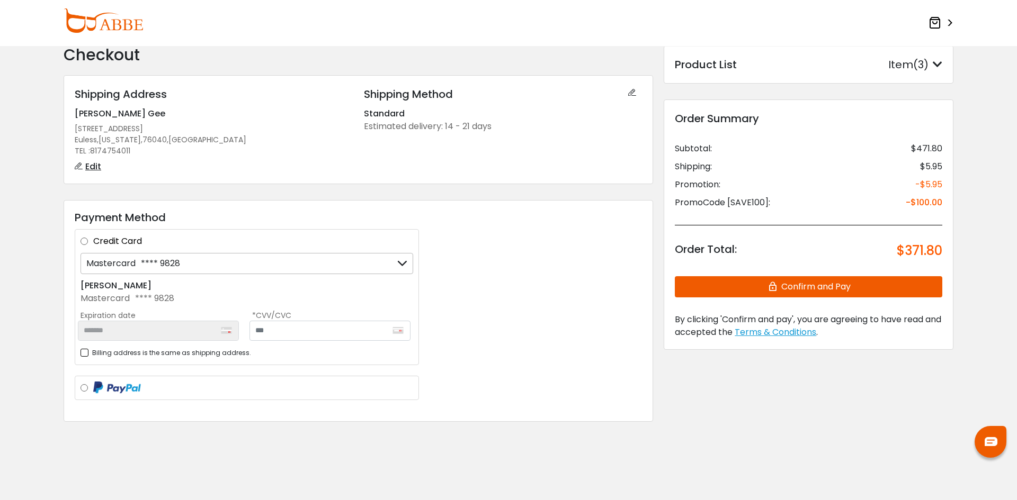
scroll to position [28, 0]
click at [280, 334] on input "text" at bounding box center [329, 331] width 161 height 20
type input "*"
type input "***"
click at [832, 293] on button "Confirm and Pay" at bounding box center [808, 286] width 267 height 21
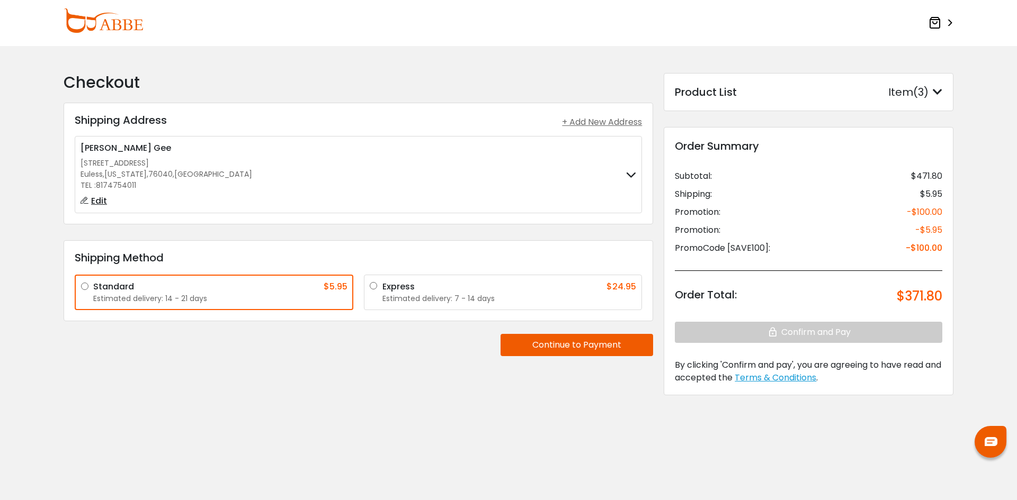
click at [567, 328] on div "**********" at bounding box center [358, 242] width 600 height 338
click at [573, 341] on button "Continue to Payment" at bounding box center [576, 345] width 153 height 22
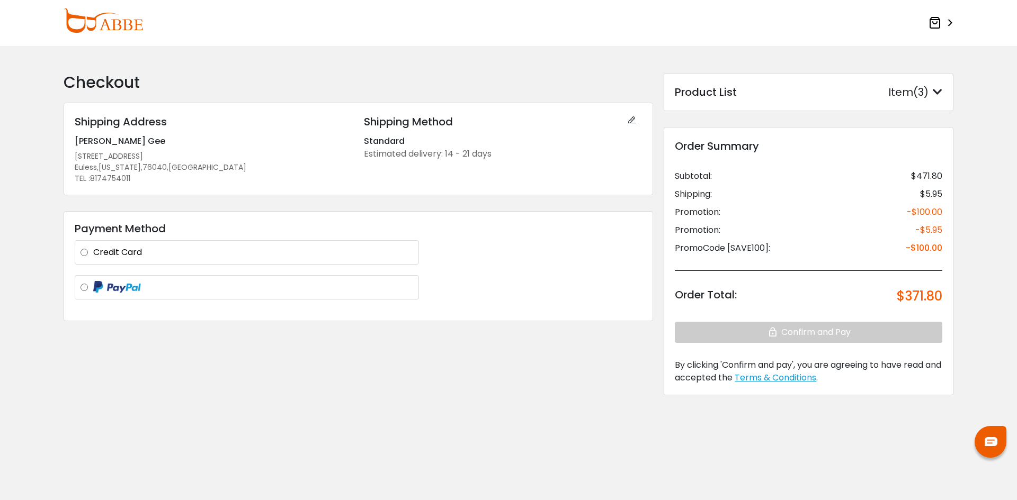
click at [88, 252] on div "Credit Card" at bounding box center [247, 252] width 333 height 13
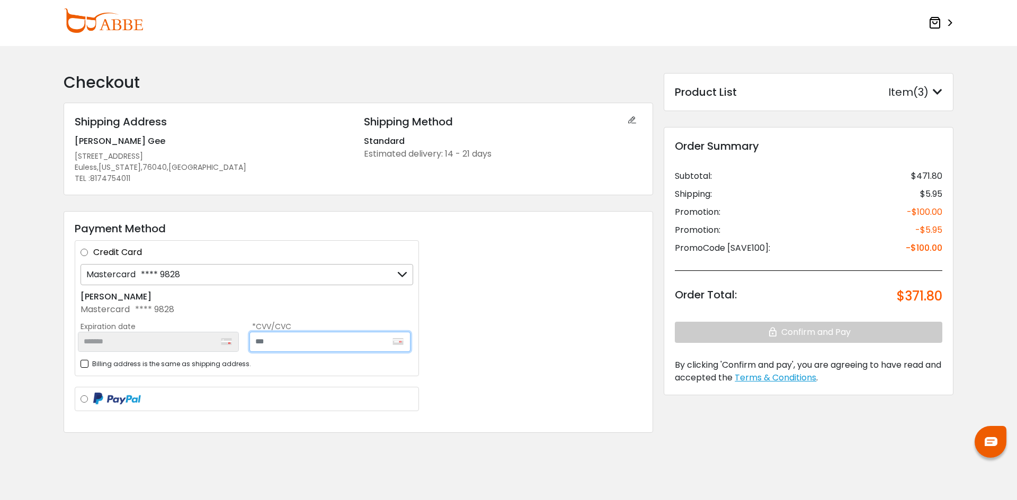
click at [308, 340] on input "text" at bounding box center [329, 342] width 161 height 20
drag, startPoint x: 399, startPoint y: 289, endPoint x: 398, endPoint y: 276, distance: 13.3
click at [399, 288] on div "Mastercard **** 9828 Mastercard **** 9828 Mastercard **** 9828 + Add a new card…" at bounding box center [247, 308] width 333 height 88
click at [397, 273] on div "Mastercard **** 9828" at bounding box center [247, 274] width 333 height 21
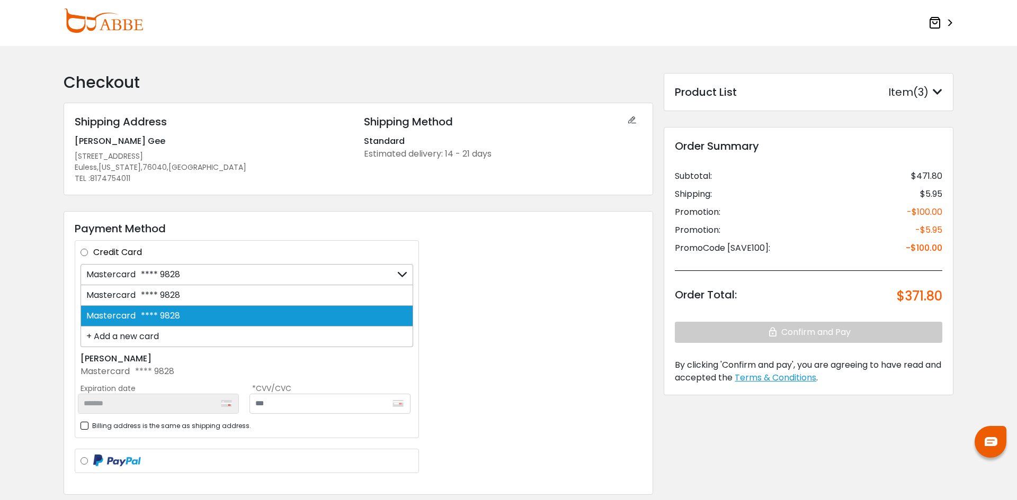
click at [159, 316] on span "**** 9828" at bounding box center [158, 316] width 44 height 12
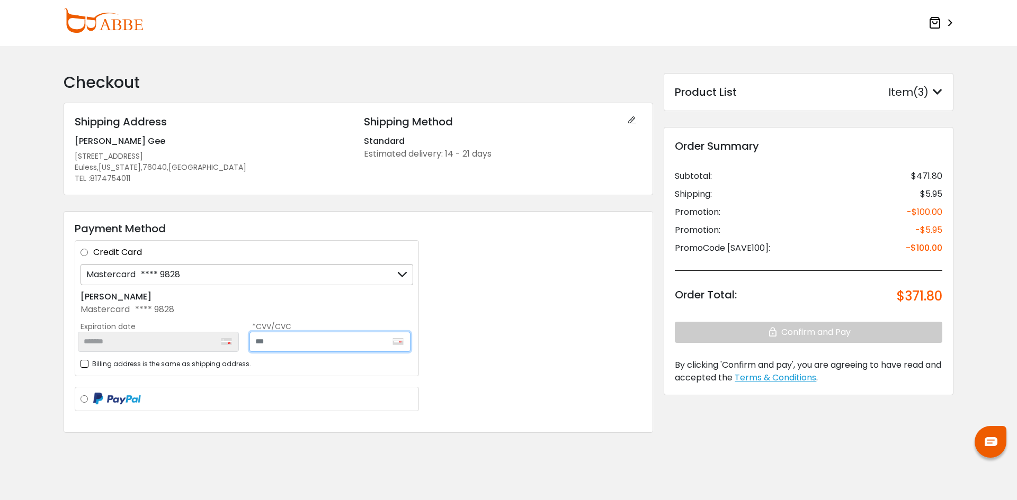
click at [325, 349] on input "text" at bounding box center [329, 342] width 161 height 20
type input "***"
click at [956, 282] on div "Product List Item(3) Product List × Bolsive Blue Medium progressive Qty: 1 $170…" at bounding box center [808, 253] width 300 height 361
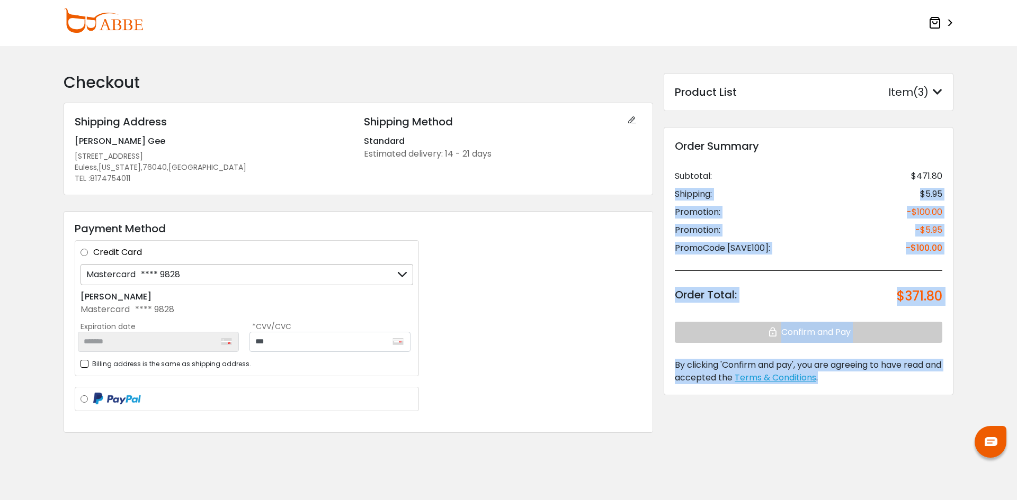
drag, startPoint x: 854, startPoint y: 415, endPoint x: 814, endPoint y: 499, distance: 93.3
click at [820, 490] on form "Checkout Shipping Address Shipping Address + Add New Address [PERSON_NAME] [STR…" at bounding box center [508, 280] width 1017 height 466
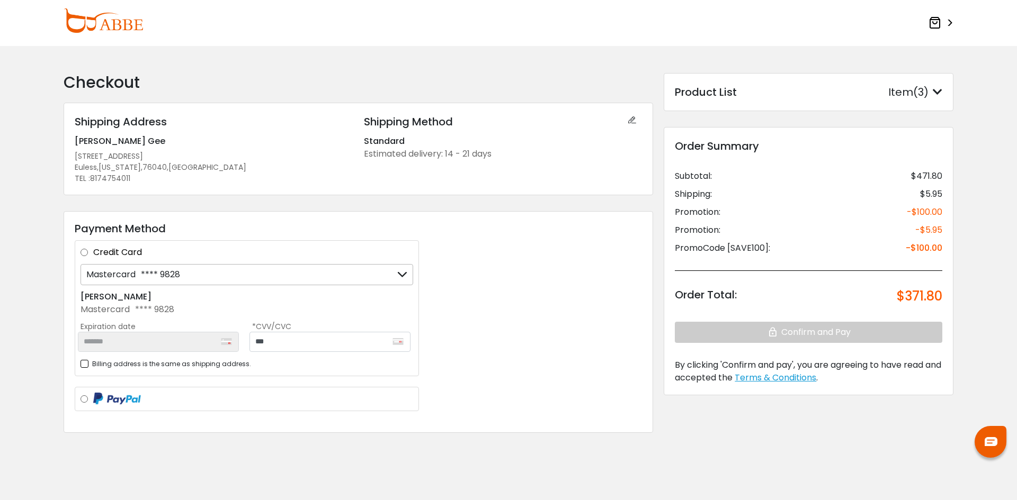
click at [93, 252] on label "Credit Card" at bounding box center [253, 252] width 320 height 13
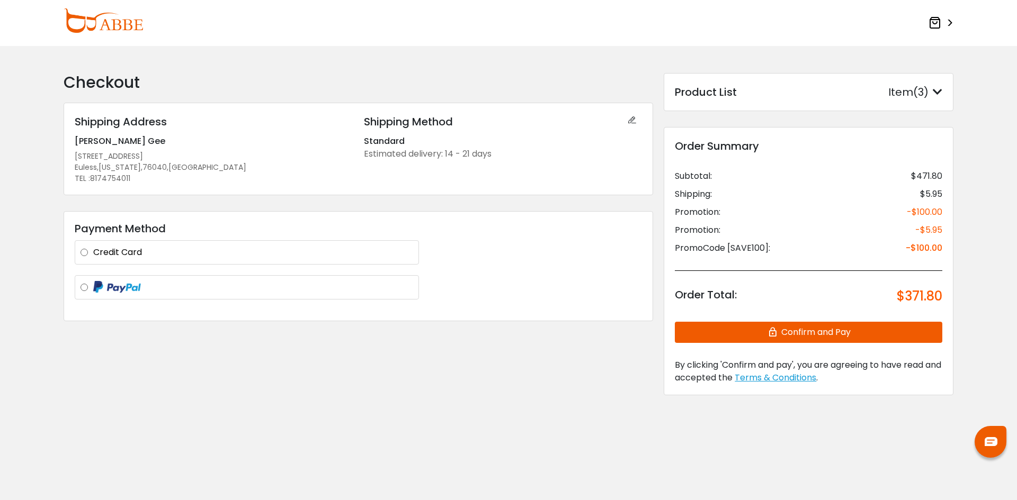
click at [821, 320] on div "Order Total: $371.80" at bounding box center [808, 296] width 267 height 51
click at [820, 331] on button "Confirm and Pay" at bounding box center [808, 332] width 267 height 21
